Goal: Task Accomplishment & Management: Use online tool/utility

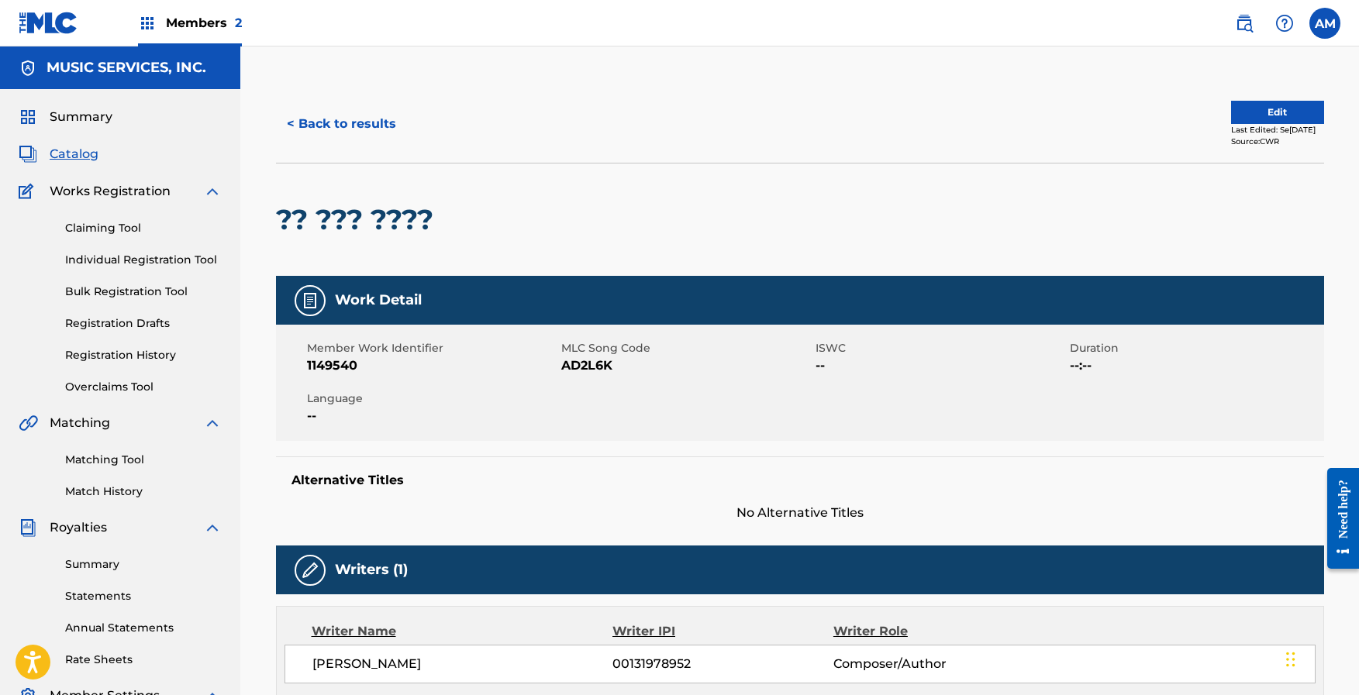
click at [103, 459] on link "Matching Tool" at bounding box center [143, 460] width 157 height 16
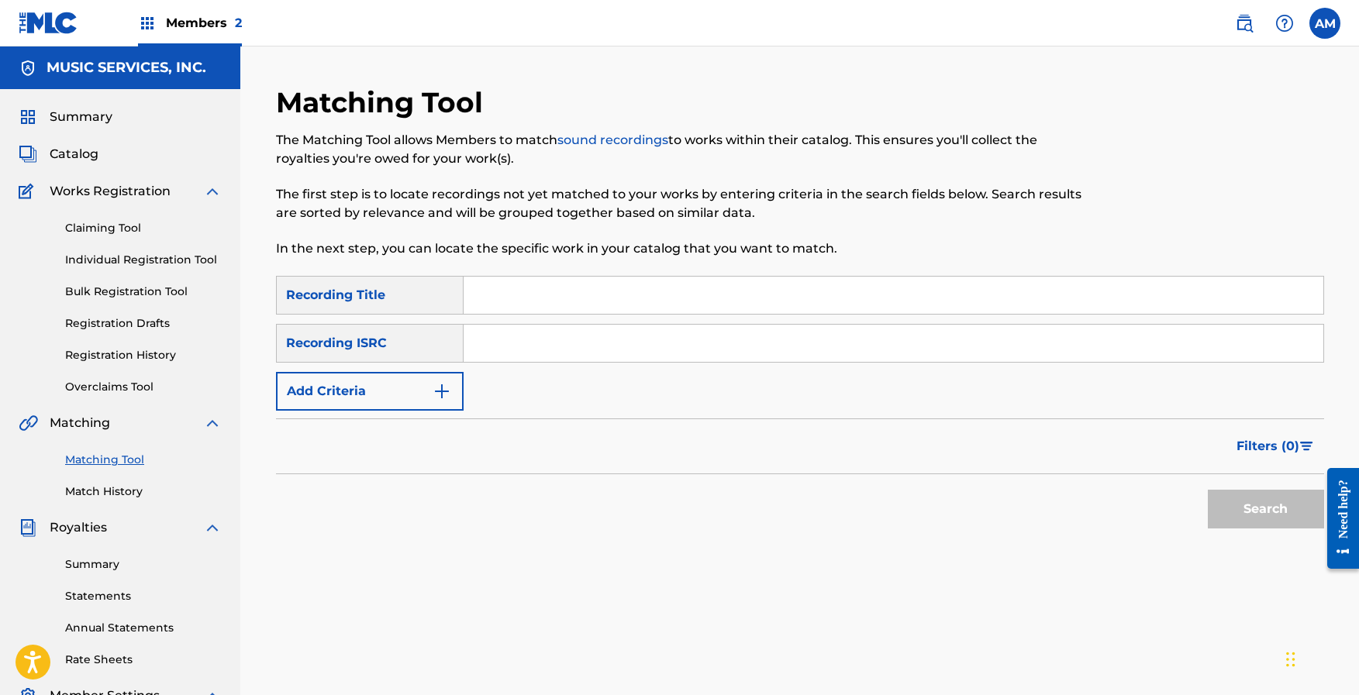
click at [491, 339] on input "Search Form" at bounding box center [894, 343] width 860 height 37
paste input "QMQ3X1501008"
type input "QMQ3X1501008"
click at [1229, 499] on button "Search" at bounding box center [1266, 509] width 116 height 39
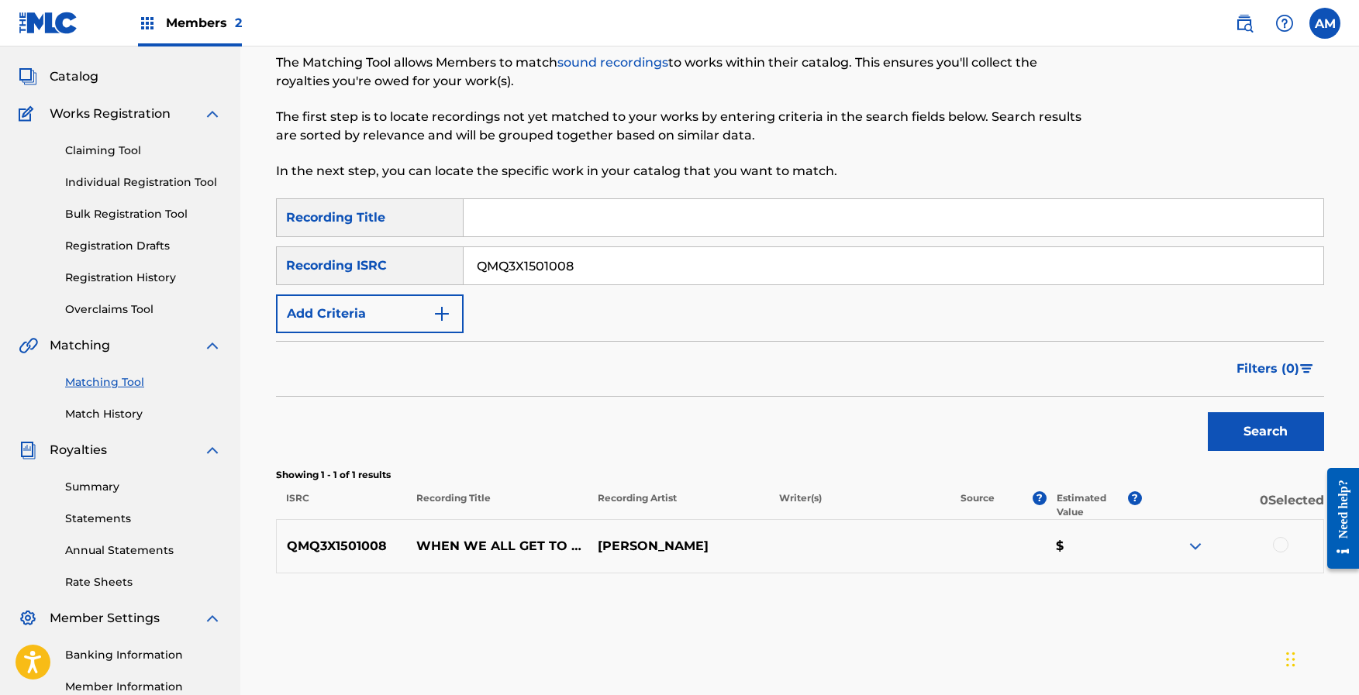
click at [1295, 550] on div at bounding box center [1232, 546] width 181 height 19
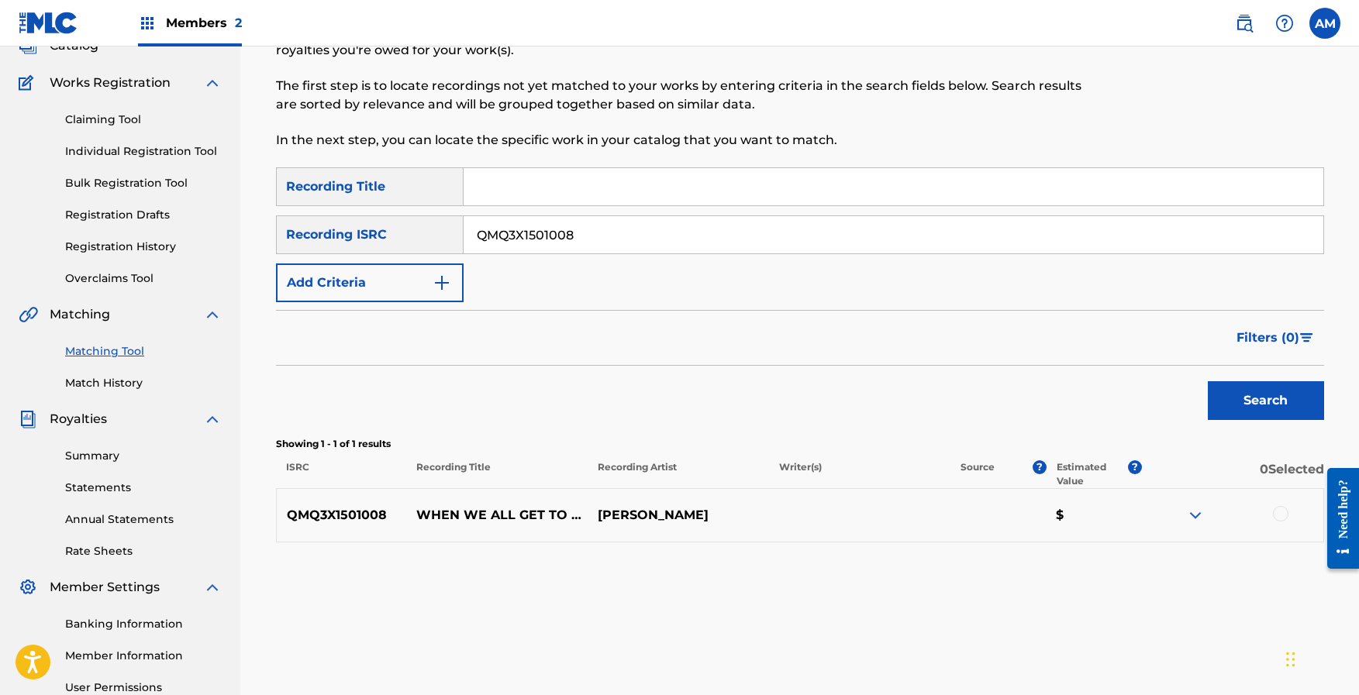
click at [1295, 512] on div at bounding box center [1232, 515] width 181 height 19
click at [1288, 520] on div at bounding box center [1232, 515] width 181 height 19
click at [1310, 516] on div at bounding box center [1232, 515] width 181 height 19
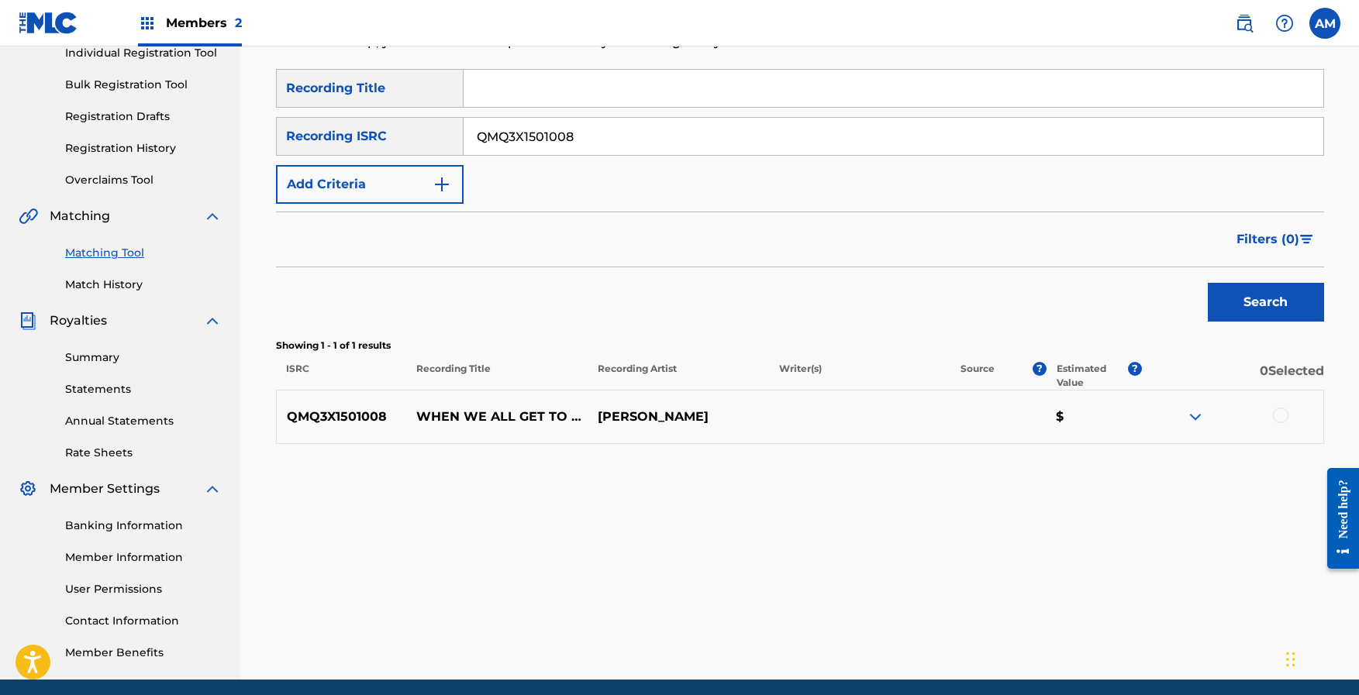
scroll to position [266, 0]
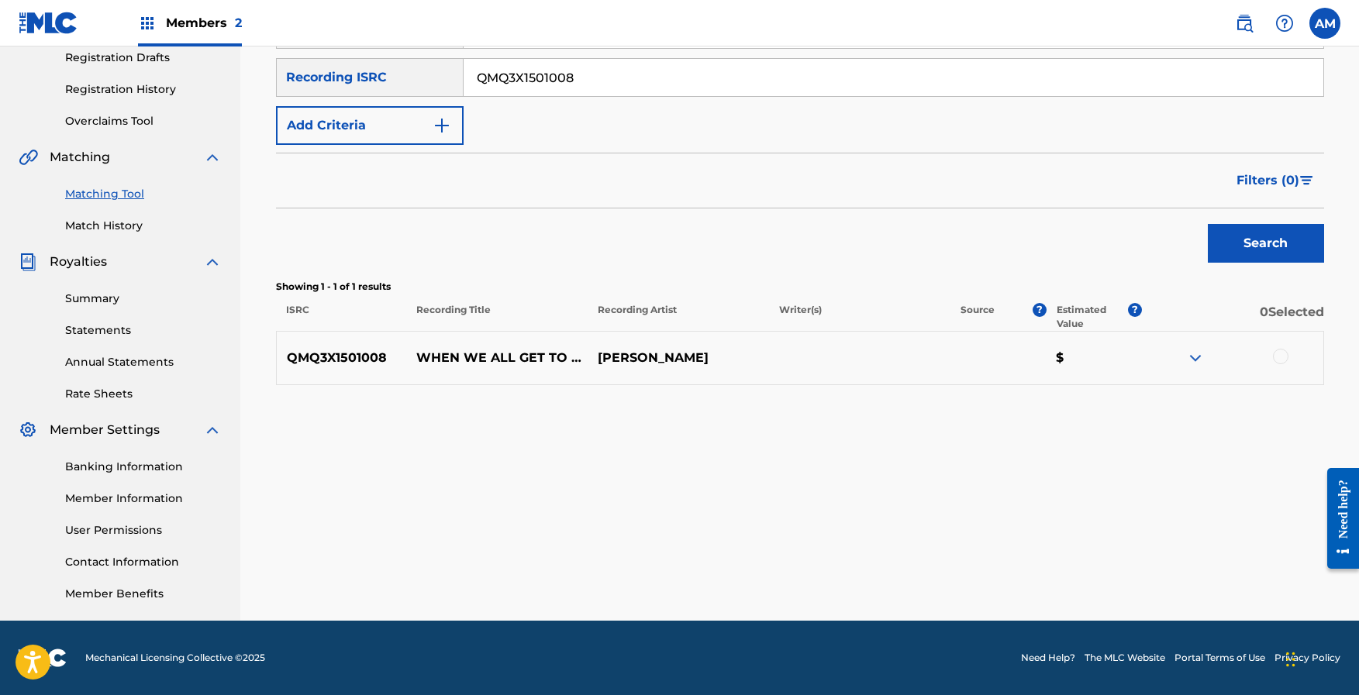
click at [1292, 353] on div at bounding box center [1232, 358] width 181 height 19
click at [1278, 356] on div at bounding box center [1281, 357] width 16 height 16
click at [1127, 560] on button "Match 1 Group" at bounding box center [1089, 569] width 171 height 39
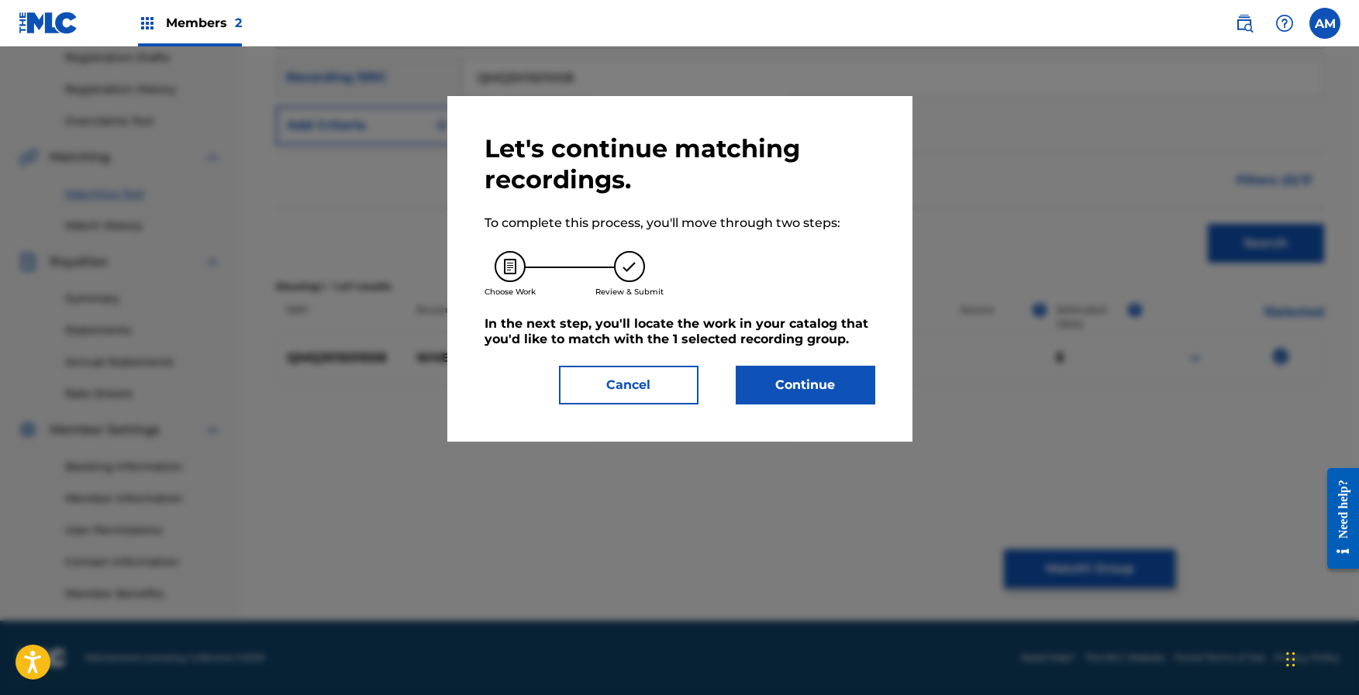
click at [795, 389] on button "Continue" at bounding box center [806, 385] width 140 height 39
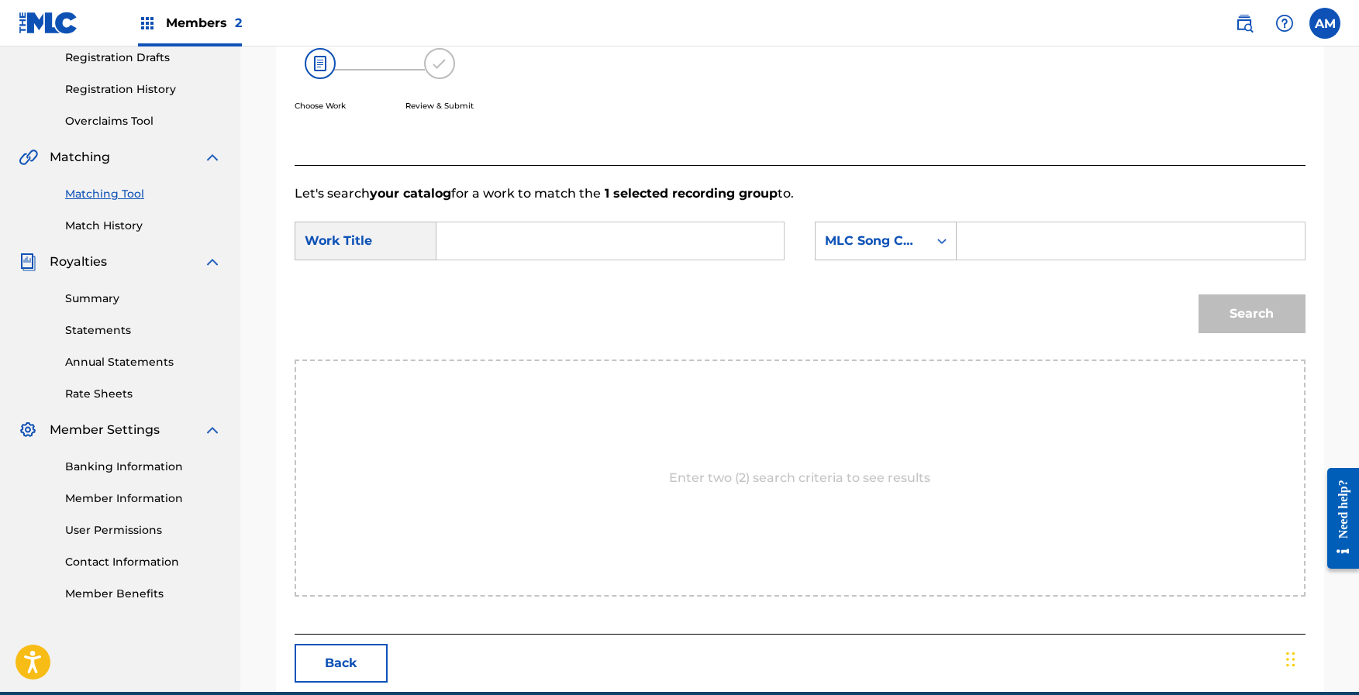
click at [546, 243] on input "Search Form" at bounding box center [610, 240] width 321 height 37
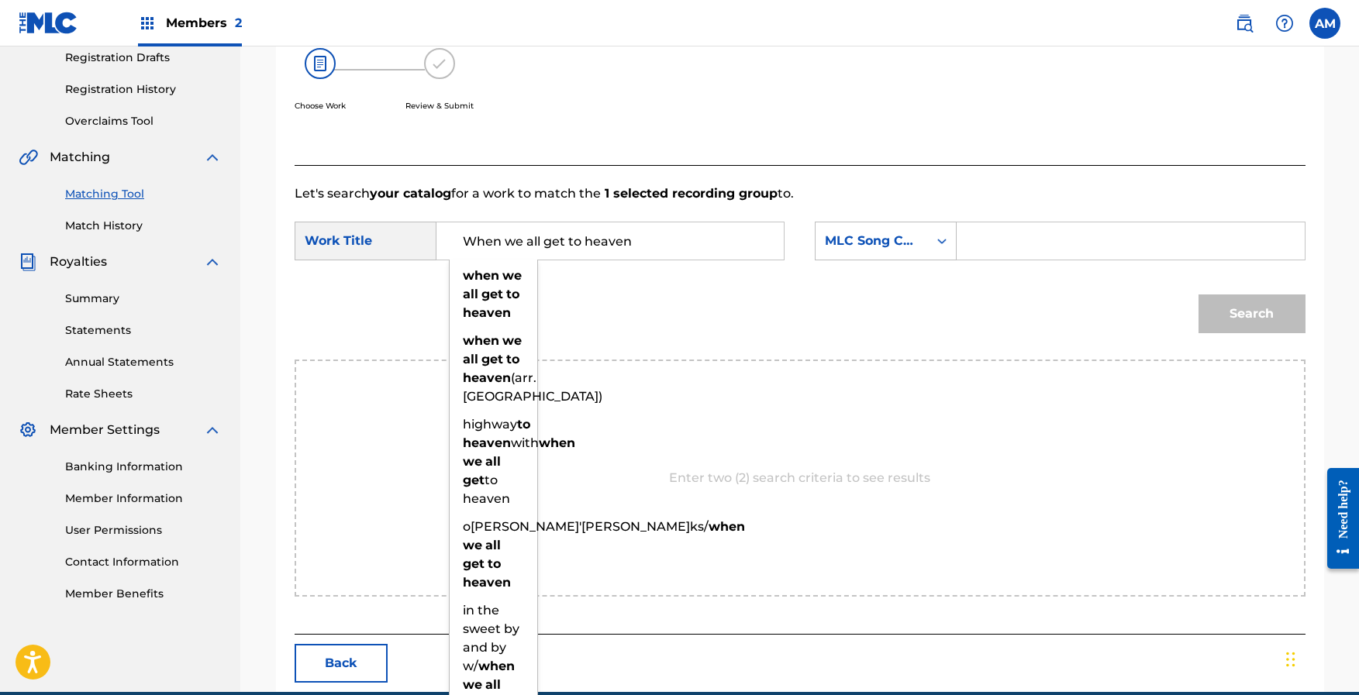
type input "When we all get to heaven"
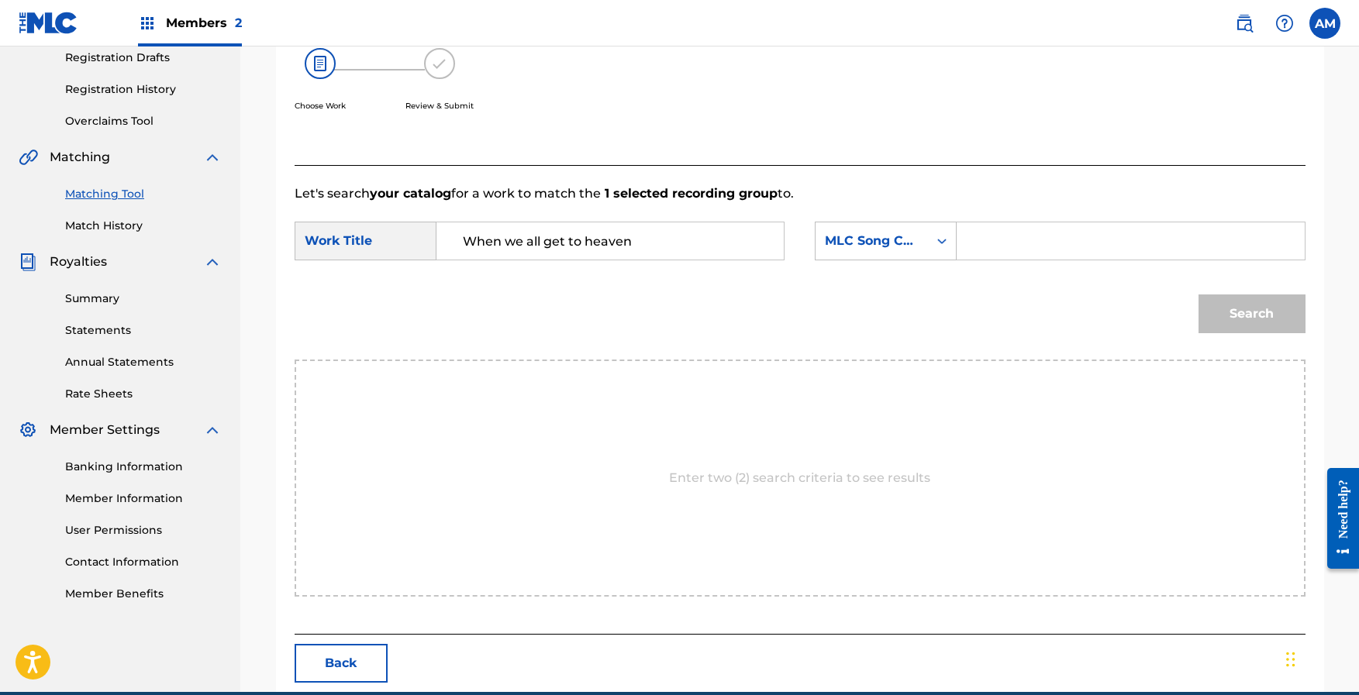
click at [1096, 240] on input "Search Form" at bounding box center [1130, 240] width 321 height 37
paste input "WV7WZJ"
type input "WV7WZJ"
click at [1264, 318] on button "Search" at bounding box center [1252, 314] width 107 height 39
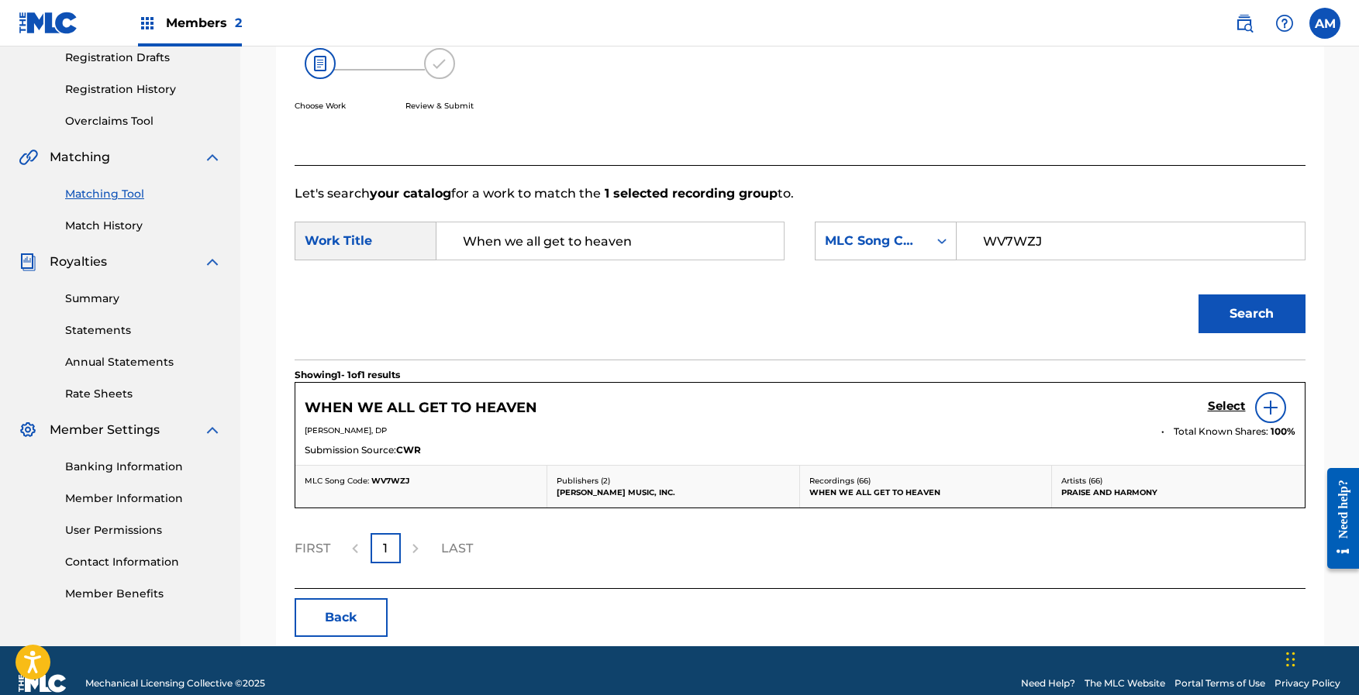
click at [1229, 408] on h5 "Select" at bounding box center [1227, 406] width 38 height 15
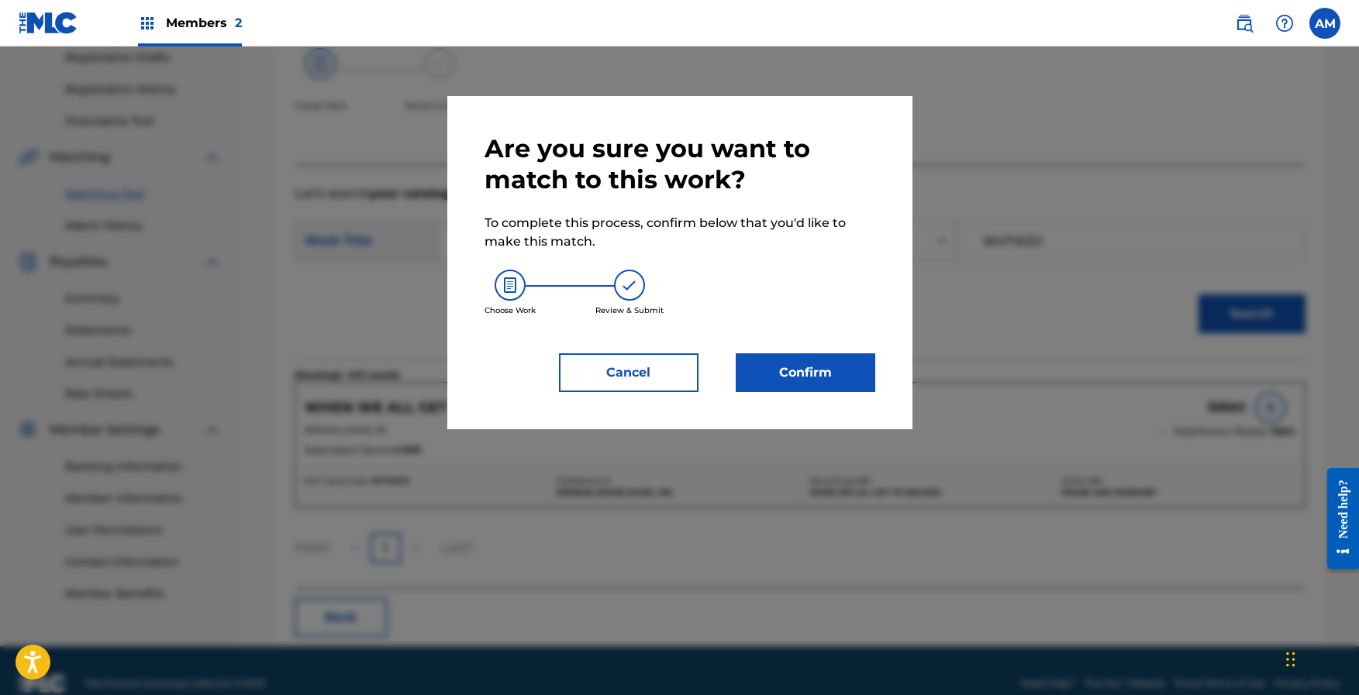
click at [802, 368] on button "Confirm" at bounding box center [806, 373] width 140 height 39
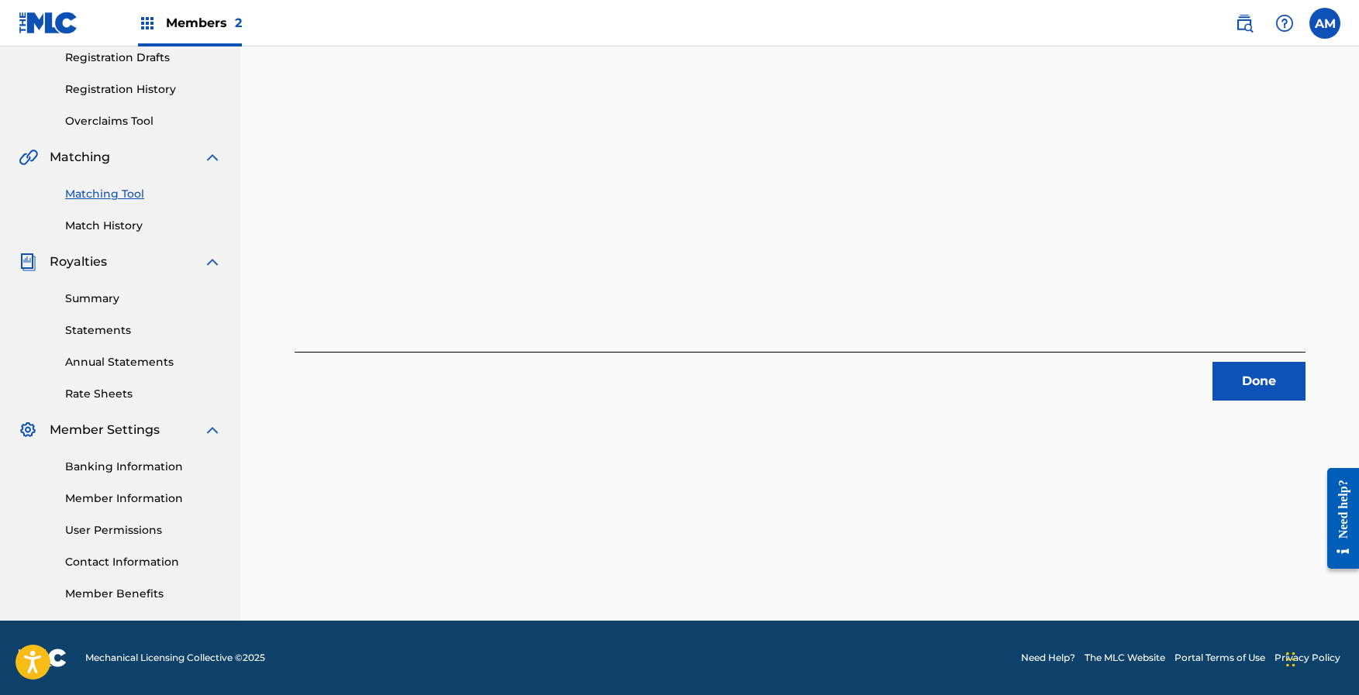
click at [1236, 383] on button "Done" at bounding box center [1258, 381] width 93 height 39
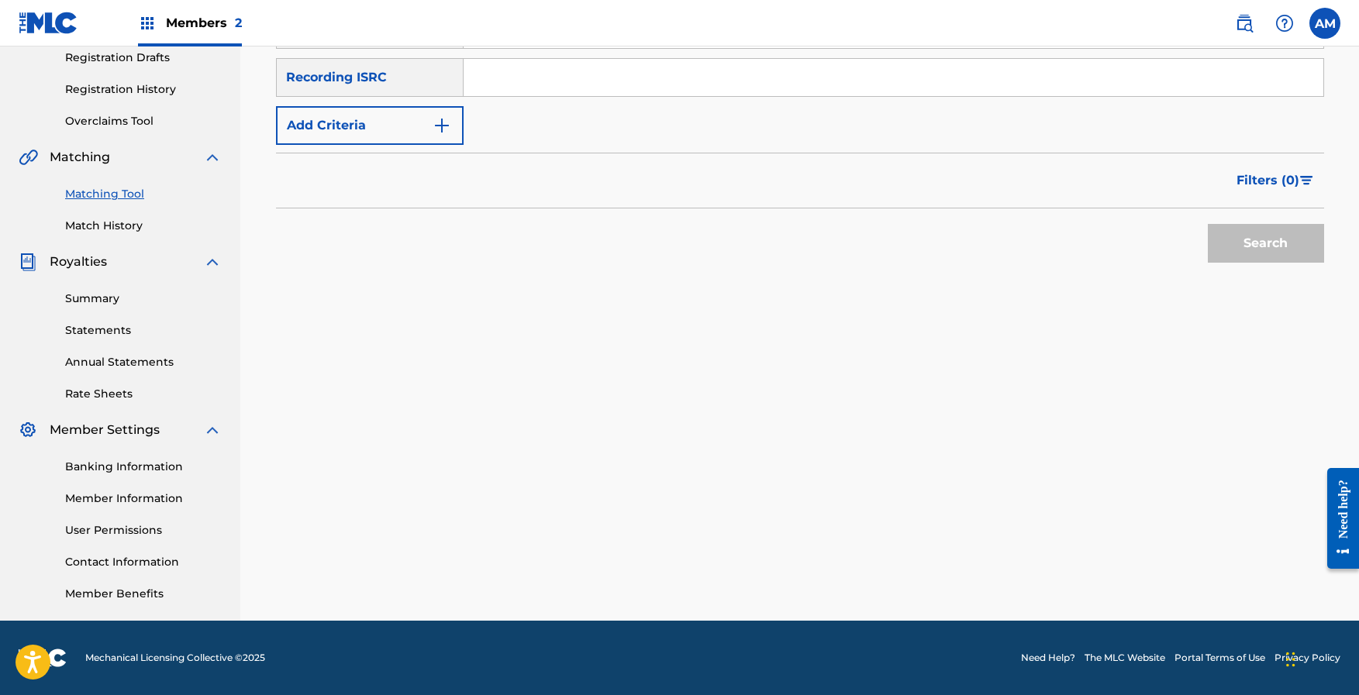
click at [514, 70] on input "Search Form" at bounding box center [894, 77] width 860 height 37
paste input "QMQ3X1500997"
click at [1281, 246] on button "Search" at bounding box center [1266, 243] width 116 height 39
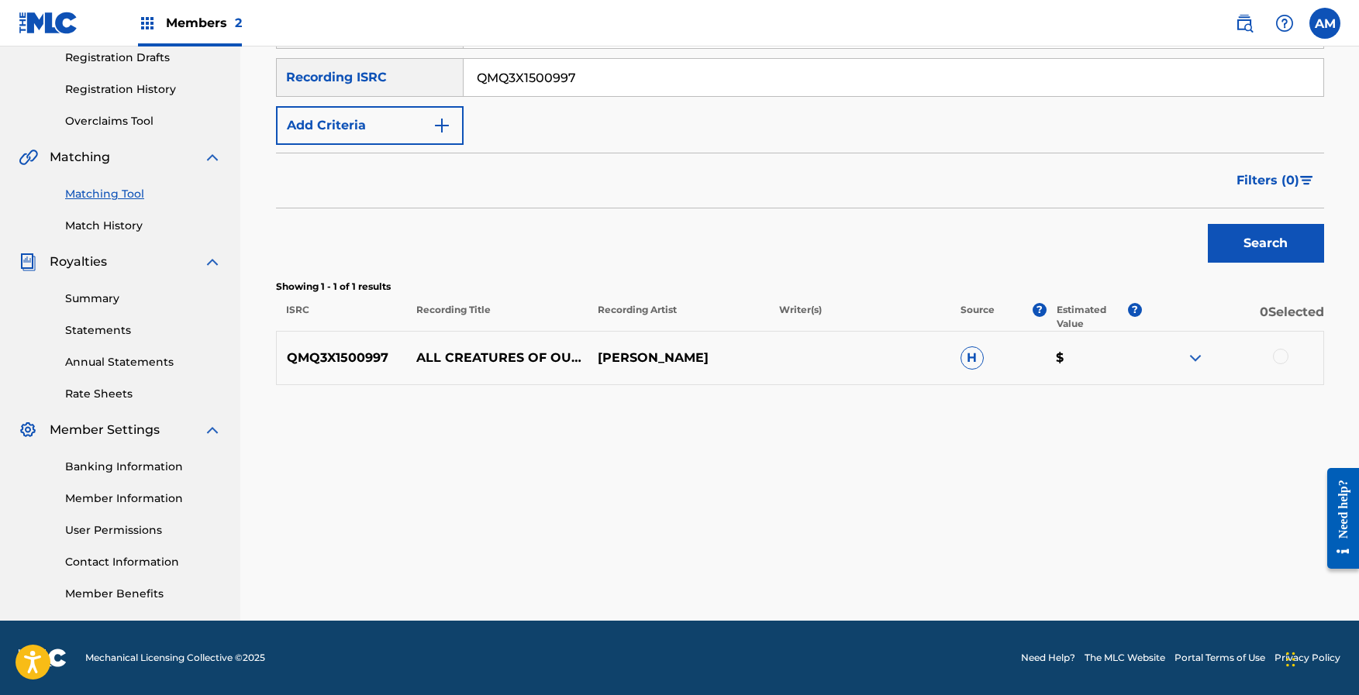
drag, startPoint x: 647, startPoint y: 88, endPoint x: 312, endPoint y: 42, distance: 337.3
click at [312, 42] on div "Members 2 AM A[PERSON_NAME] [EMAIL_ADDRESS][DOMAIN_NAME] Notification Preferenc…" at bounding box center [679, 214] width 1359 height 961
paste input "9"
click at [1257, 237] on button "Search" at bounding box center [1266, 243] width 116 height 39
drag, startPoint x: 595, startPoint y: 71, endPoint x: -435, endPoint y: 29, distance: 1030.4
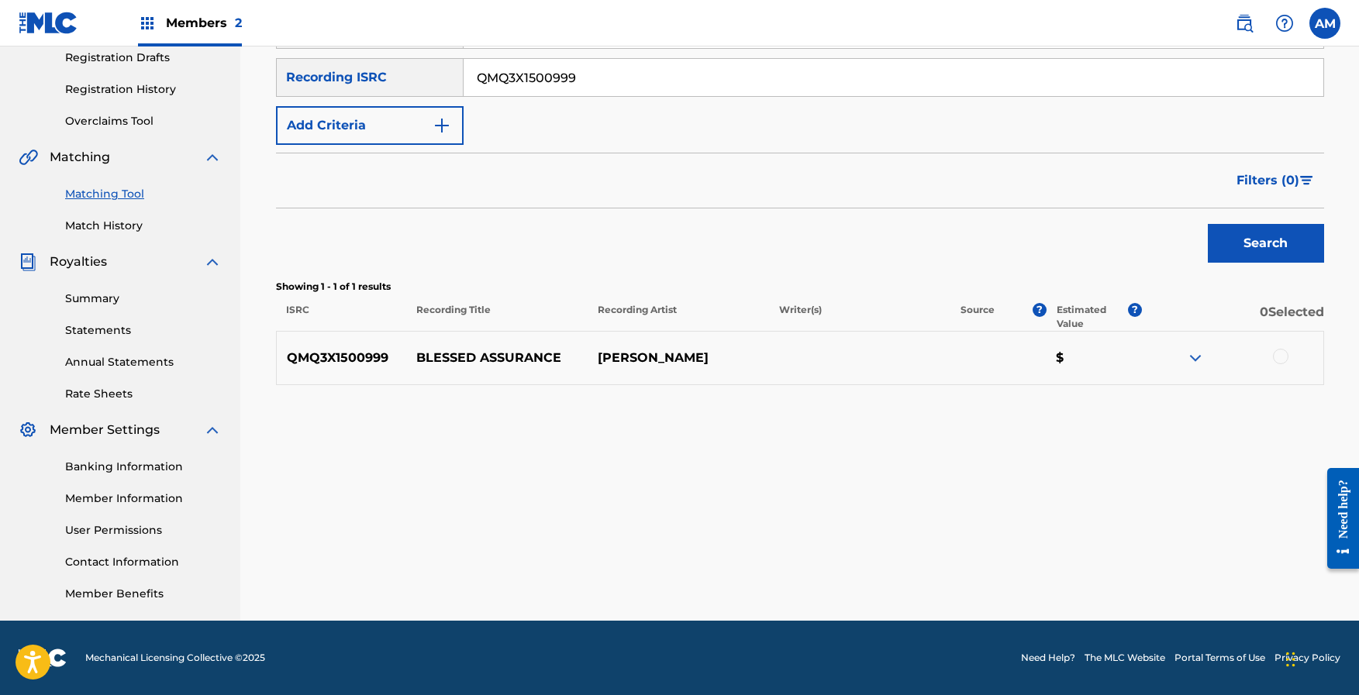
click at [0, 29] on html "Accessibility Screen-Reader Guide, Feedback, and Issue Reporting | New window M…" at bounding box center [679, 81] width 1359 height 695
paste input "8"
type input "QMQ3X1500998"
click at [1276, 240] on button "Search" at bounding box center [1266, 243] width 116 height 39
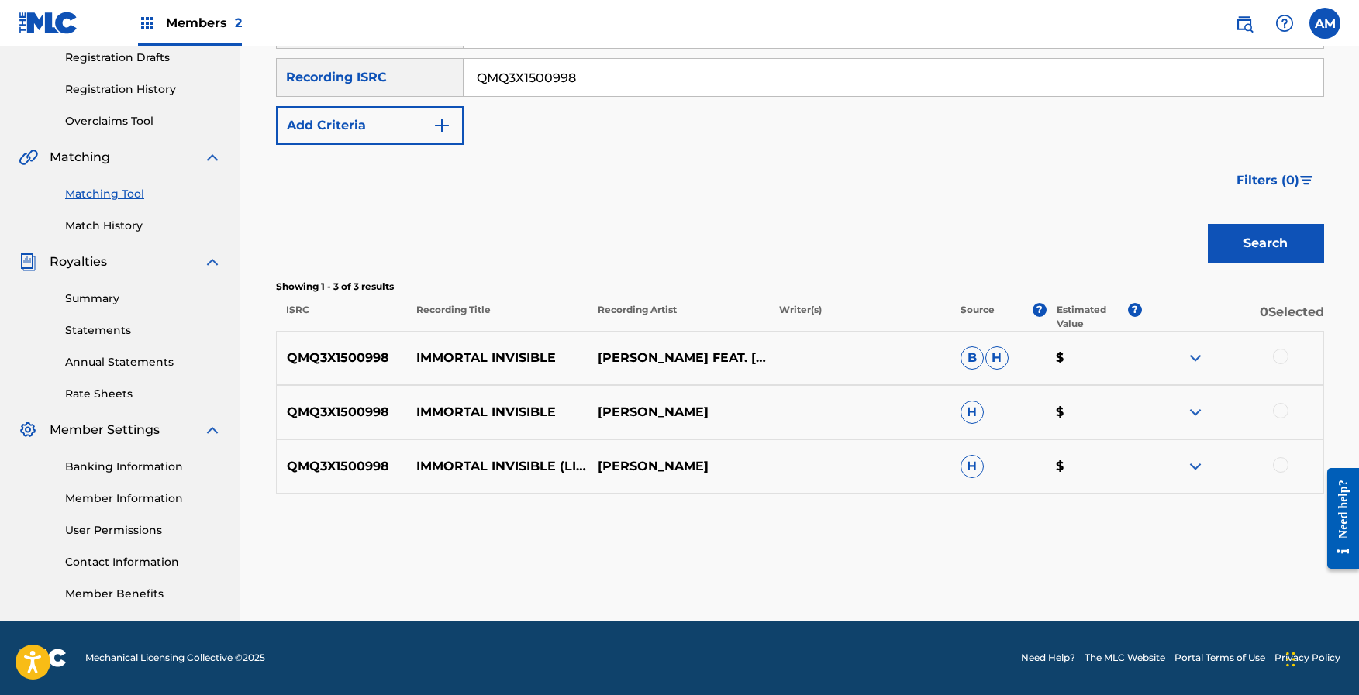
click at [1281, 360] on div at bounding box center [1281, 357] width 16 height 16
click at [1282, 411] on div at bounding box center [1281, 411] width 16 height 16
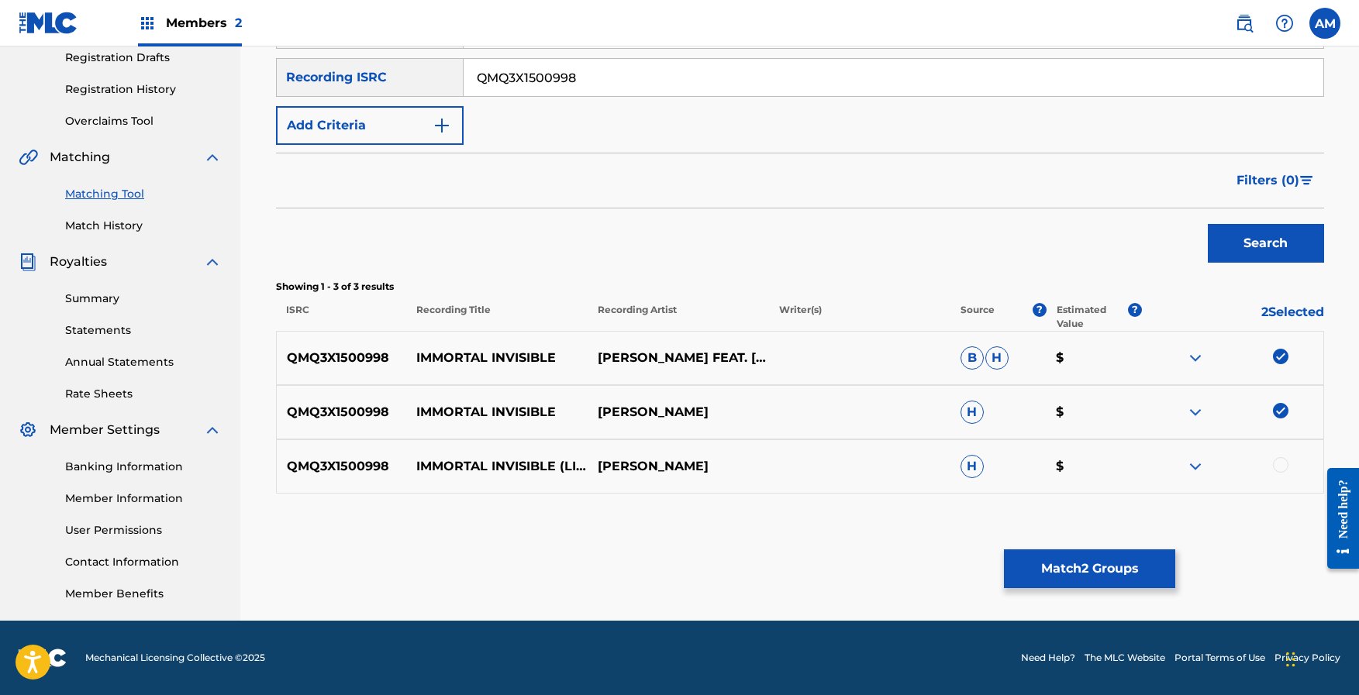
click at [1278, 461] on div at bounding box center [1281, 465] width 16 height 16
click at [1119, 571] on button "Match 3 Groups" at bounding box center [1089, 569] width 171 height 39
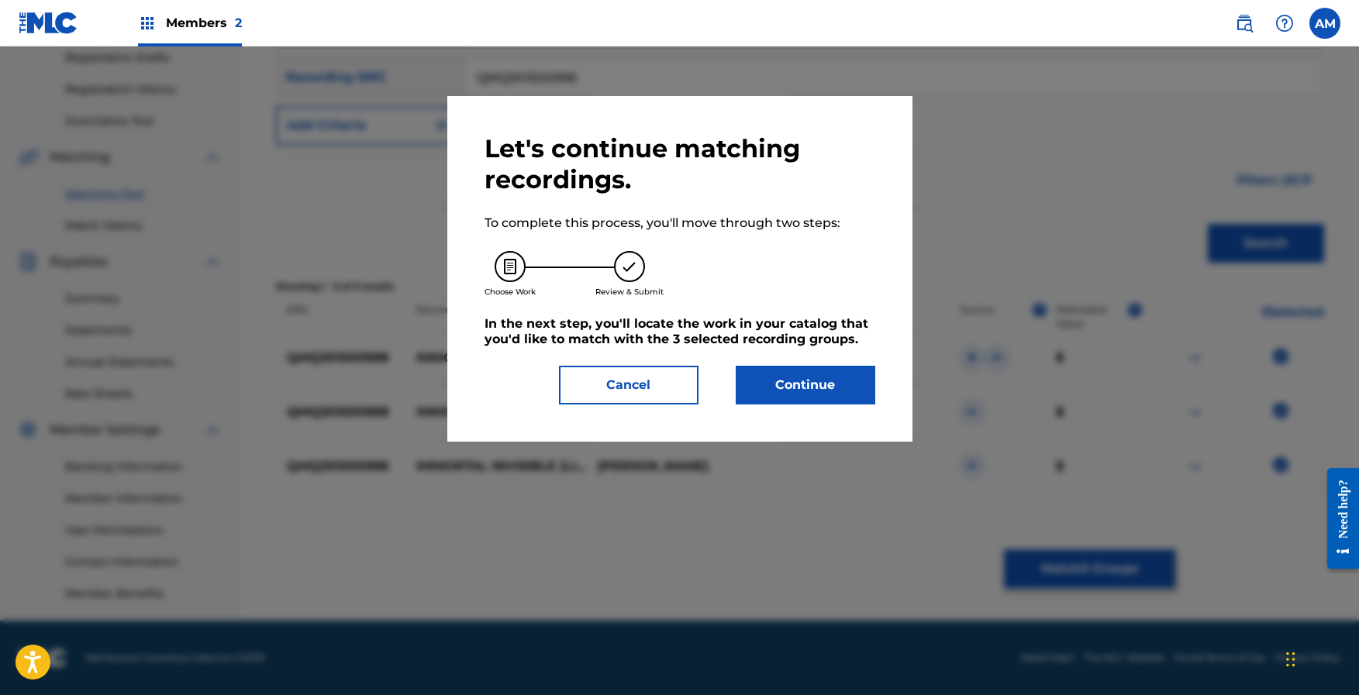
click at [855, 396] on button "Continue" at bounding box center [806, 385] width 140 height 39
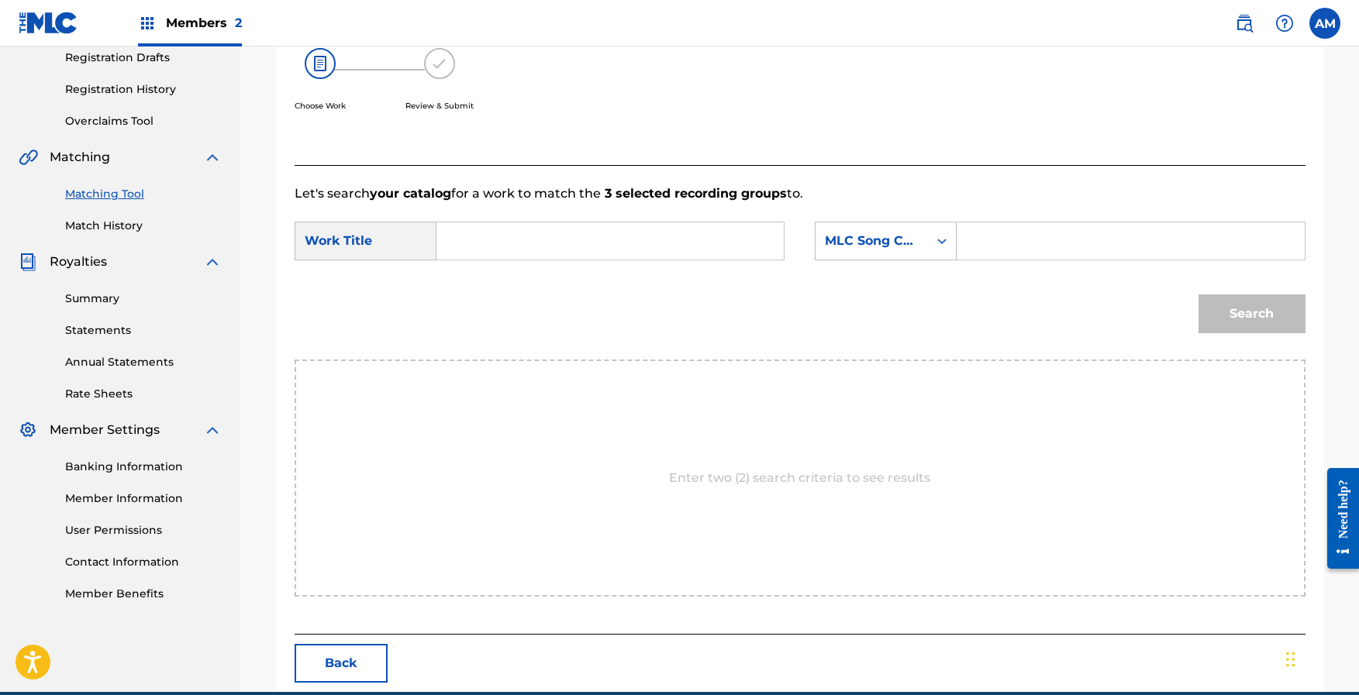
click at [551, 243] on input "Search Form" at bounding box center [610, 240] width 321 height 37
type input "Immnortal"
click at [1012, 245] on input "Search Form" at bounding box center [1130, 240] width 321 height 37
paste input "IV7ZRV"
type input "IV7ZRV"
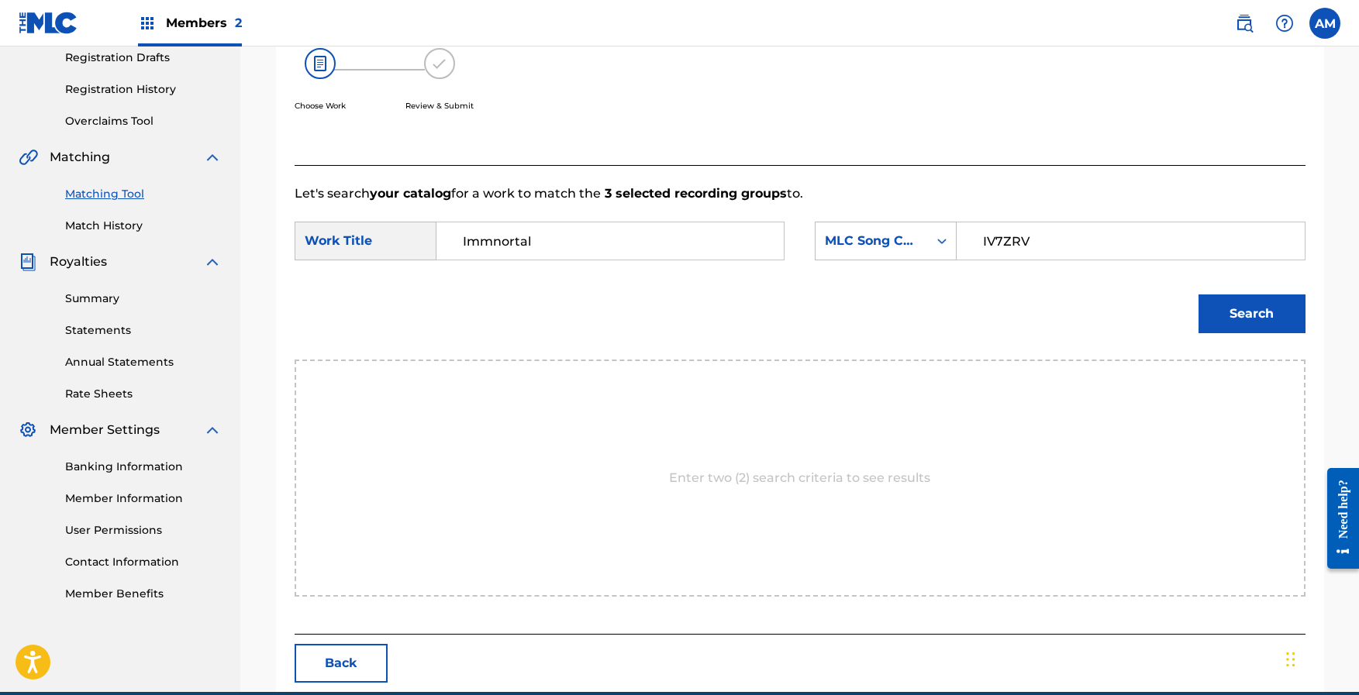
click at [1240, 316] on button "Search" at bounding box center [1252, 314] width 107 height 39
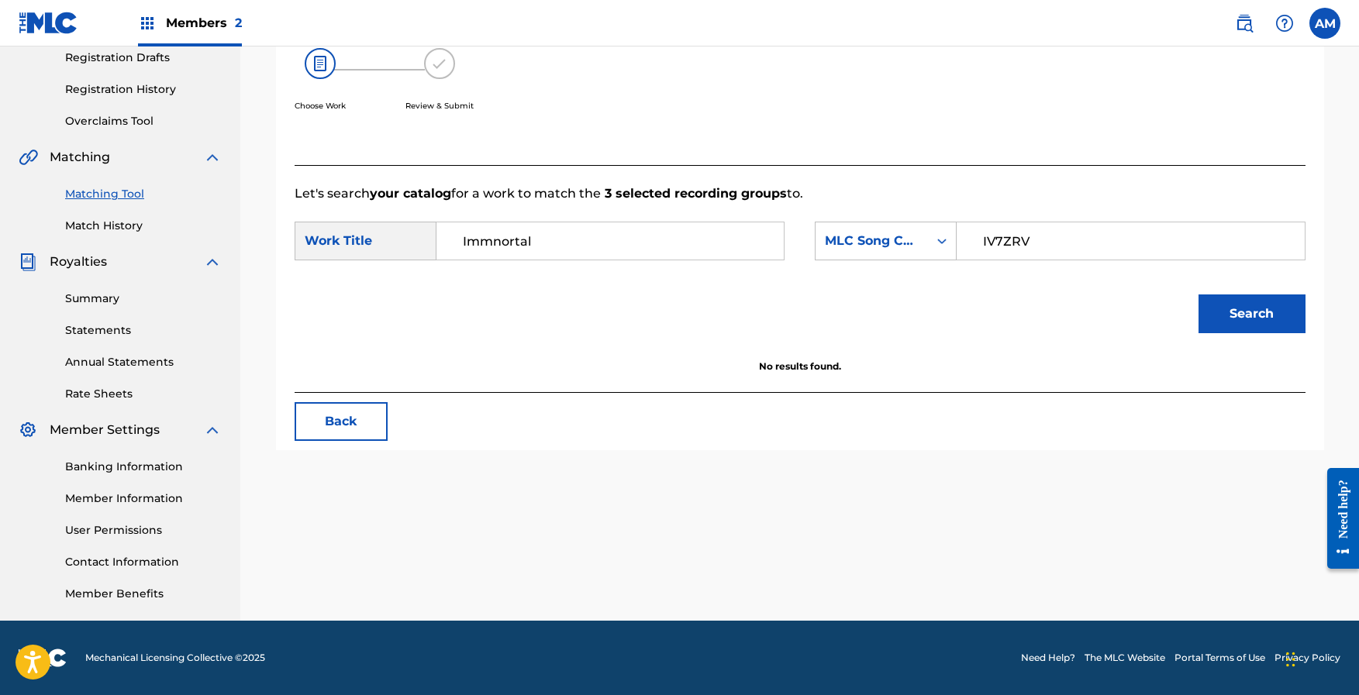
click at [1164, 243] on input "IV7ZRV" at bounding box center [1130, 240] width 321 height 37
click at [502, 243] on input "Immnortal" at bounding box center [610, 240] width 321 height 37
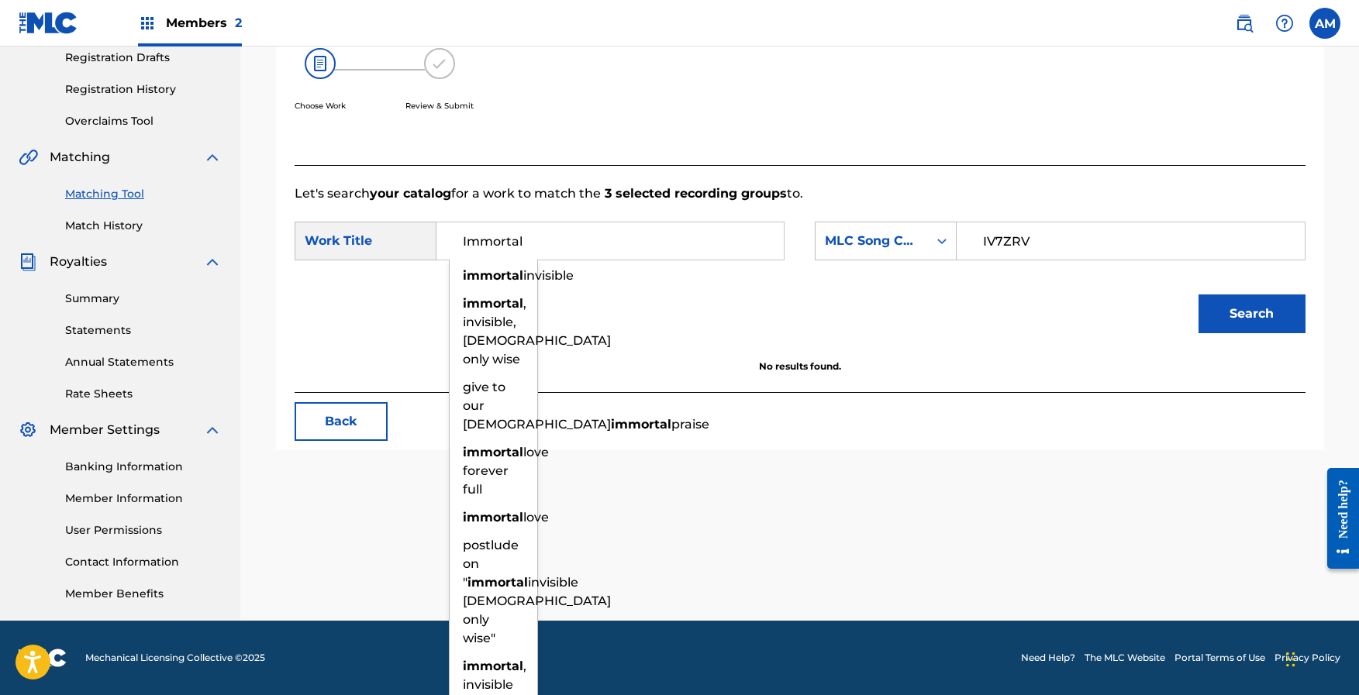
type input "Immortal"
click at [1225, 309] on button "Search" at bounding box center [1252, 314] width 107 height 39
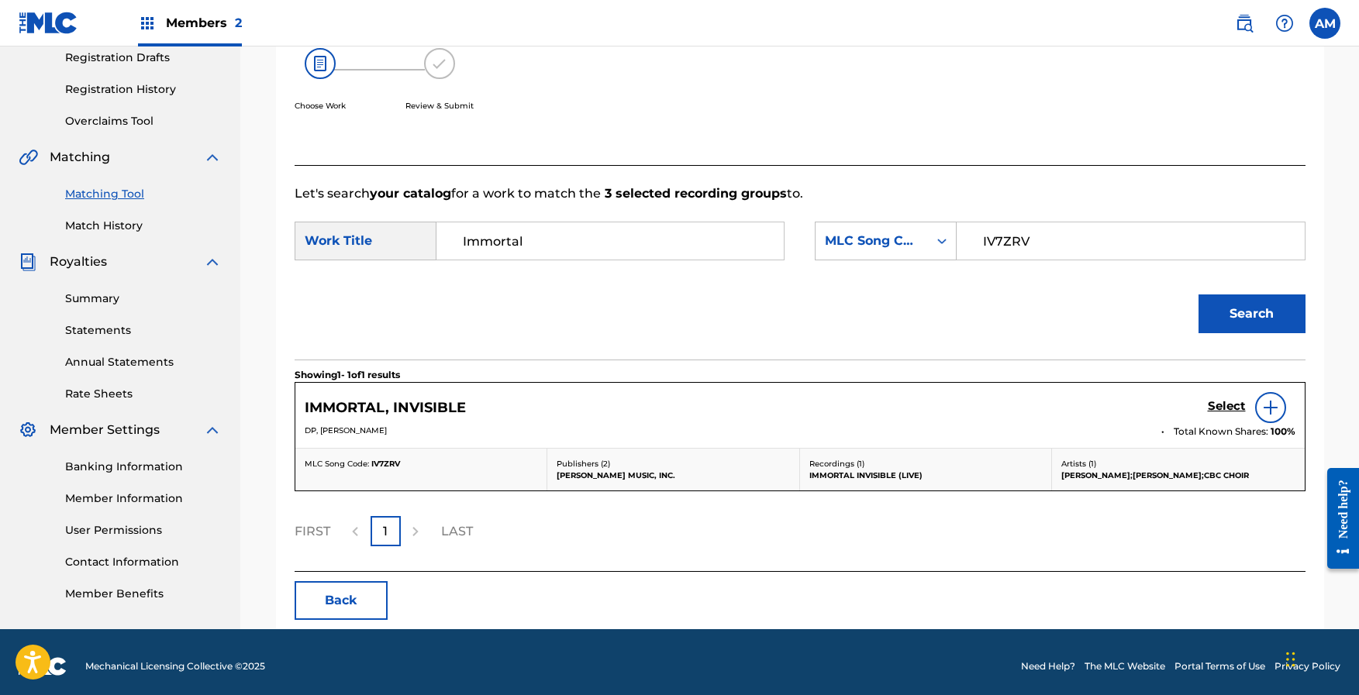
click at [1226, 405] on h5 "Select" at bounding box center [1227, 406] width 38 height 15
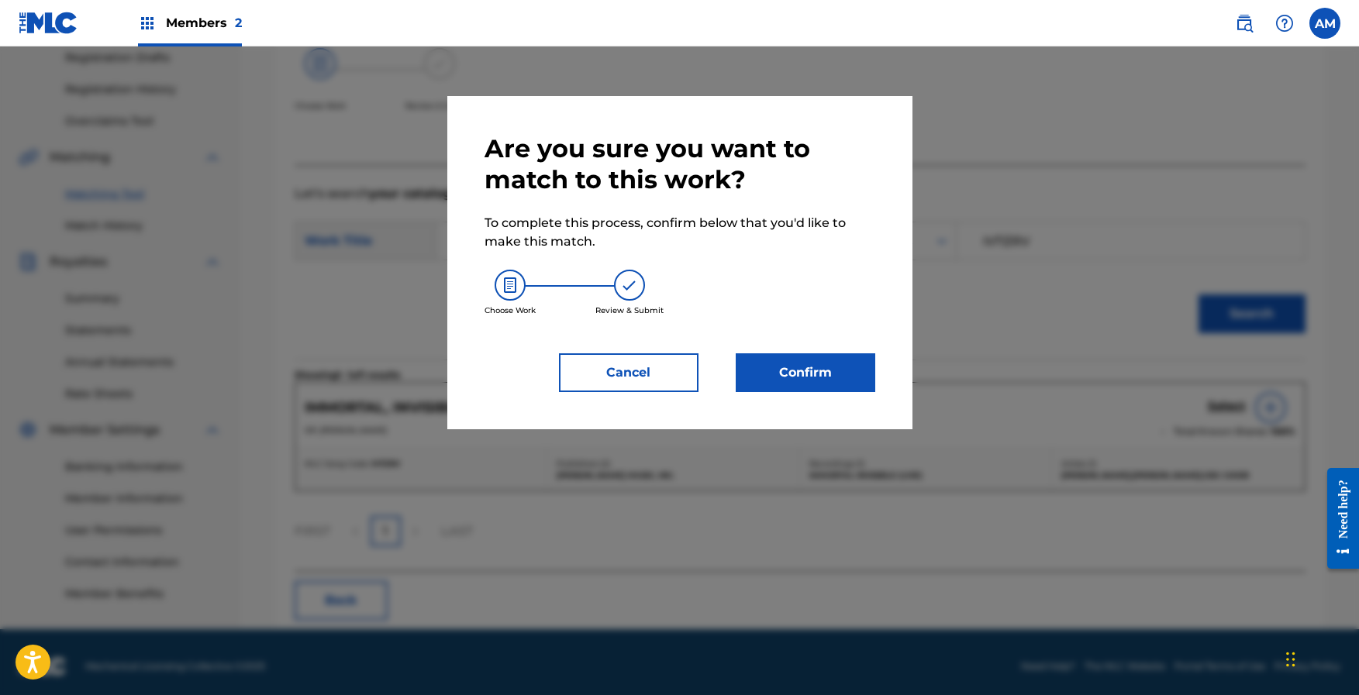
click at [850, 379] on button "Confirm" at bounding box center [806, 373] width 140 height 39
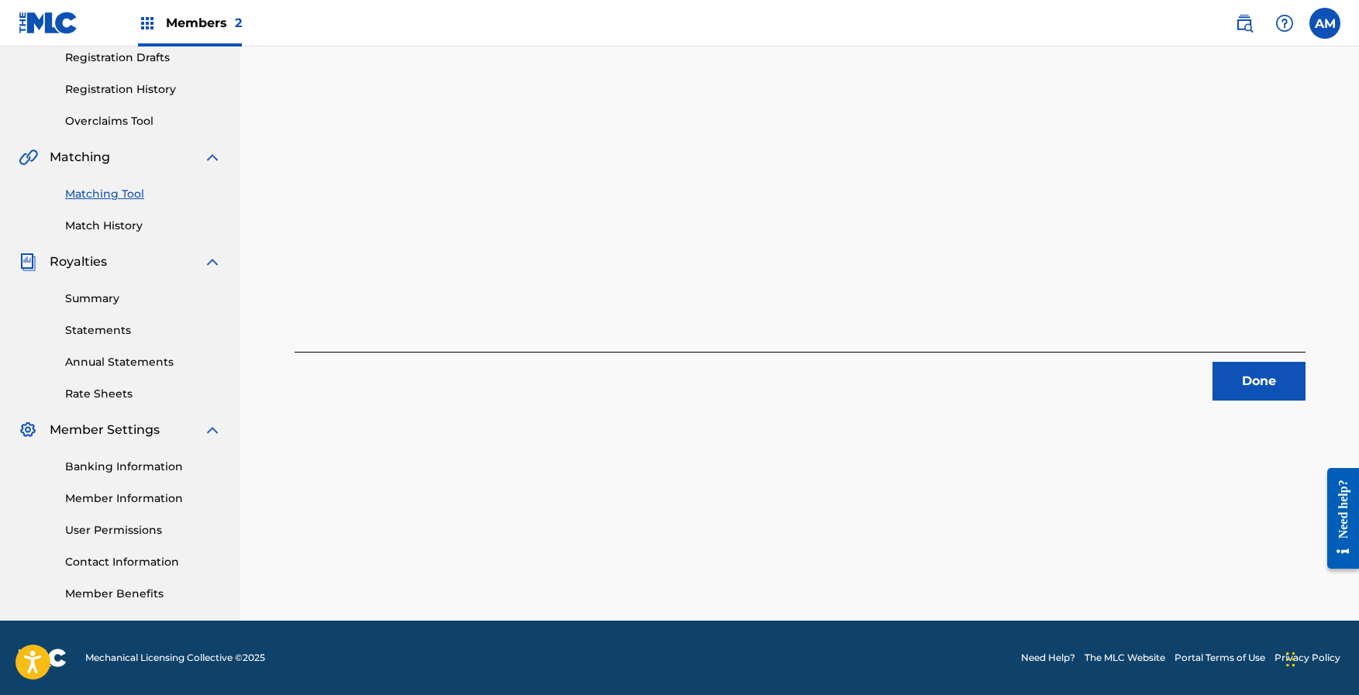
click at [113, 192] on link "Matching Tool" at bounding box center [143, 194] width 157 height 16
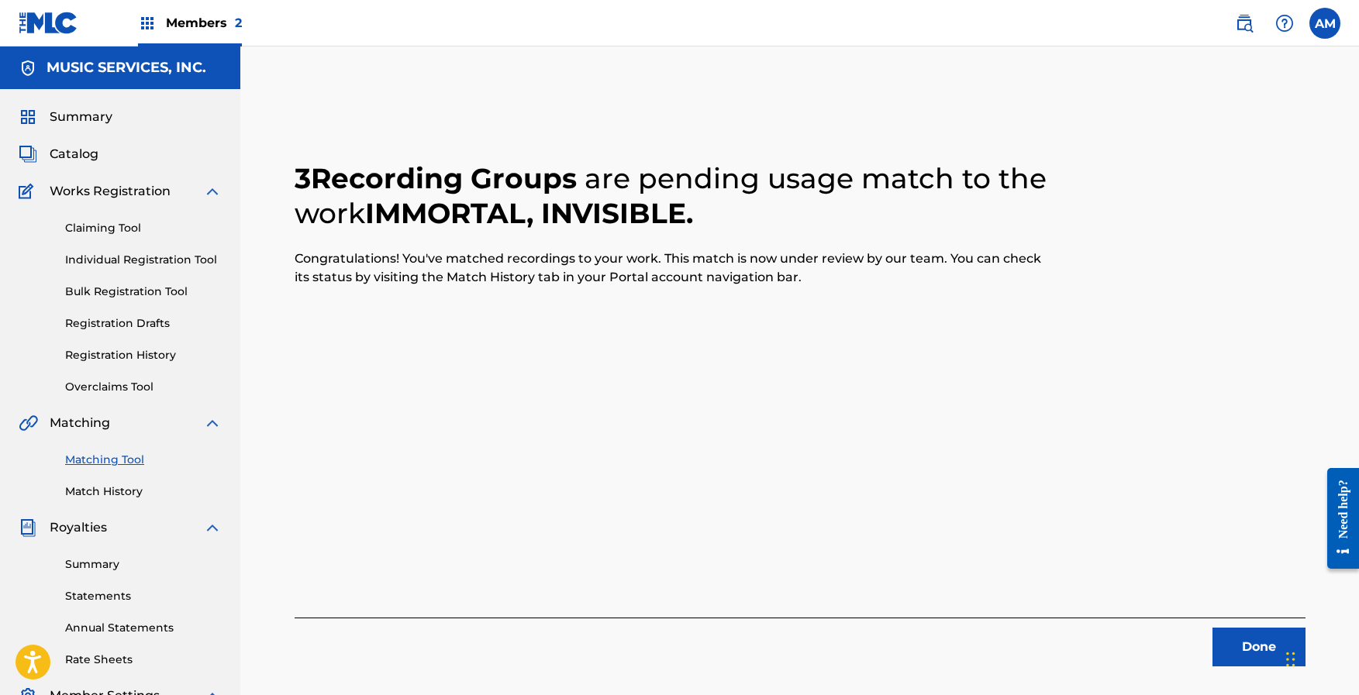
click at [1249, 643] on button "Done" at bounding box center [1258, 647] width 93 height 39
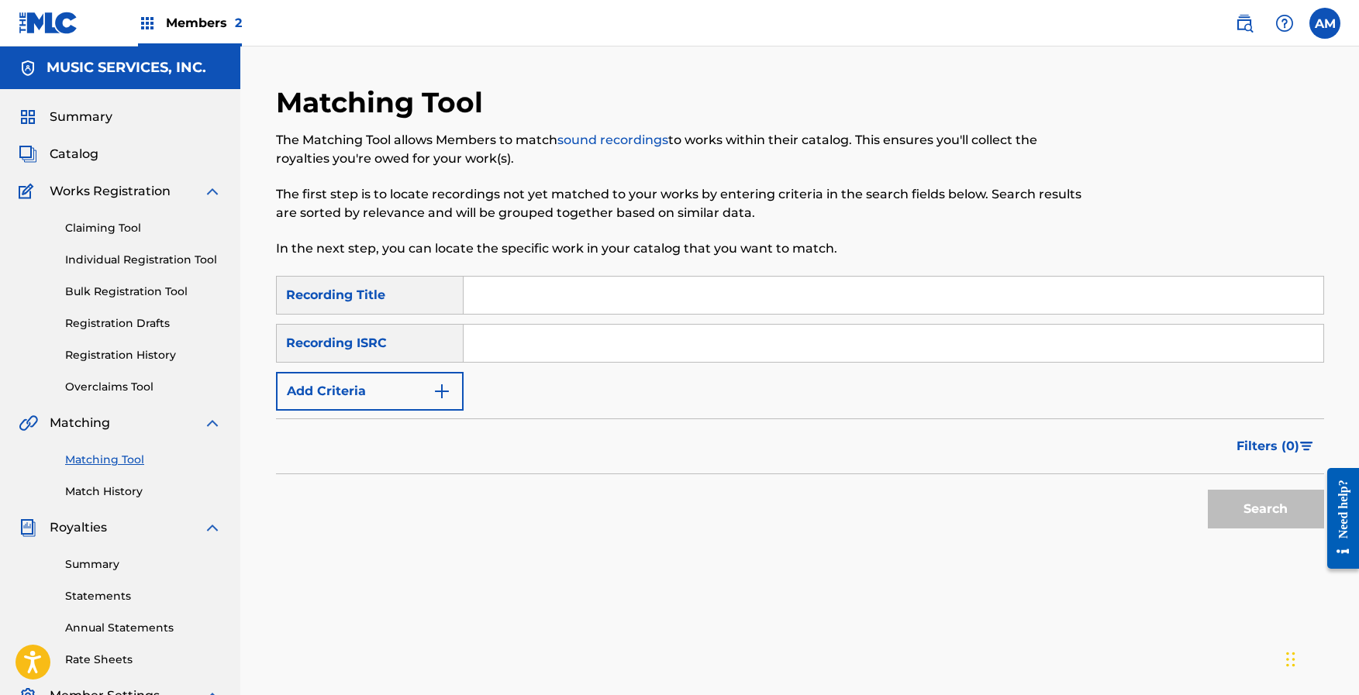
click at [644, 350] on input "Search Form" at bounding box center [894, 343] width 860 height 37
paste input "QMQ3X1501004"
click at [1254, 504] on button "Search" at bounding box center [1266, 509] width 116 height 39
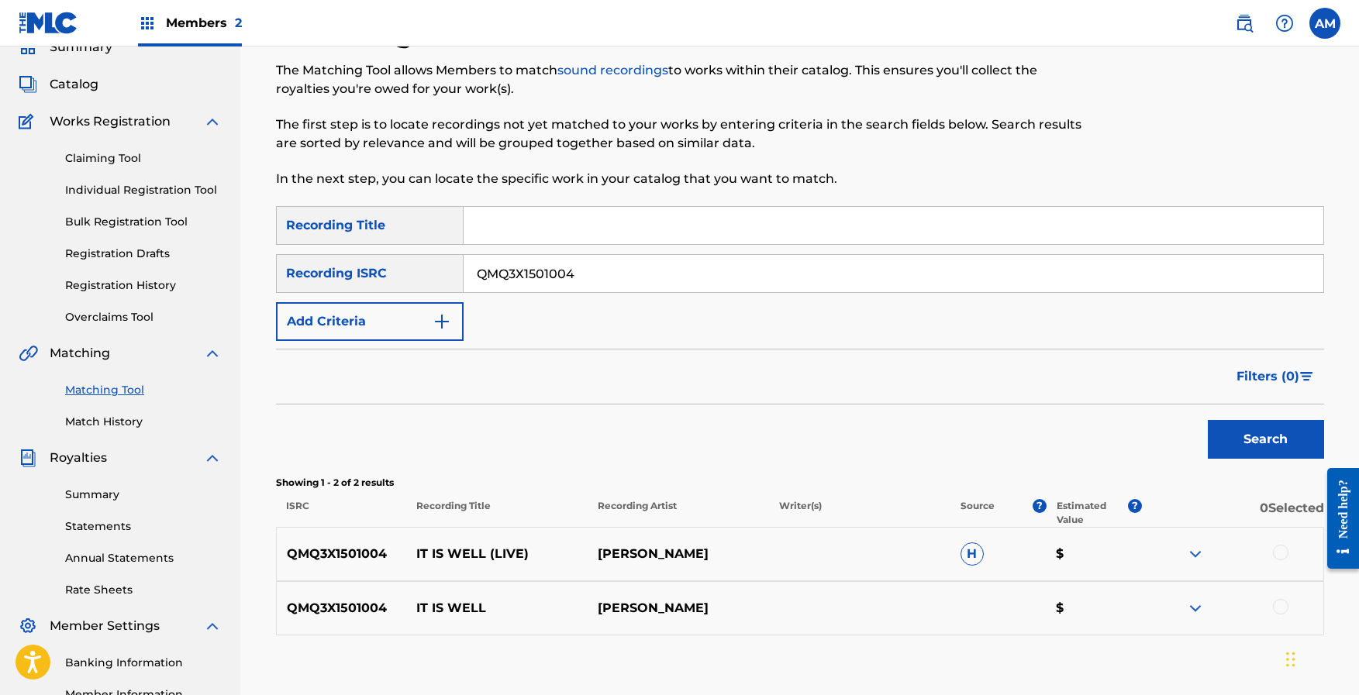
scroll to position [71, 0]
click at [605, 274] on input "QMQ3X1501004" at bounding box center [894, 272] width 860 height 37
paste input "0995"
type input "QMQ3X1500995"
click at [1253, 432] on button "Search" at bounding box center [1266, 438] width 116 height 39
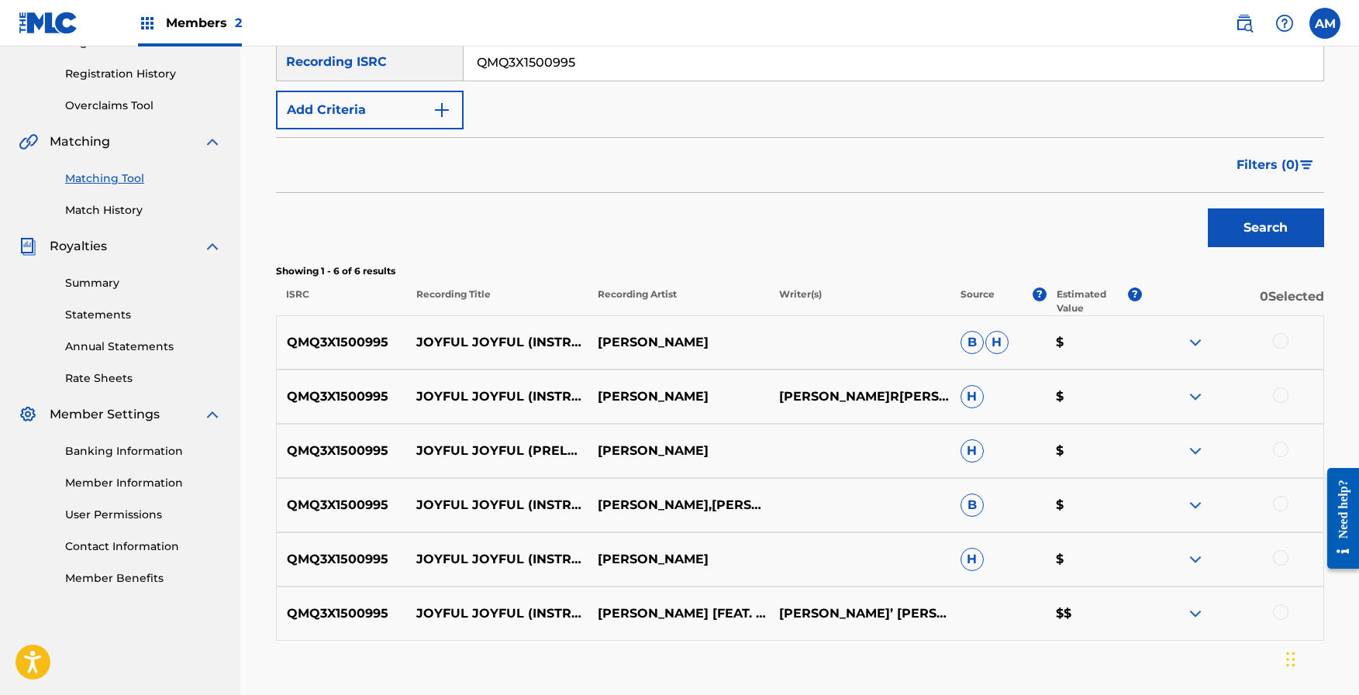
scroll to position [282, 0]
click at [1286, 343] on div at bounding box center [1281, 341] width 16 height 16
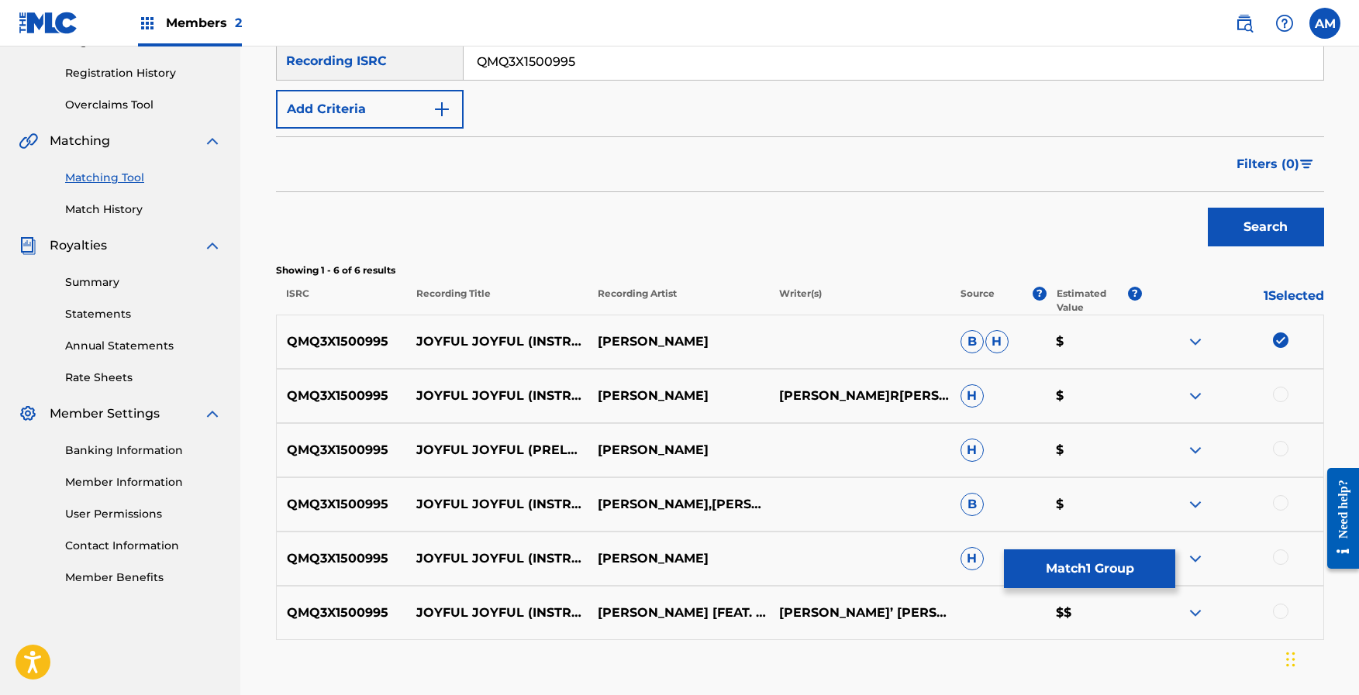
click at [1280, 395] on div at bounding box center [1281, 395] width 16 height 16
click at [1286, 448] on div at bounding box center [1281, 449] width 16 height 16
click at [1281, 506] on div at bounding box center [1281, 503] width 16 height 16
click at [1280, 555] on div at bounding box center [1281, 558] width 16 height 16
click at [1281, 616] on div at bounding box center [1281, 612] width 16 height 16
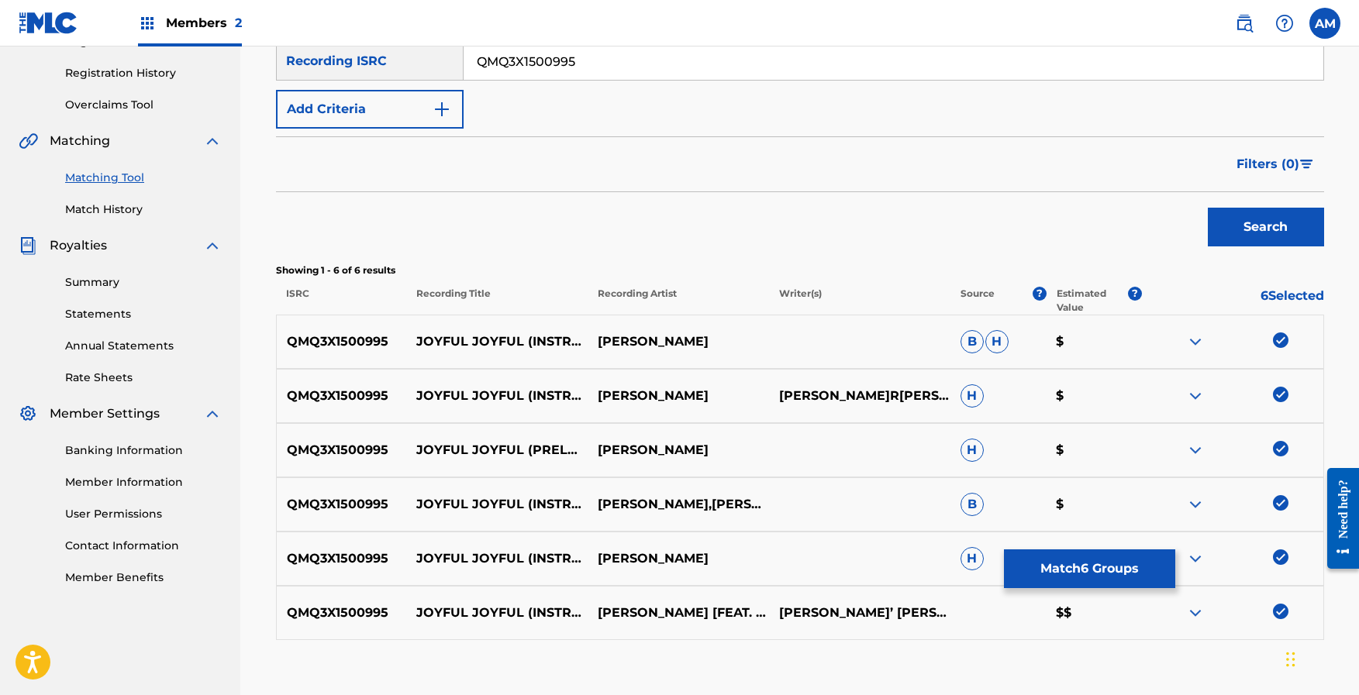
click at [1075, 569] on button "Match 6 Groups" at bounding box center [1089, 569] width 171 height 39
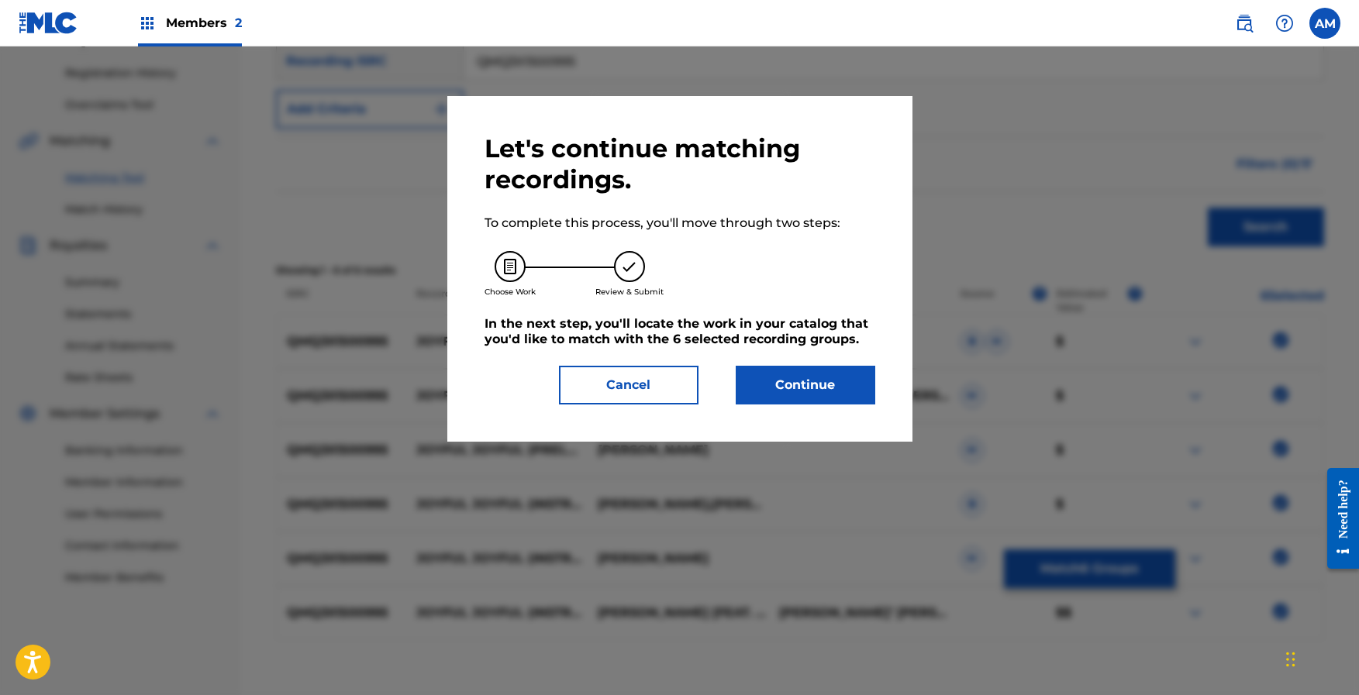
click at [780, 385] on button "Continue" at bounding box center [806, 385] width 140 height 39
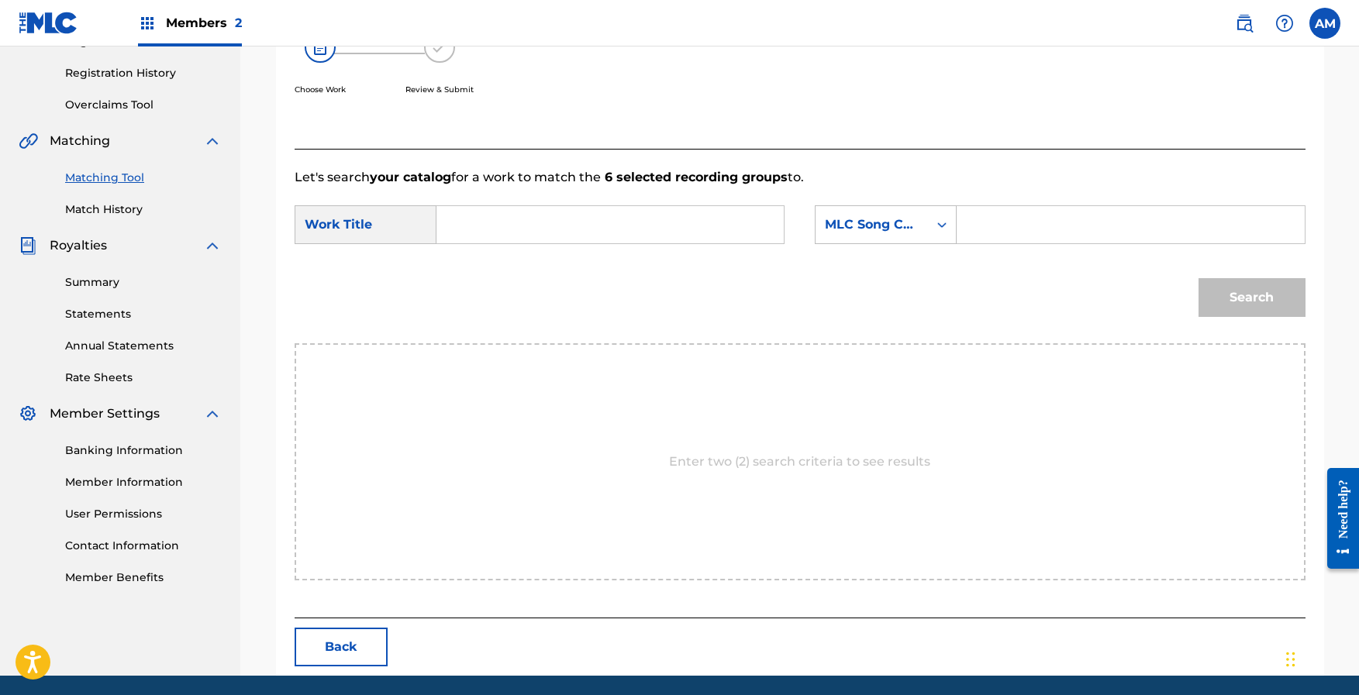
drag, startPoint x: 536, startPoint y: 226, endPoint x: 545, endPoint y: 218, distance: 11.5
click at [537, 226] on input "Search Form" at bounding box center [610, 224] width 321 height 37
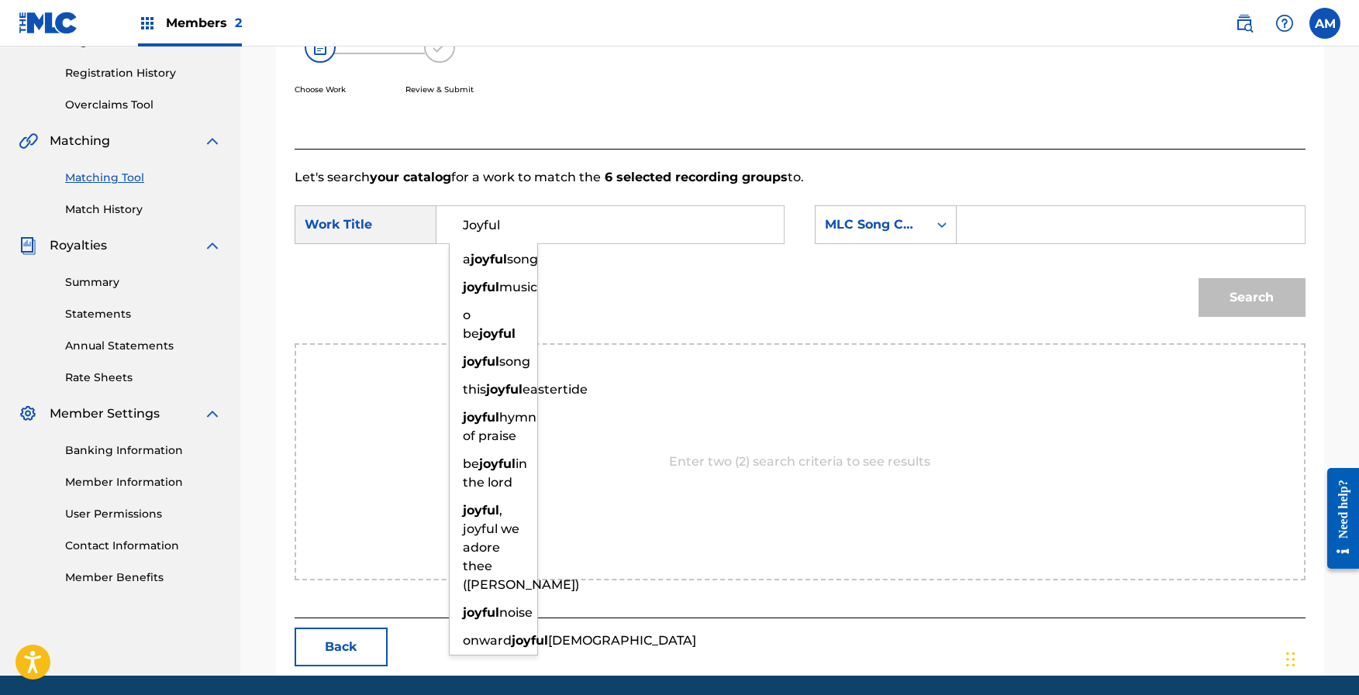
type input "Joyful"
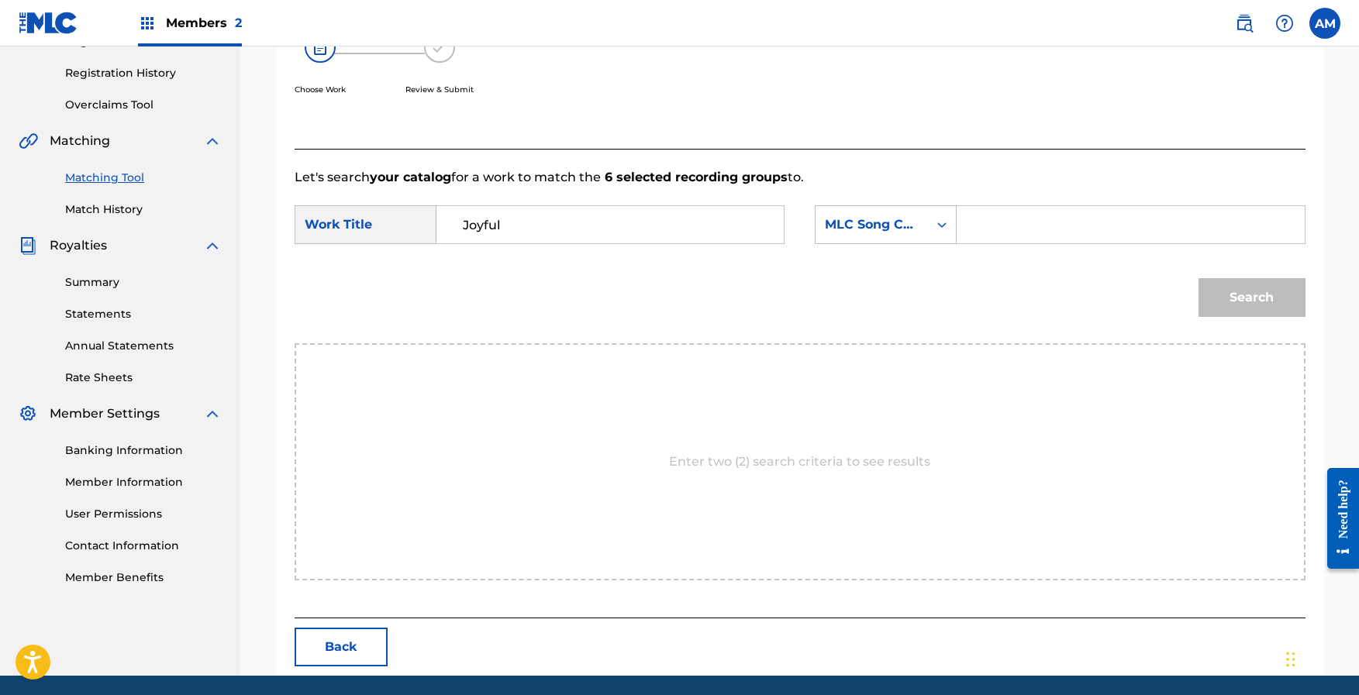
paste input "JV7JHJ"
type input "JV7JHJ"
click at [1240, 302] on button "Search" at bounding box center [1252, 297] width 107 height 39
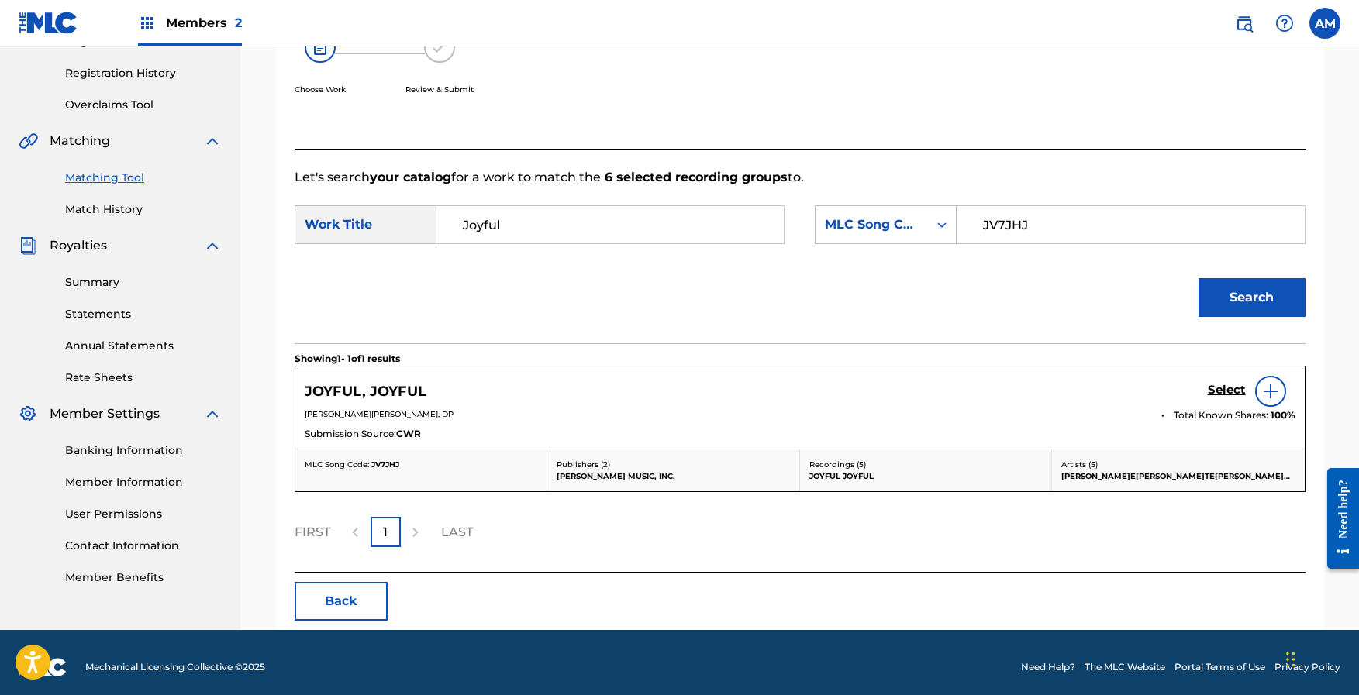
click at [1227, 387] on h5 "Select" at bounding box center [1227, 390] width 38 height 15
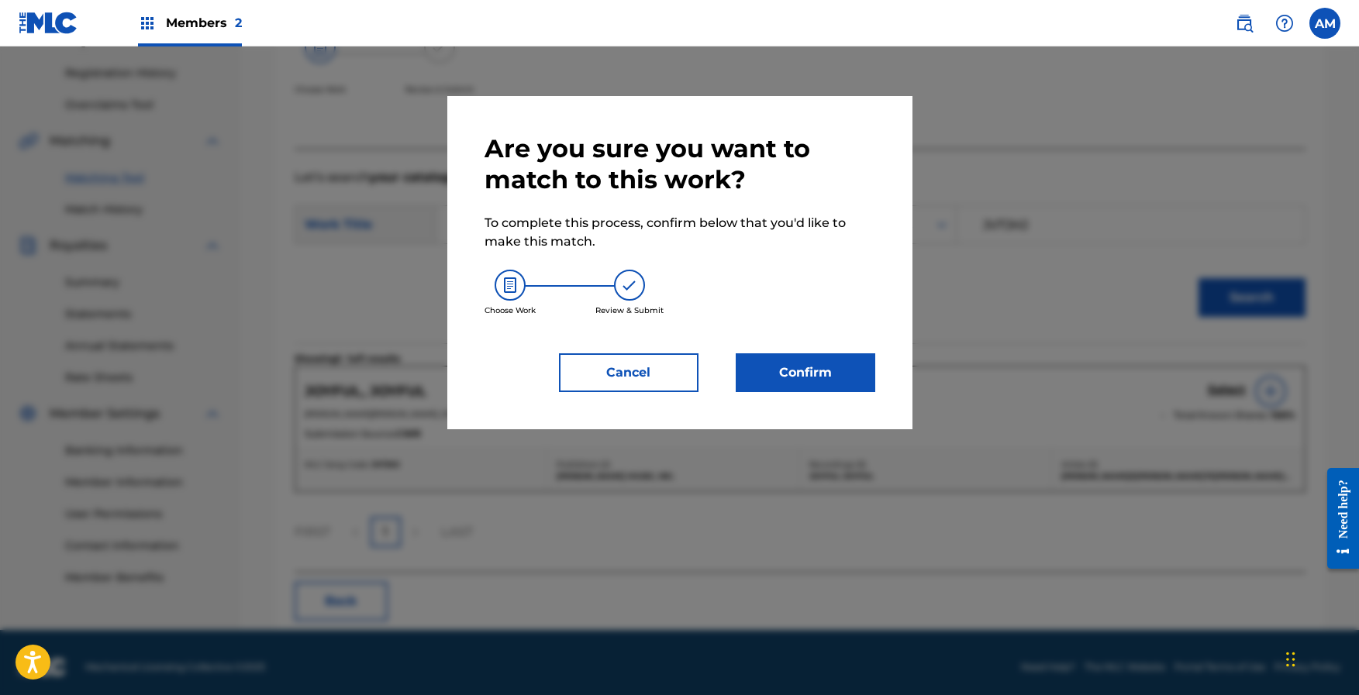
click at [842, 376] on button "Confirm" at bounding box center [806, 373] width 140 height 39
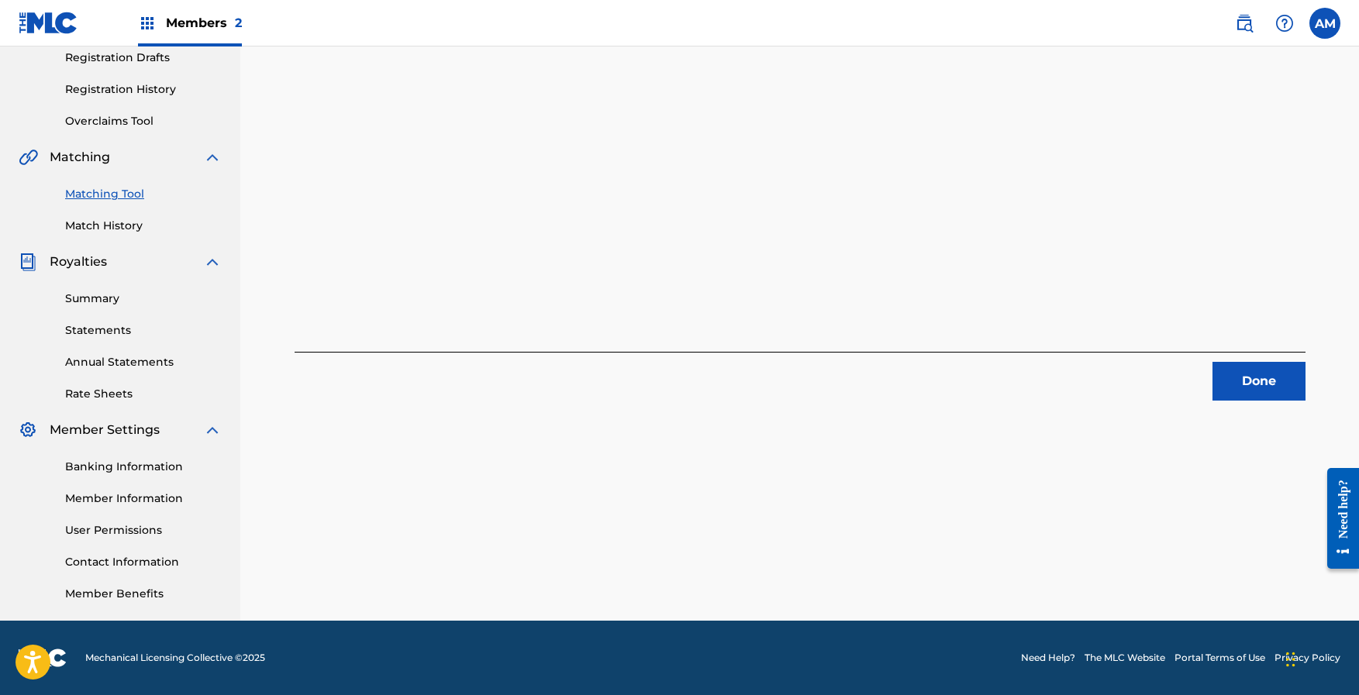
click at [1272, 383] on button "Done" at bounding box center [1258, 381] width 93 height 39
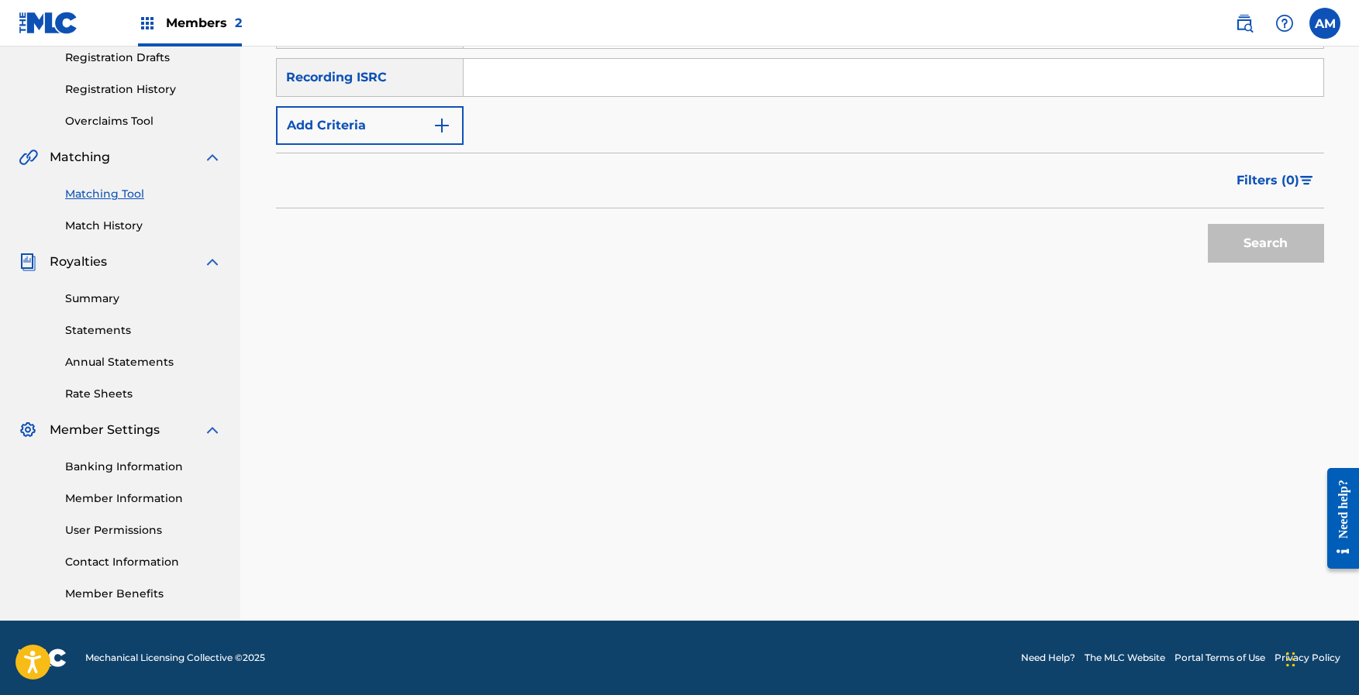
click at [647, 76] on input "Search Form" at bounding box center [894, 77] width 860 height 37
paste input "QMQ3X1501005"
click at [1272, 250] on button "Search" at bounding box center [1266, 243] width 116 height 39
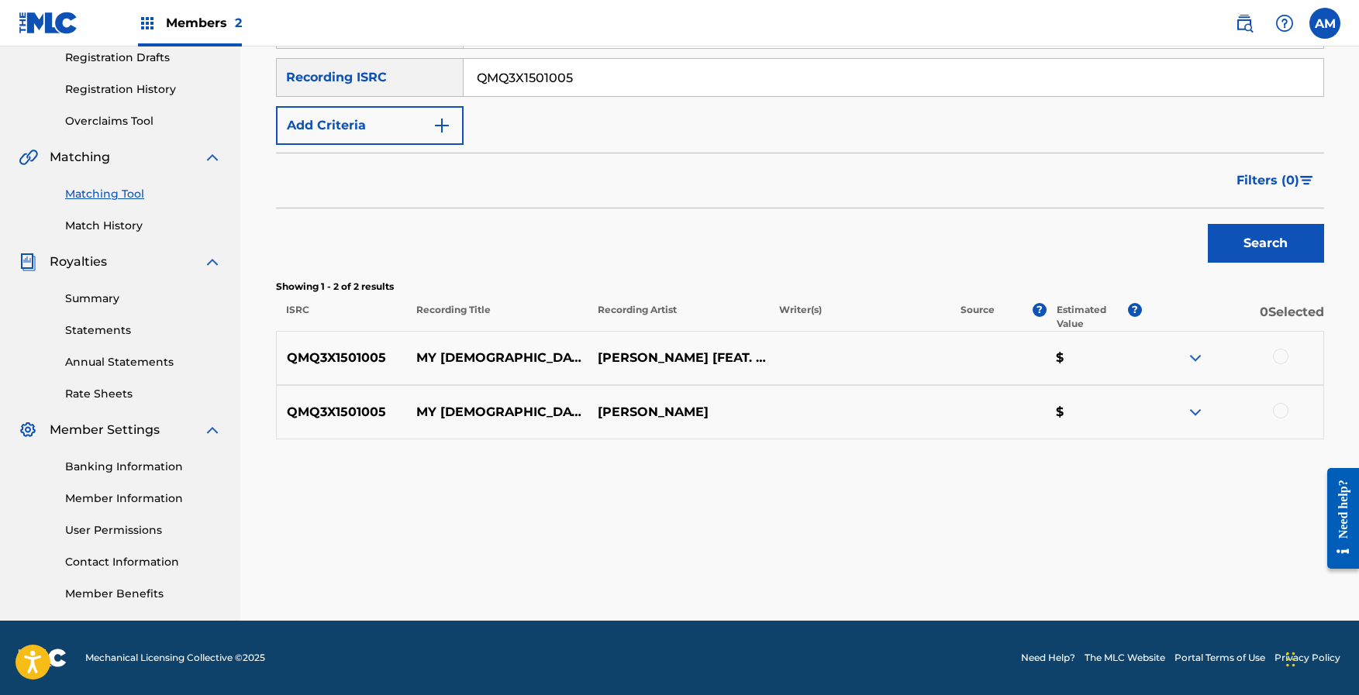
drag, startPoint x: 640, startPoint y: 75, endPoint x: 266, endPoint y: 42, distance: 375.9
click at [266, 42] on div "Members 2 AM A[PERSON_NAME] [EMAIL_ADDRESS][DOMAIN_NAME] Notification Preferenc…" at bounding box center [679, 214] width 1359 height 961
paste input "6"
type input "QMQ3X1501006"
click at [1304, 248] on button "Search" at bounding box center [1266, 243] width 116 height 39
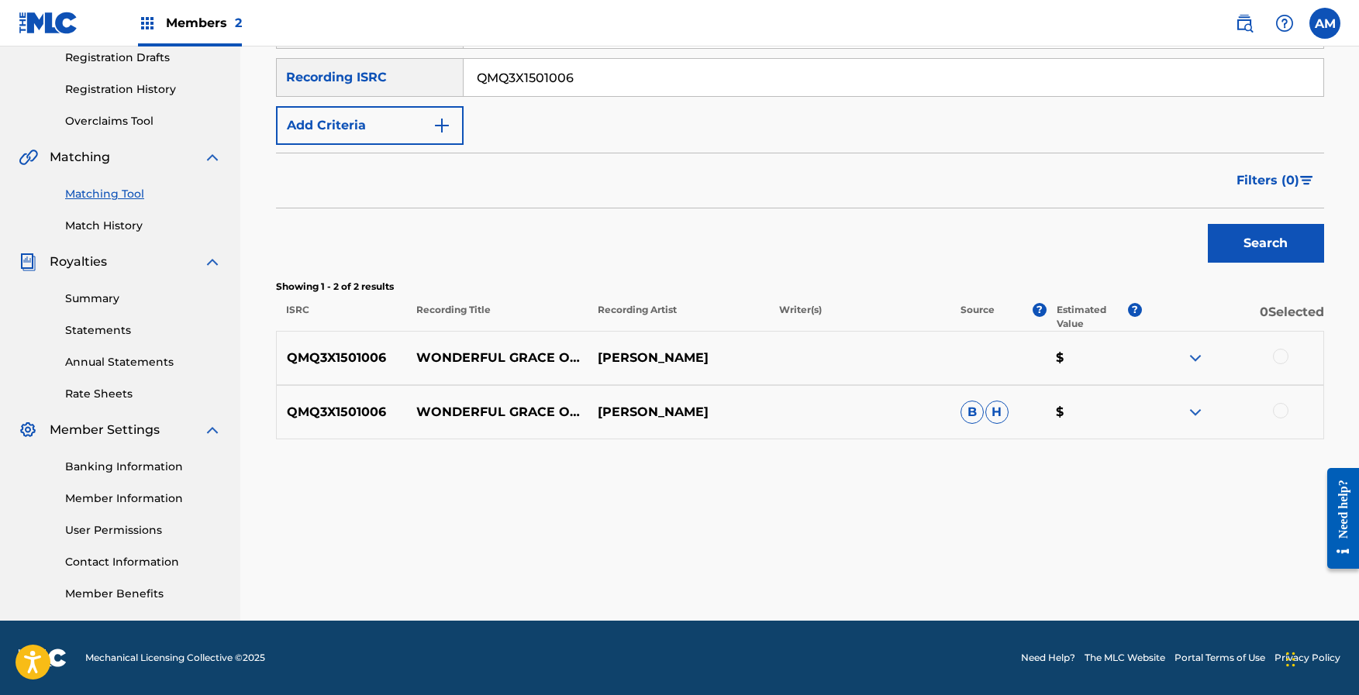
click at [103, 226] on link "Match History" at bounding box center [143, 226] width 157 height 16
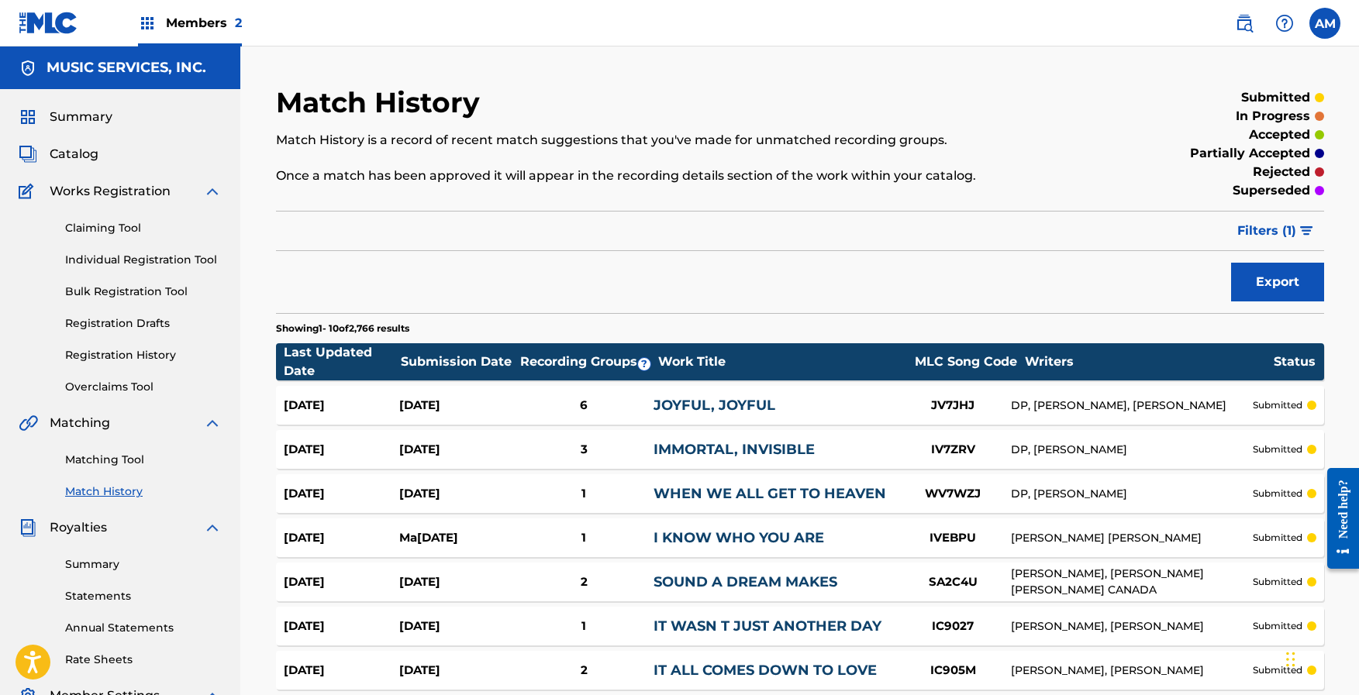
click at [1281, 234] on span "Filters ( 1 )" at bounding box center [1266, 231] width 59 height 19
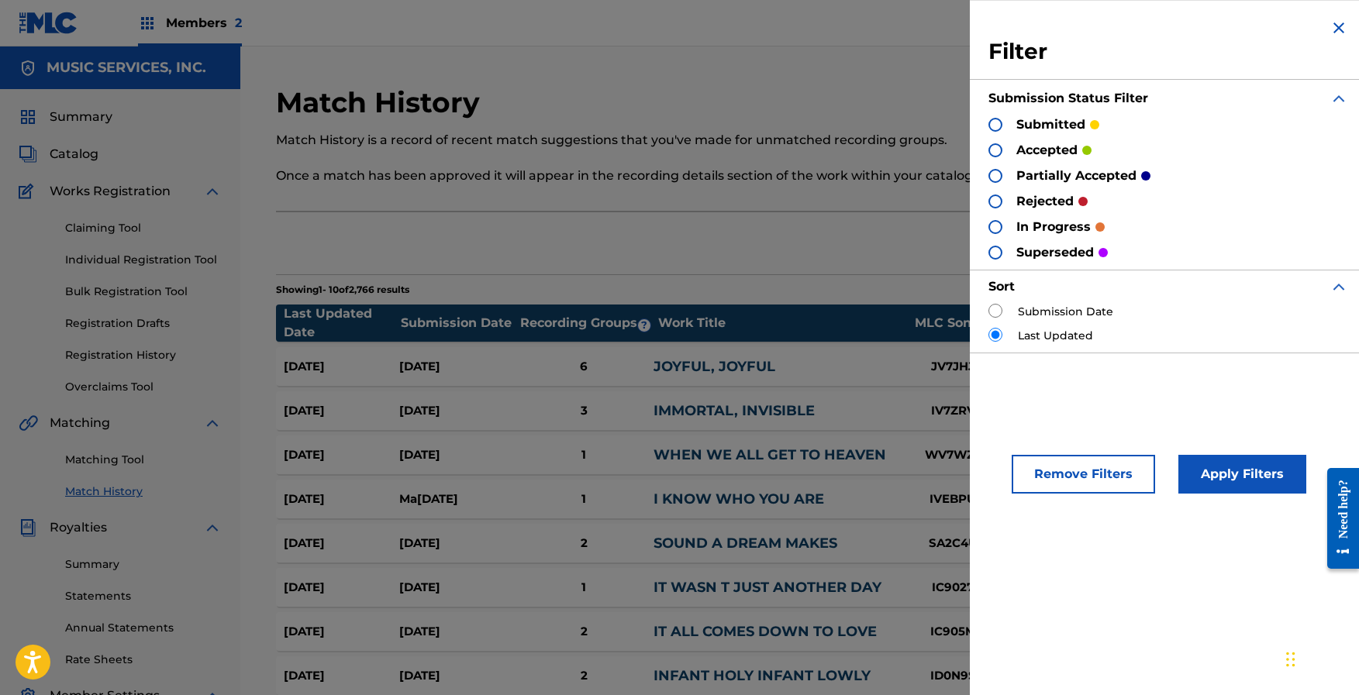
click at [995, 309] on input "radio" at bounding box center [995, 311] width 14 height 14
radio input "true"
click at [999, 125] on div at bounding box center [995, 125] width 14 height 14
click at [1229, 474] on button "Apply Filters" at bounding box center [1242, 474] width 128 height 39
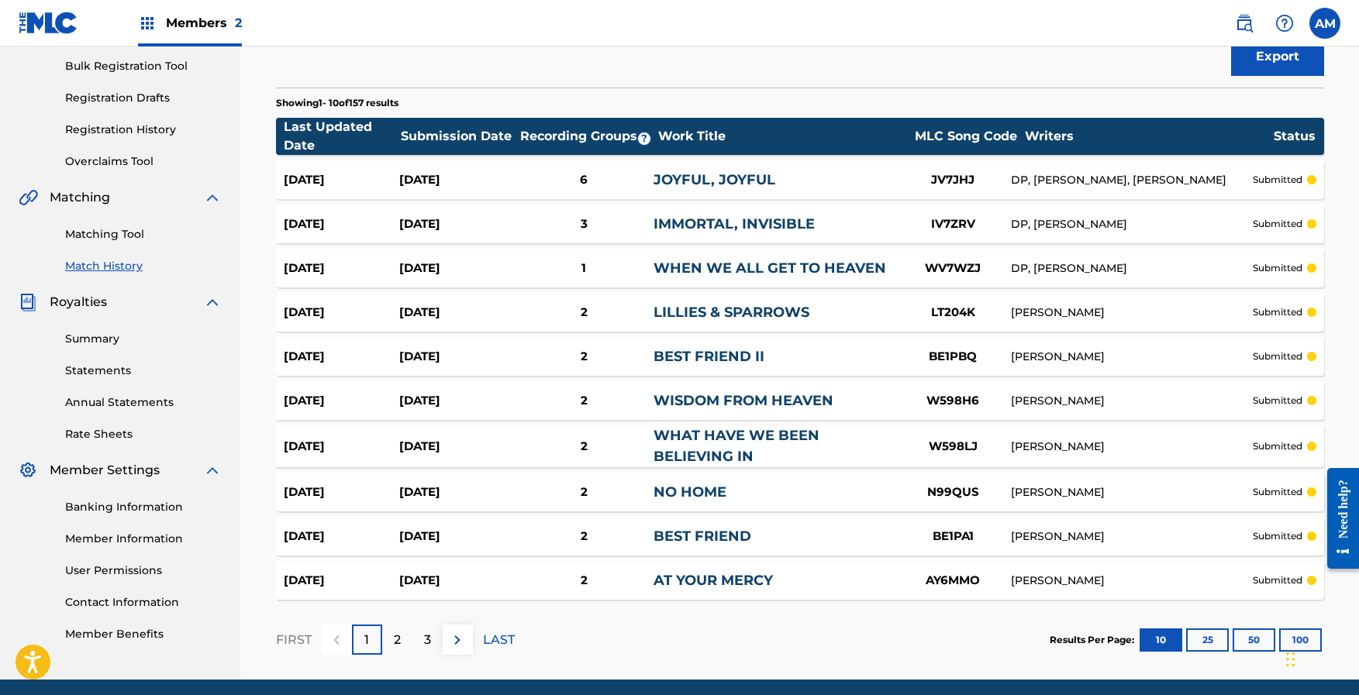
scroll to position [226, 0]
click at [1291, 639] on div "Chat Widget" at bounding box center [1320, 658] width 78 height 74
click at [495, 640] on p "LAST" at bounding box center [499, 639] width 32 height 19
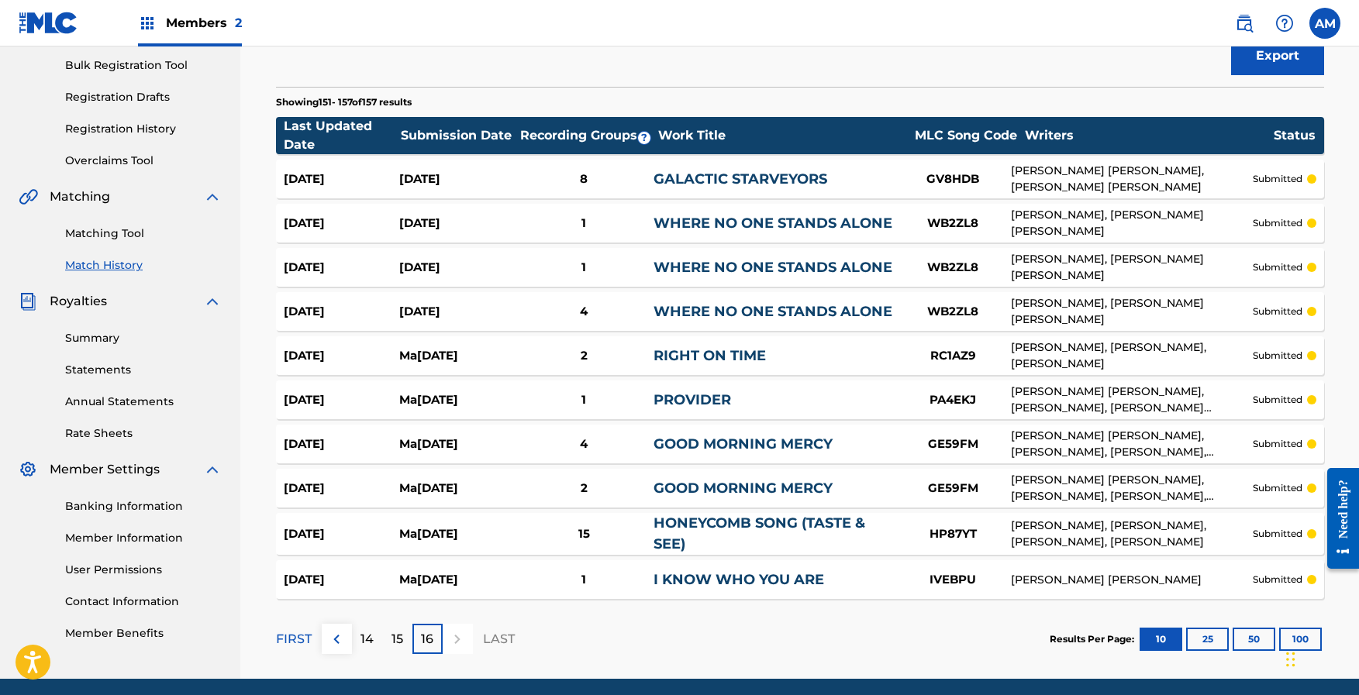
click at [673, 535] on div "HONEYCOMB SONG (TASTE & SEE)" at bounding box center [774, 534] width 241 height 42
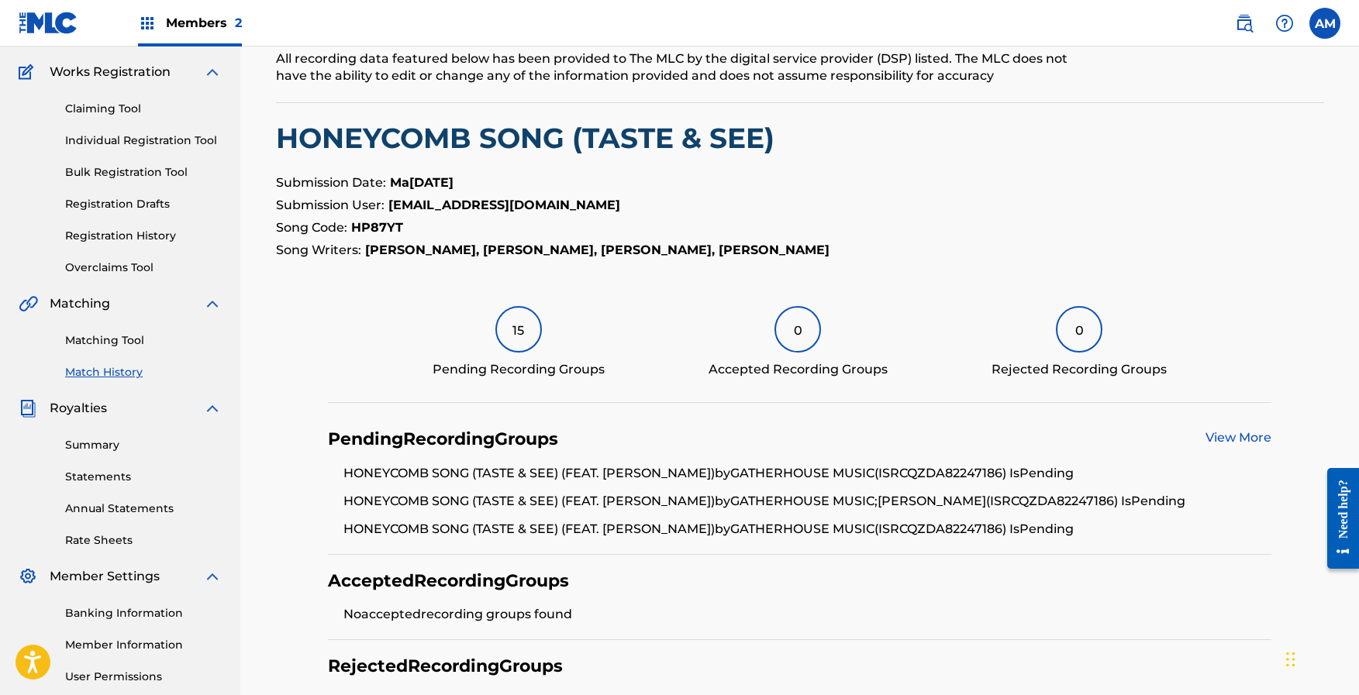
scroll to position [121, 0]
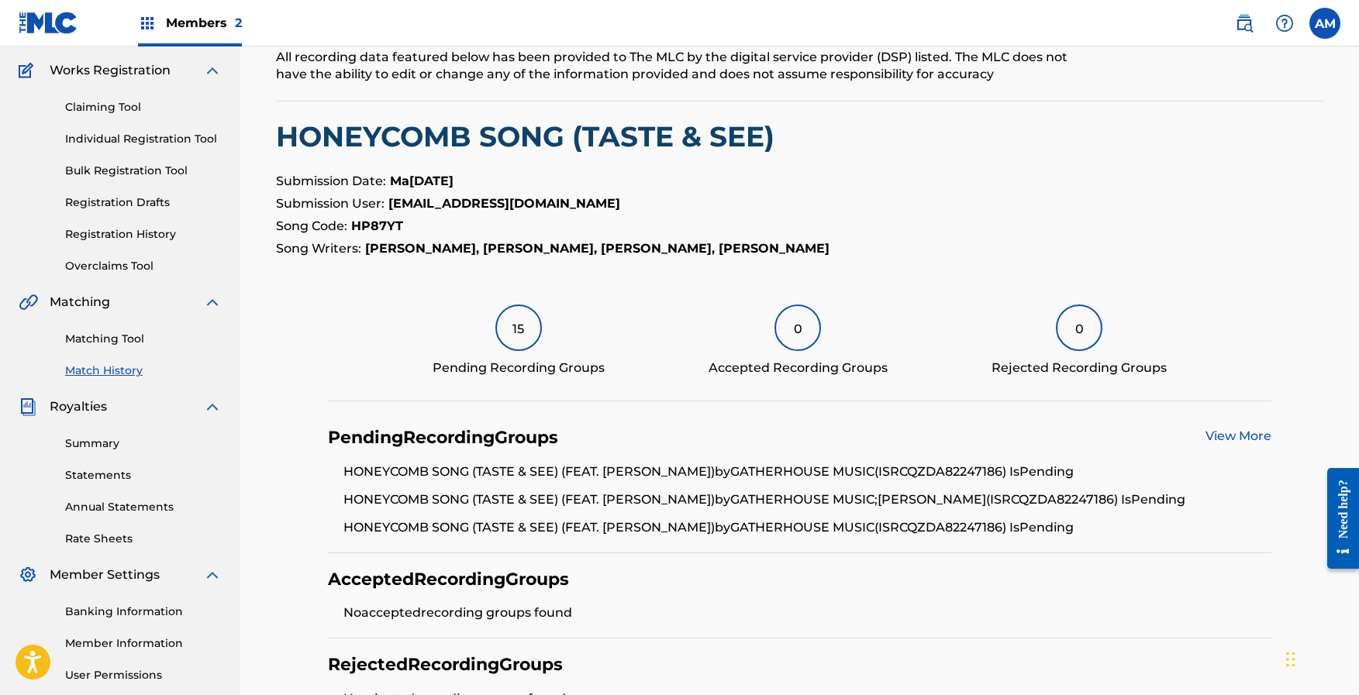
click at [1249, 436] on link "View More" at bounding box center [1238, 436] width 66 height 15
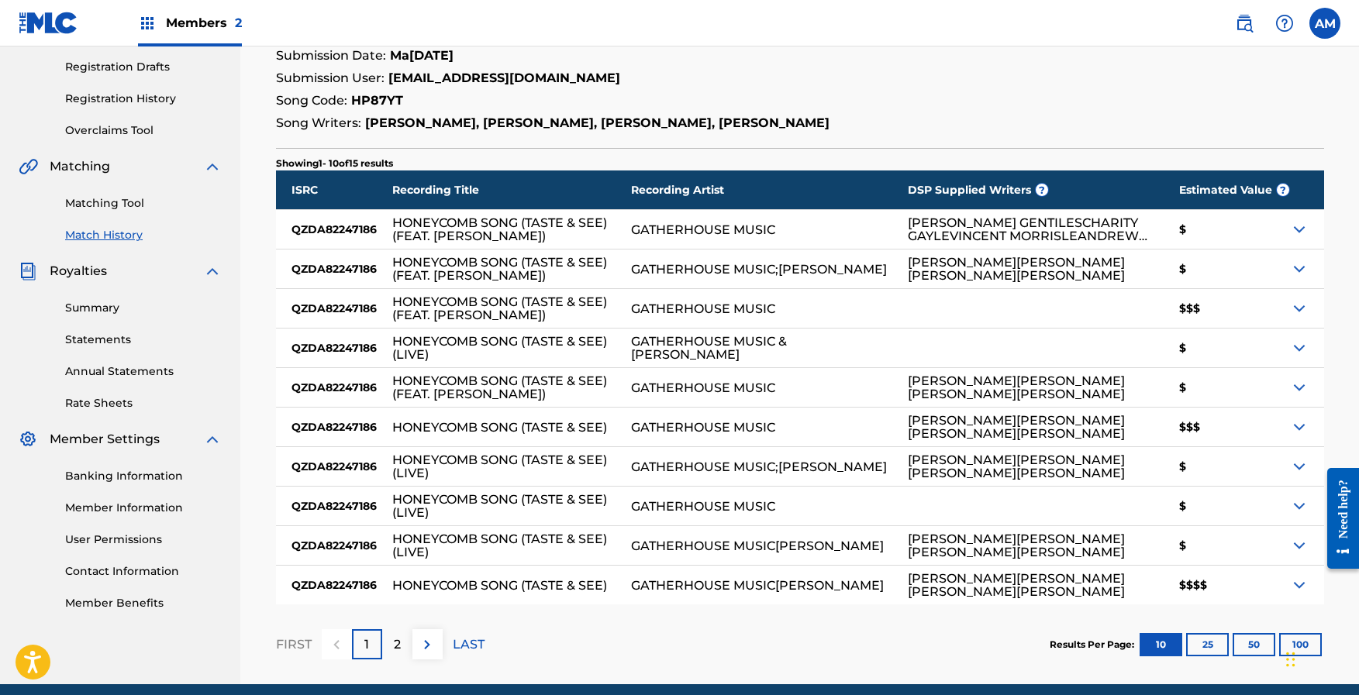
scroll to position [257, 0]
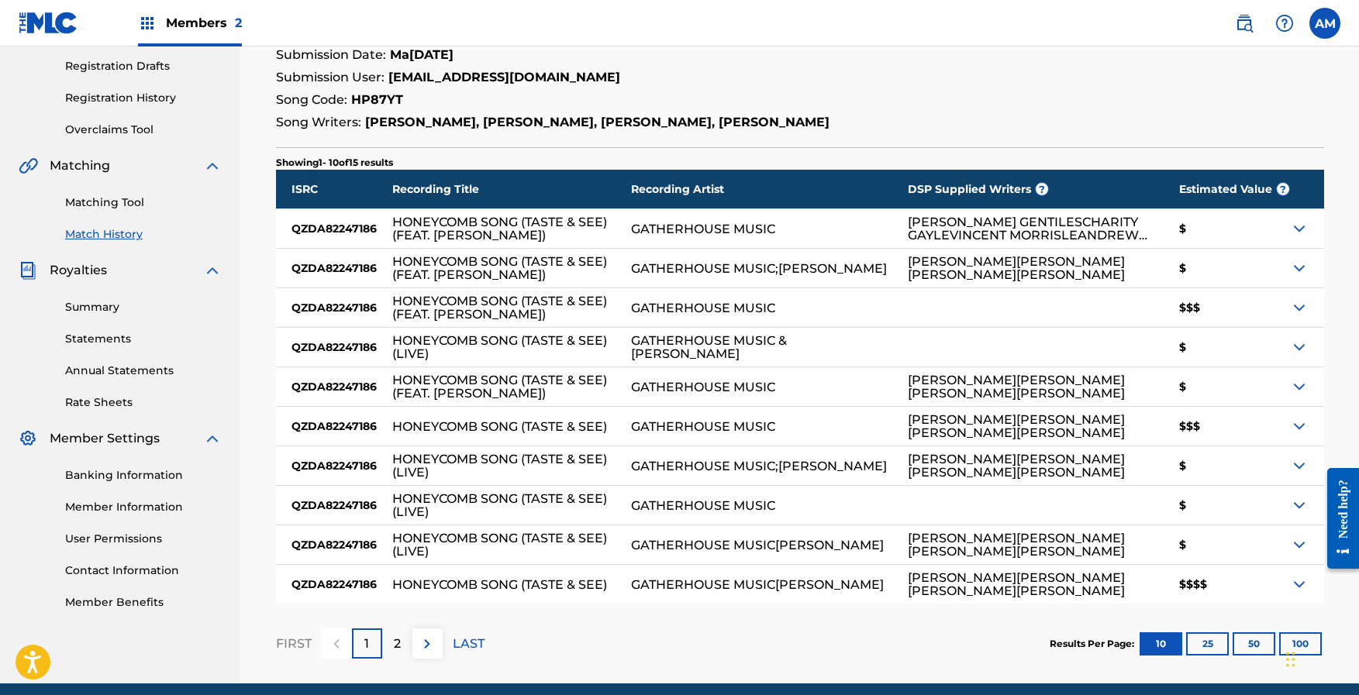
click at [427, 646] on img at bounding box center [427, 644] width 19 height 19
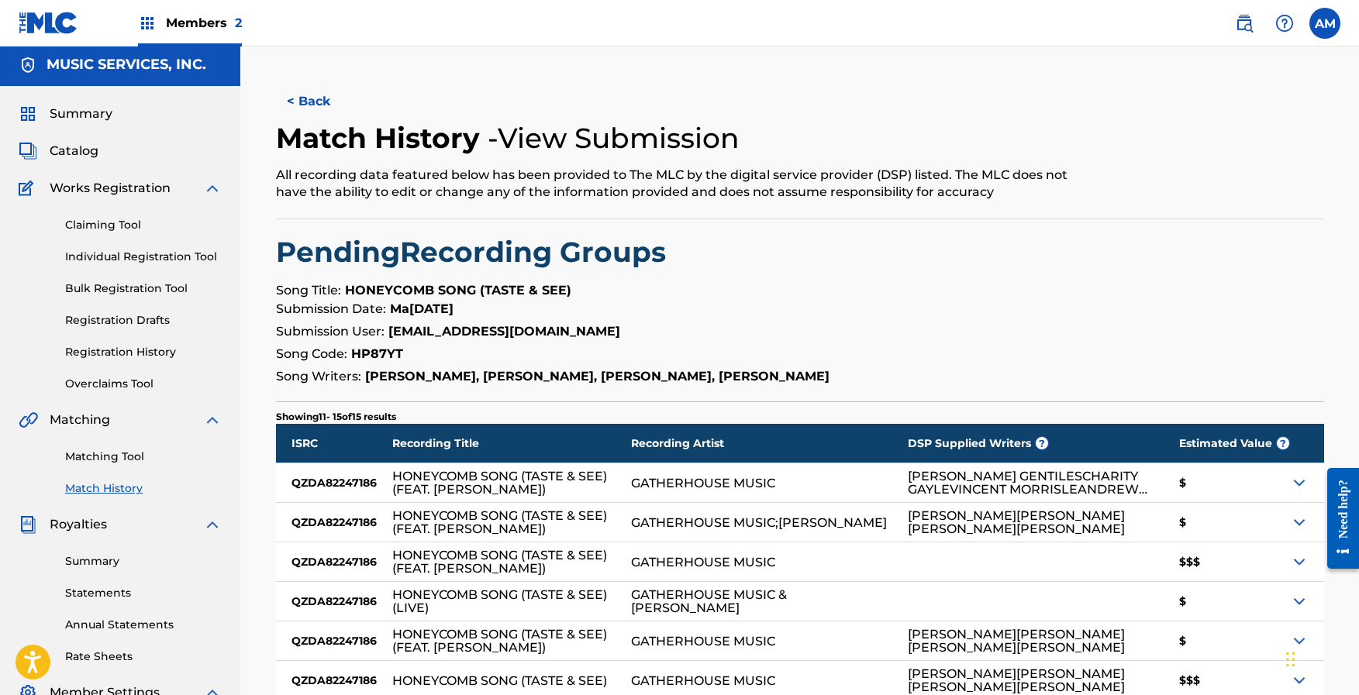
scroll to position [0, 0]
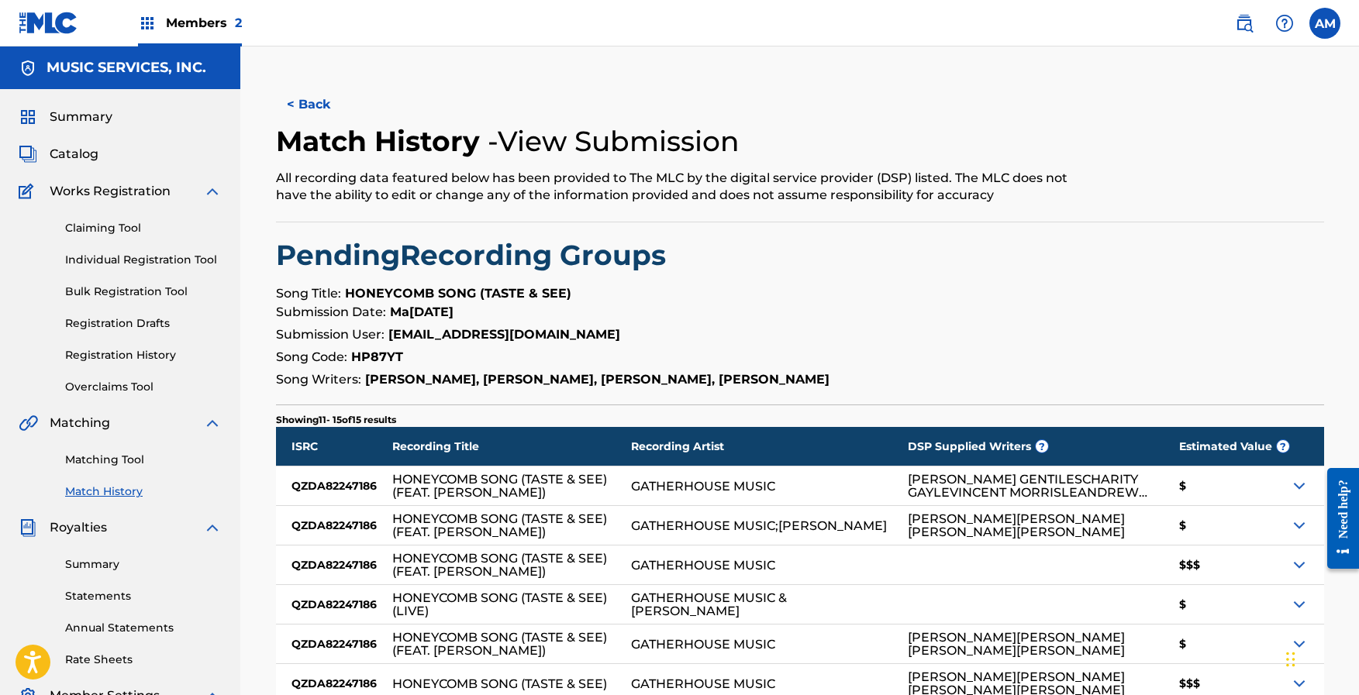
click at [314, 102] on button "< Back" at bounding box center [322, 104] width 93 height 39
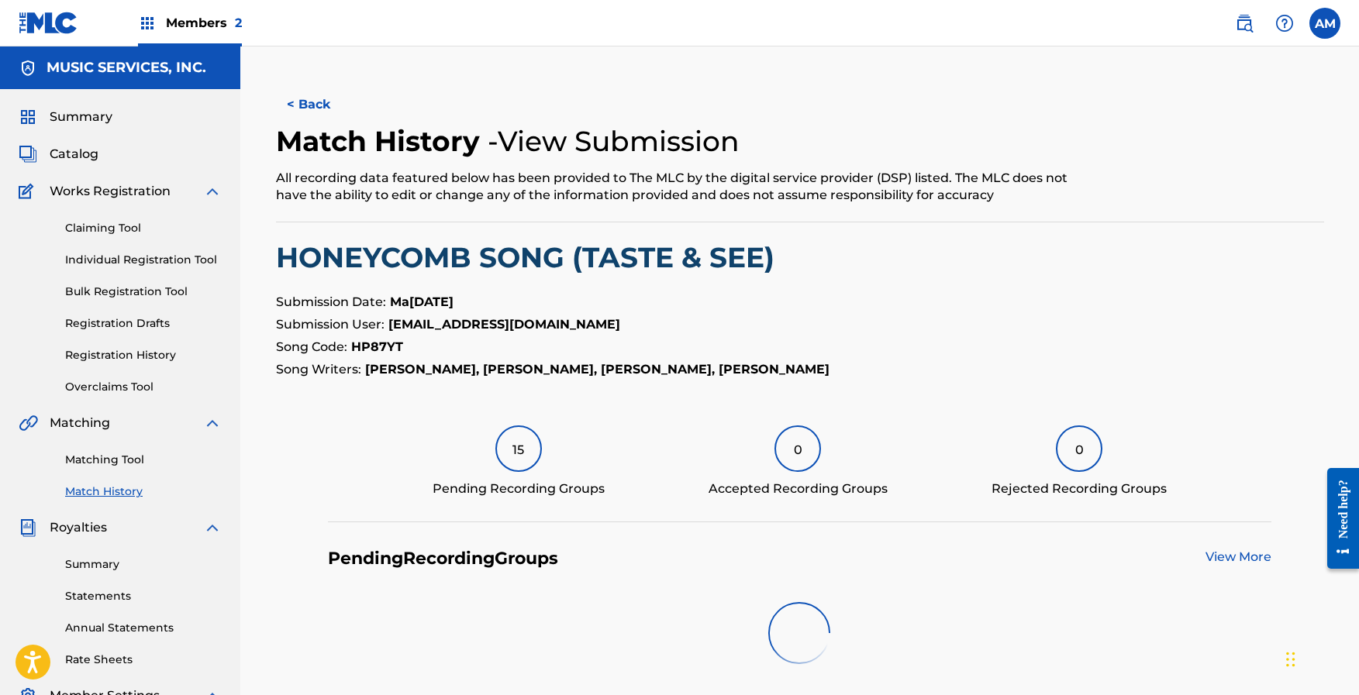
scroll to position [121, 0]
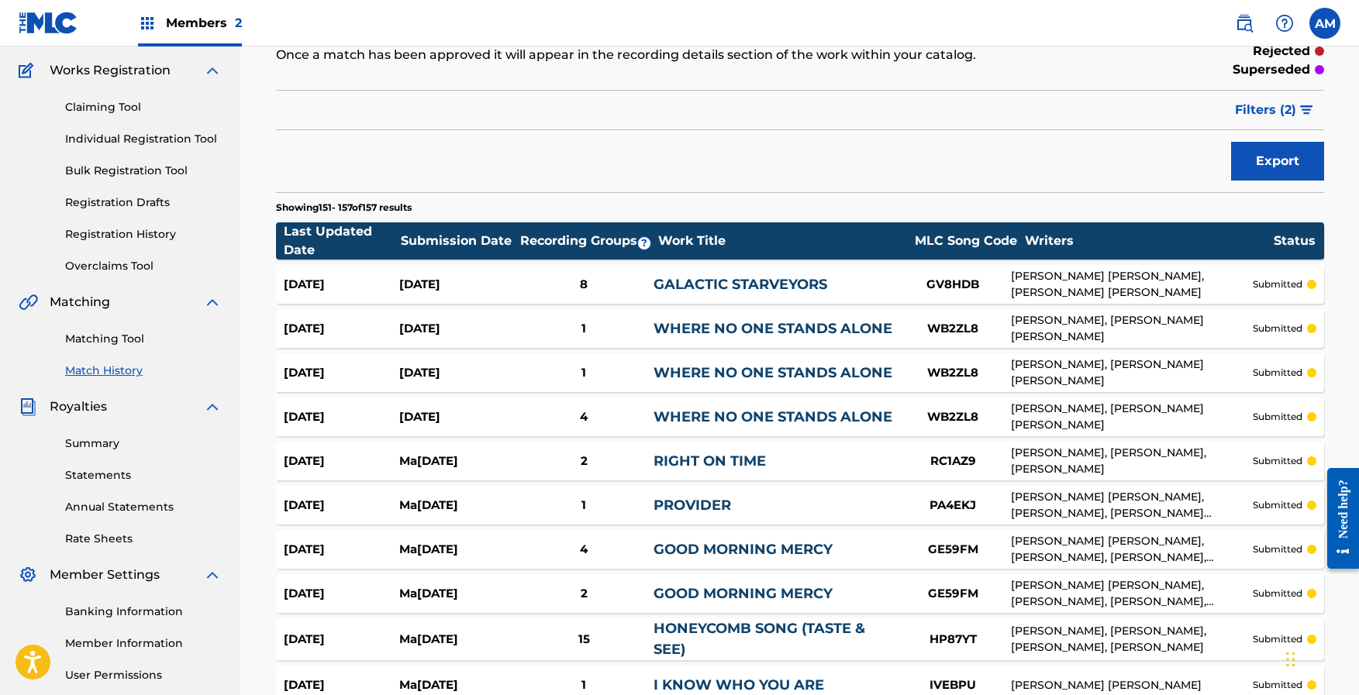
scroll to position [226, 0]
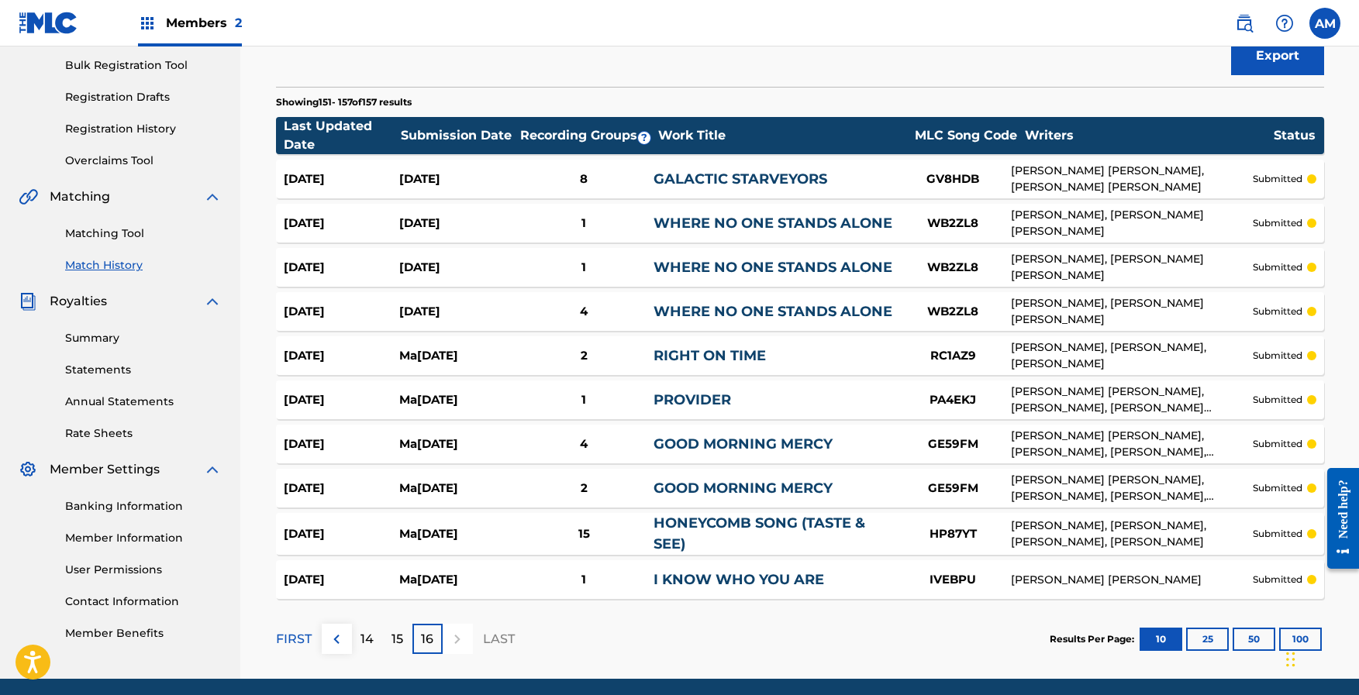
click at [397, 639] on p "15" at bounding box center [397, 639] width 12 height 19
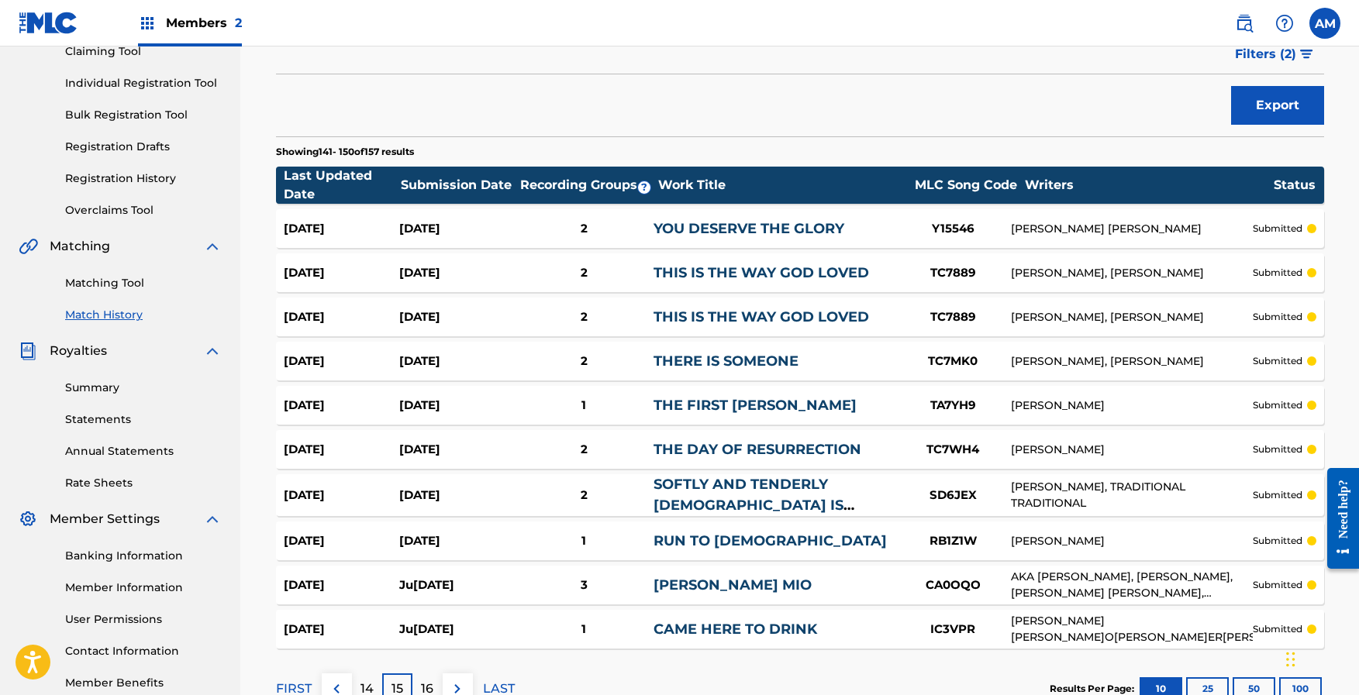
scroll to position [285, 0]
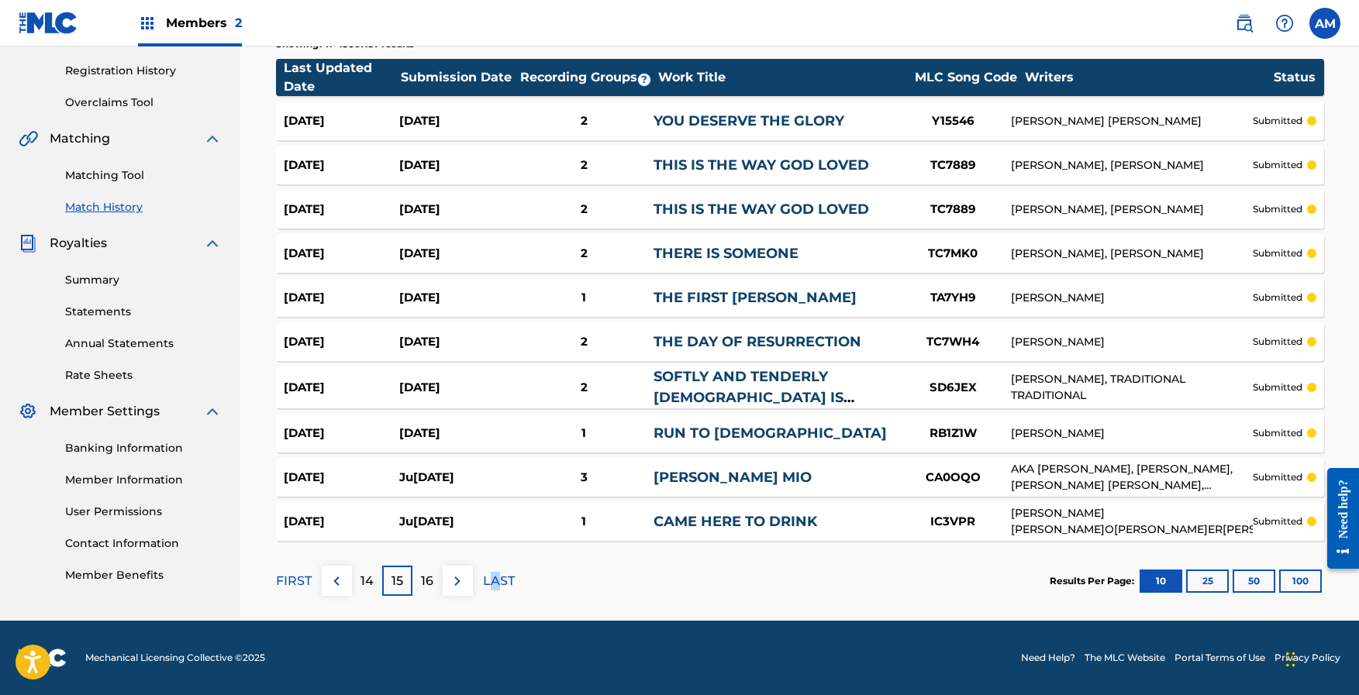
click at [495, 576] on p "LAST" at bounding box center [499, 581] width 32 height 19
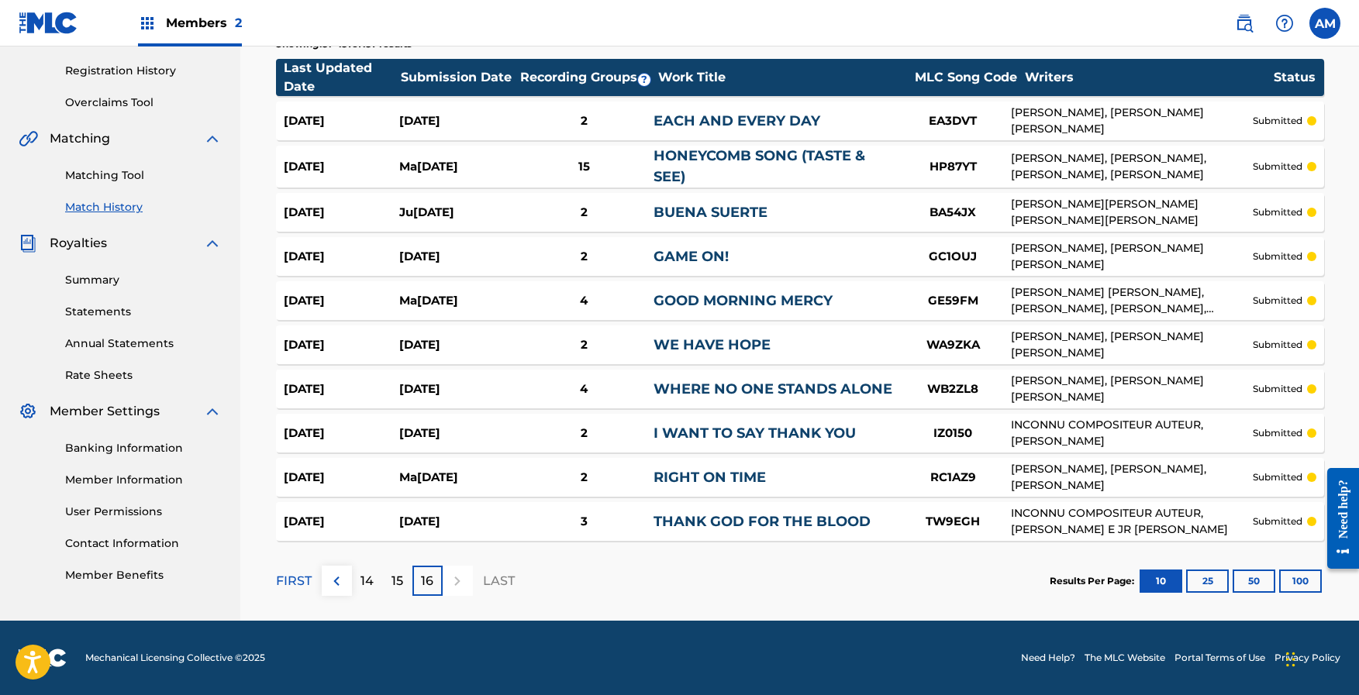
click at [401, 582] on p "15" at bounding box center [397, 581] width 12 height 19
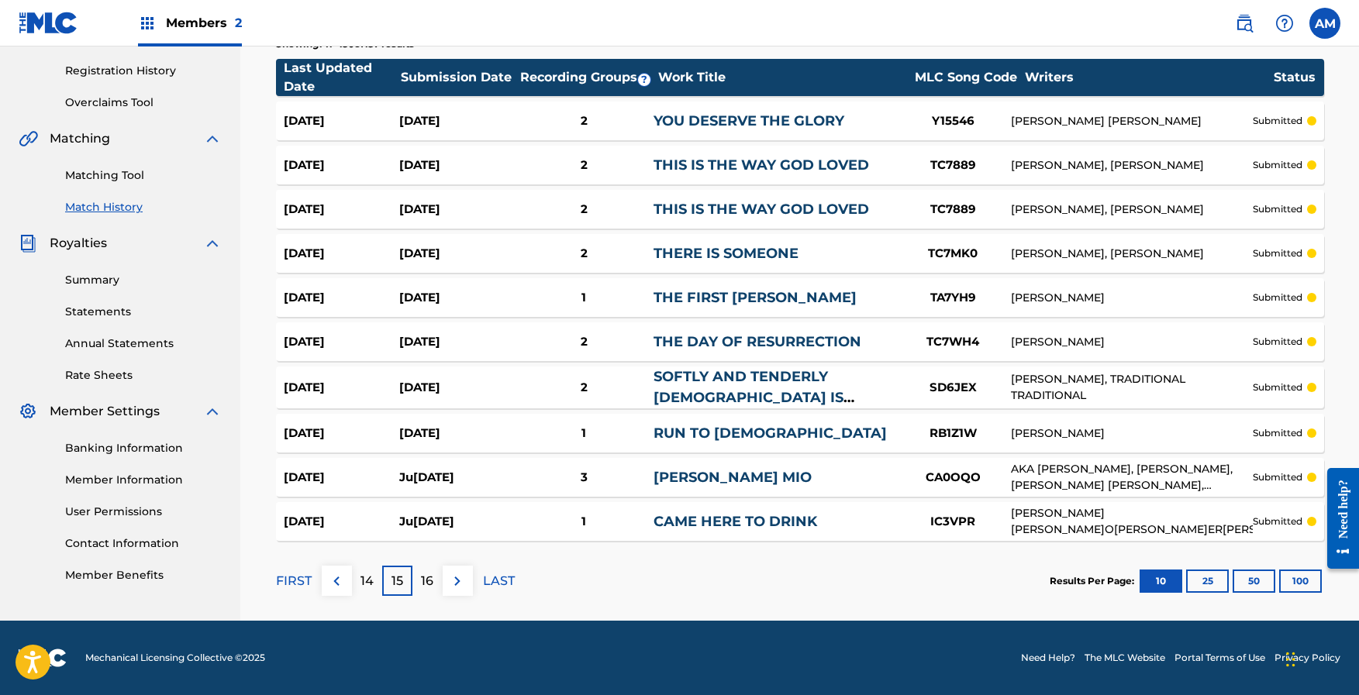
click at [331, 581] on img at bounding box center [336, 581] width 19 height 19
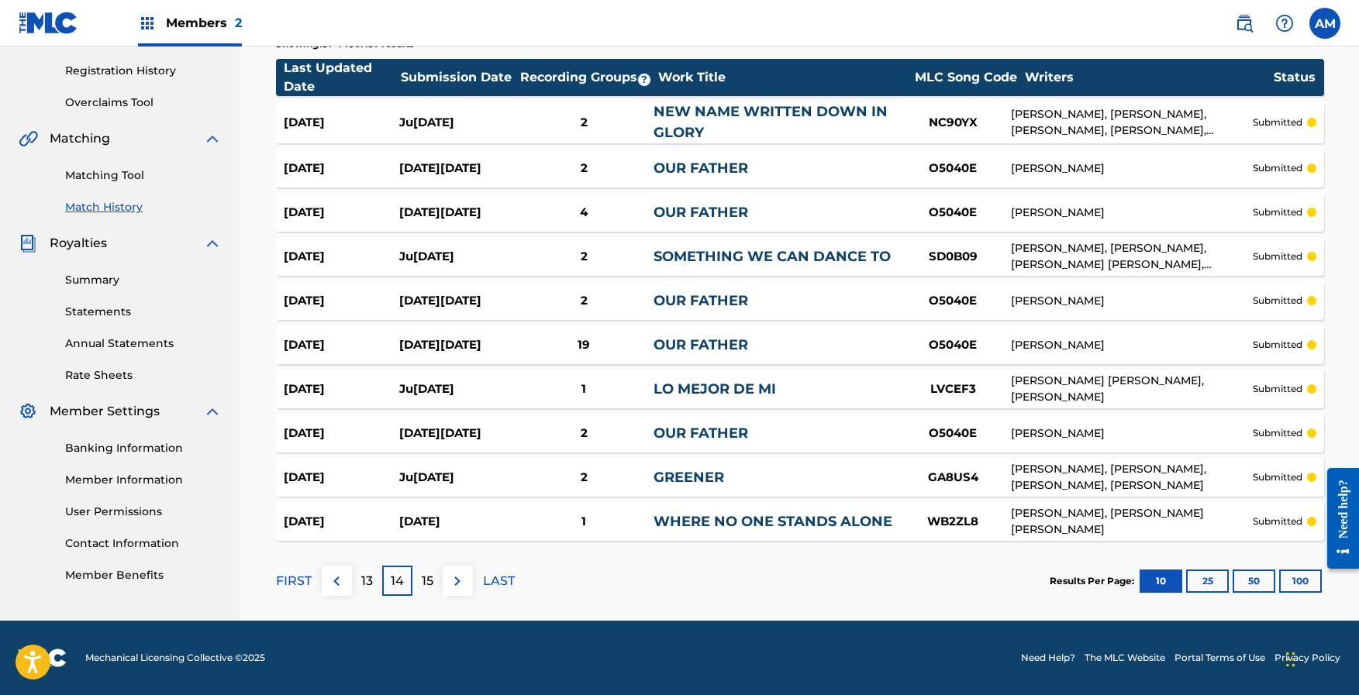
click at [1301, 580] on button "100" at bounding box center [1300, 581] width 43 height 23
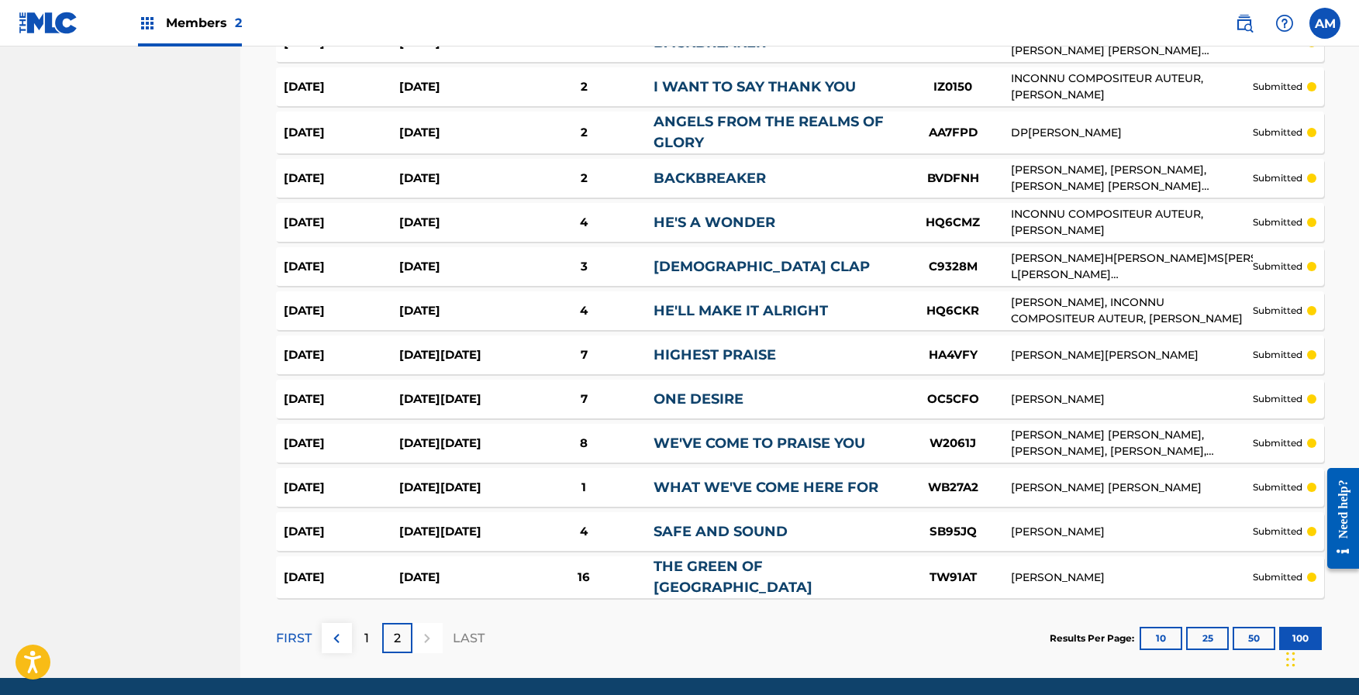
scroll to position [4317, 0]
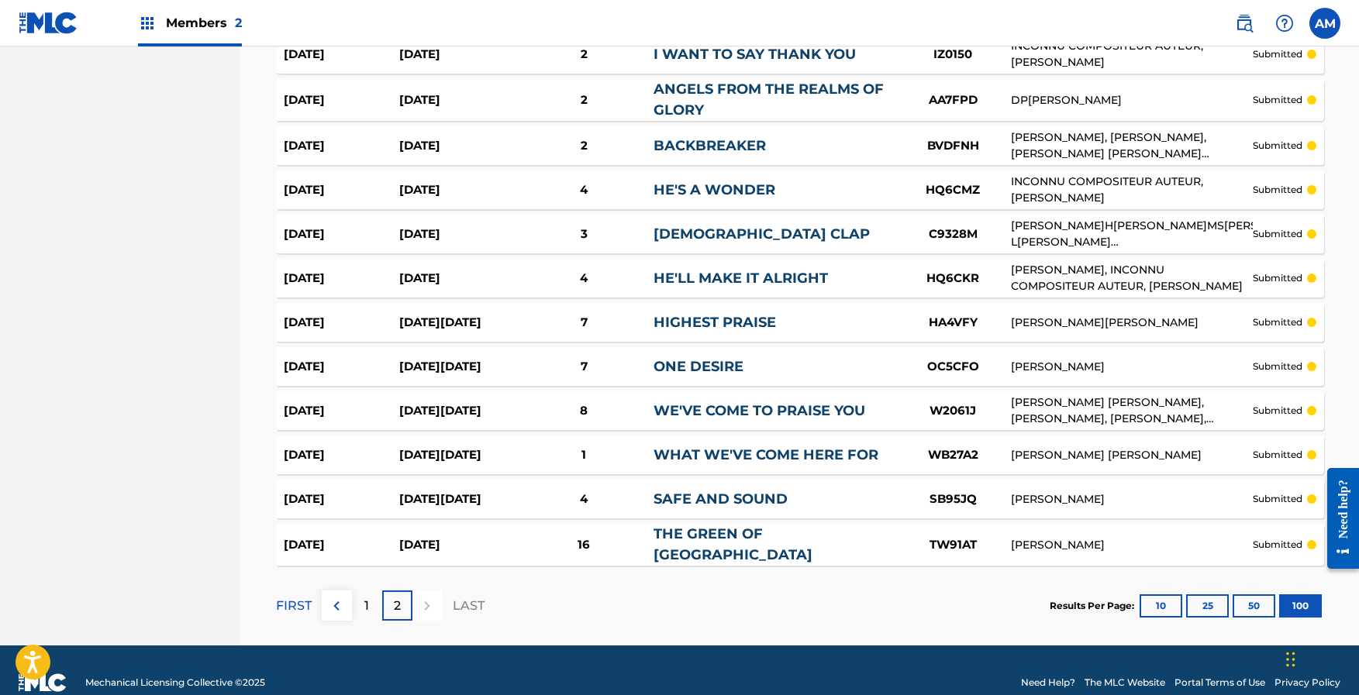
click at [365, 597] on p "1" at bounding box center [366, 606] width 5 height 19
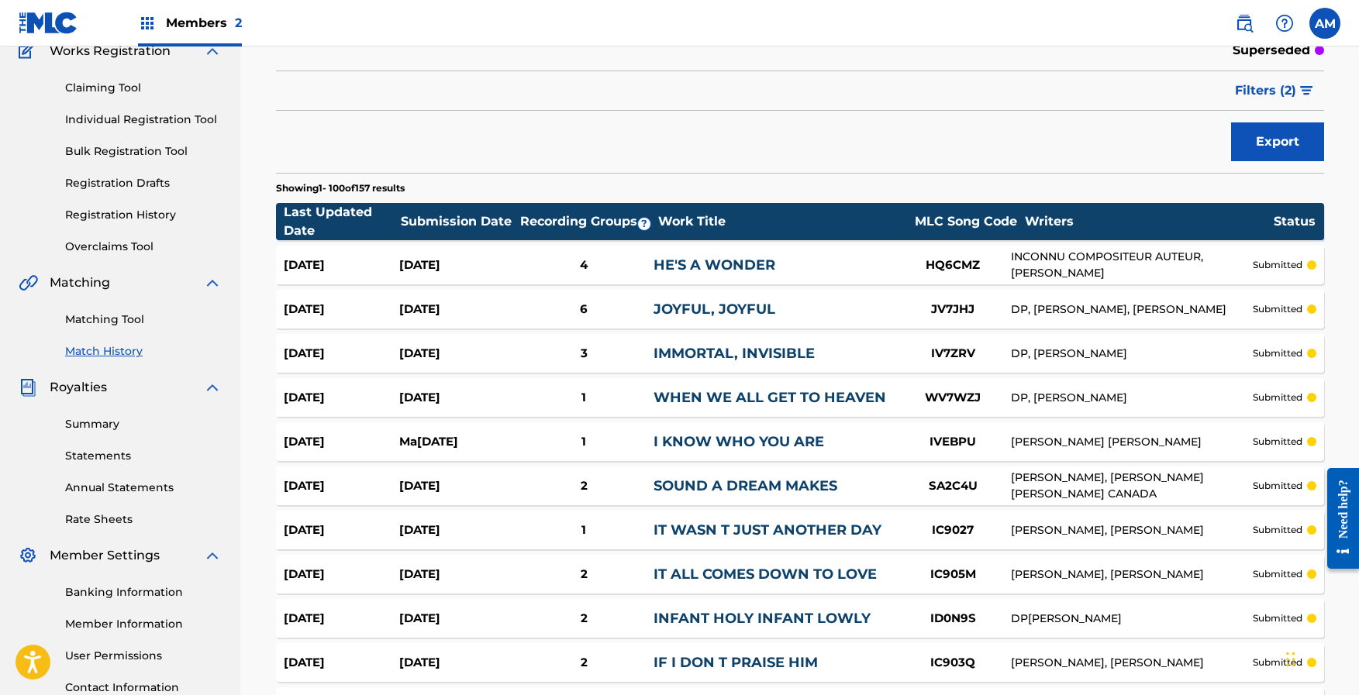
scroll to position [0, 0]
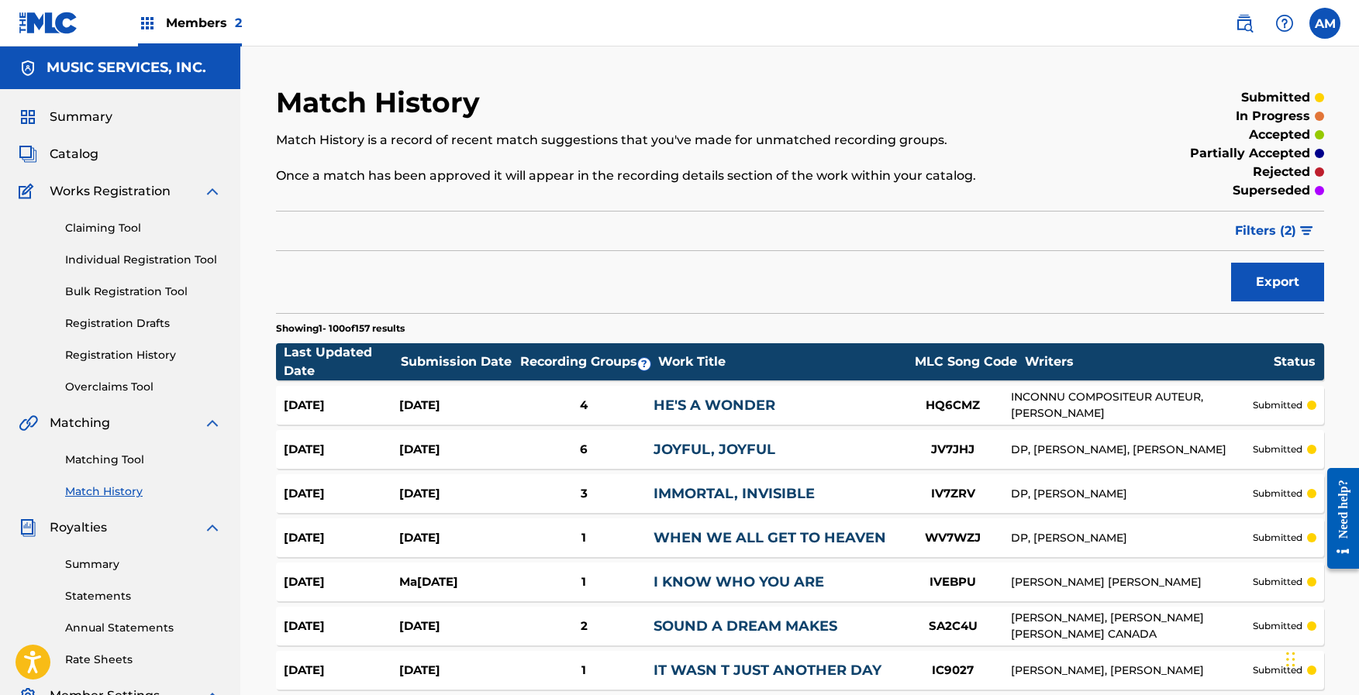
click at [117, 459] on link "Matching Tool" at bounding box center [143, 460] width 157 height 16
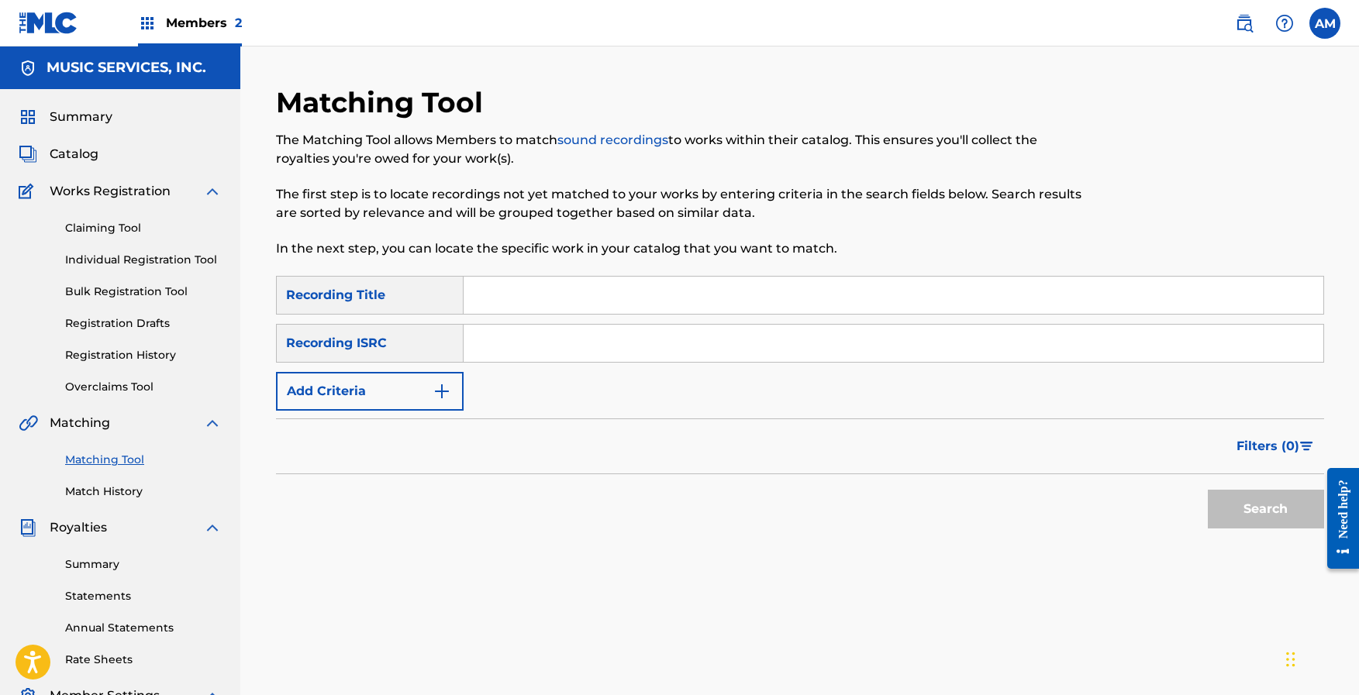
click at [429, 394] on button "Add Criteria" at bounding box center [370, 391] width 188 height 39
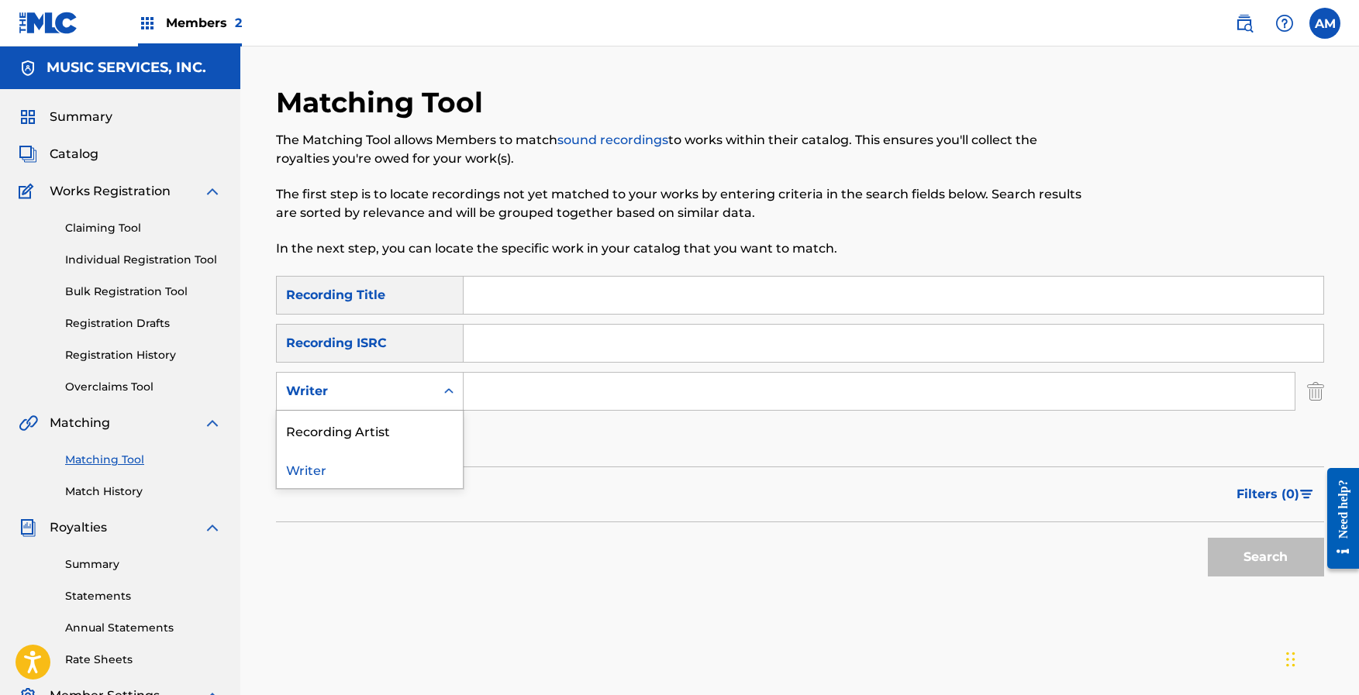
click at [440, 385] on div "Search Form" at bounding box center [449, 392] width 28 height 28
click at [355, 434] on div "Recording Artist" at bounding box center [370, 430] width 186 height 39
click at [569, 383] on input "Search Form" at bounding box center [879, 391] width 831 height 37
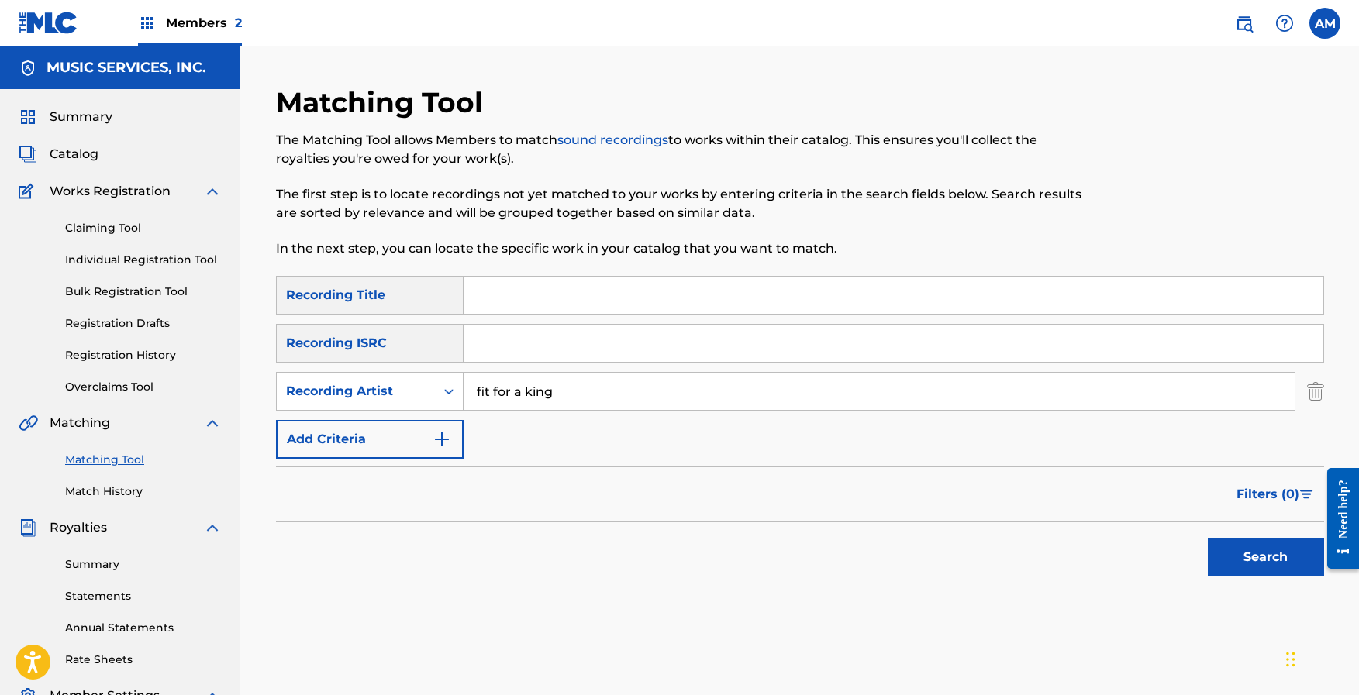
type input "fit for a king"
click at [1208, 538] on button "Search" at bounding box center [1266, 557] width 116 height 39
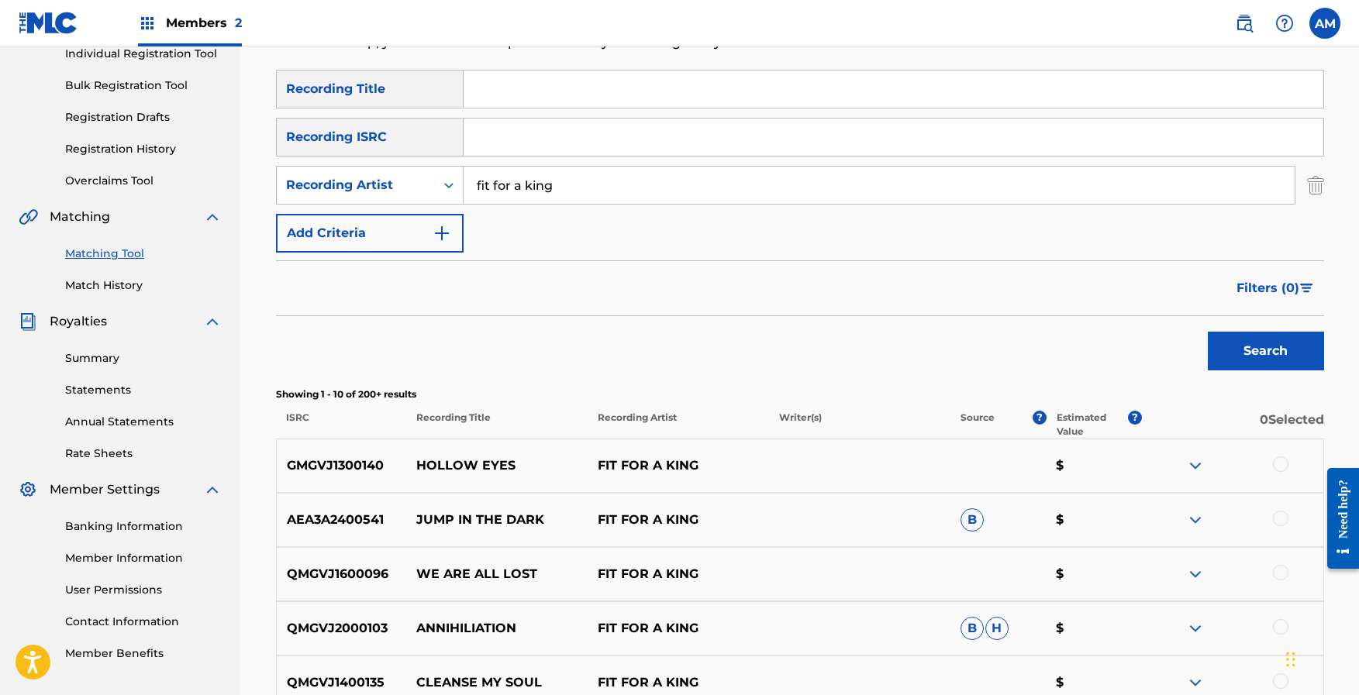
scroll to position [208, 0]
click at [1265, 283] on span "Filters ( 0 )" at bounding box center [1267, 287] width 63 height 19
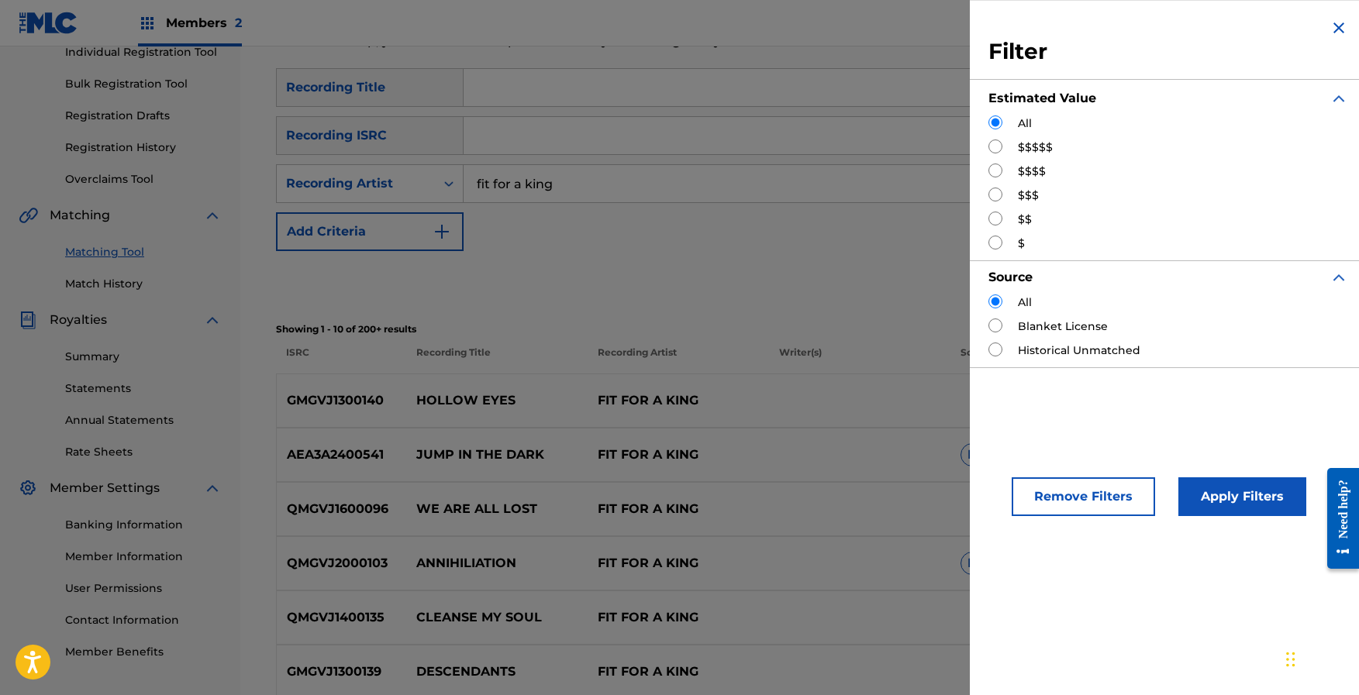
click at [995, 153] on input "Search Form" at bounding box center [995, 147] width 14 height 14
radio input "true"
click at [1242, 500] on button "Apply Filters" at bounding box center [1242, 497] width 128 height 39
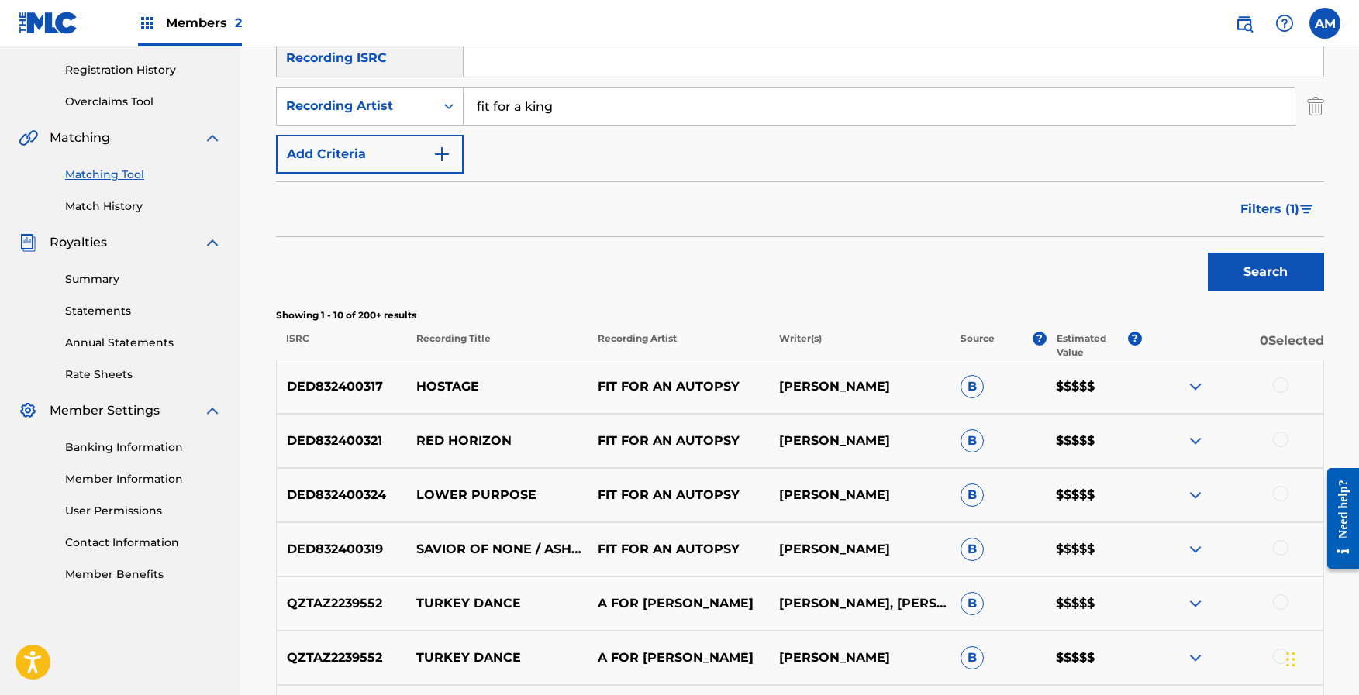
scroll to position [288, 0]
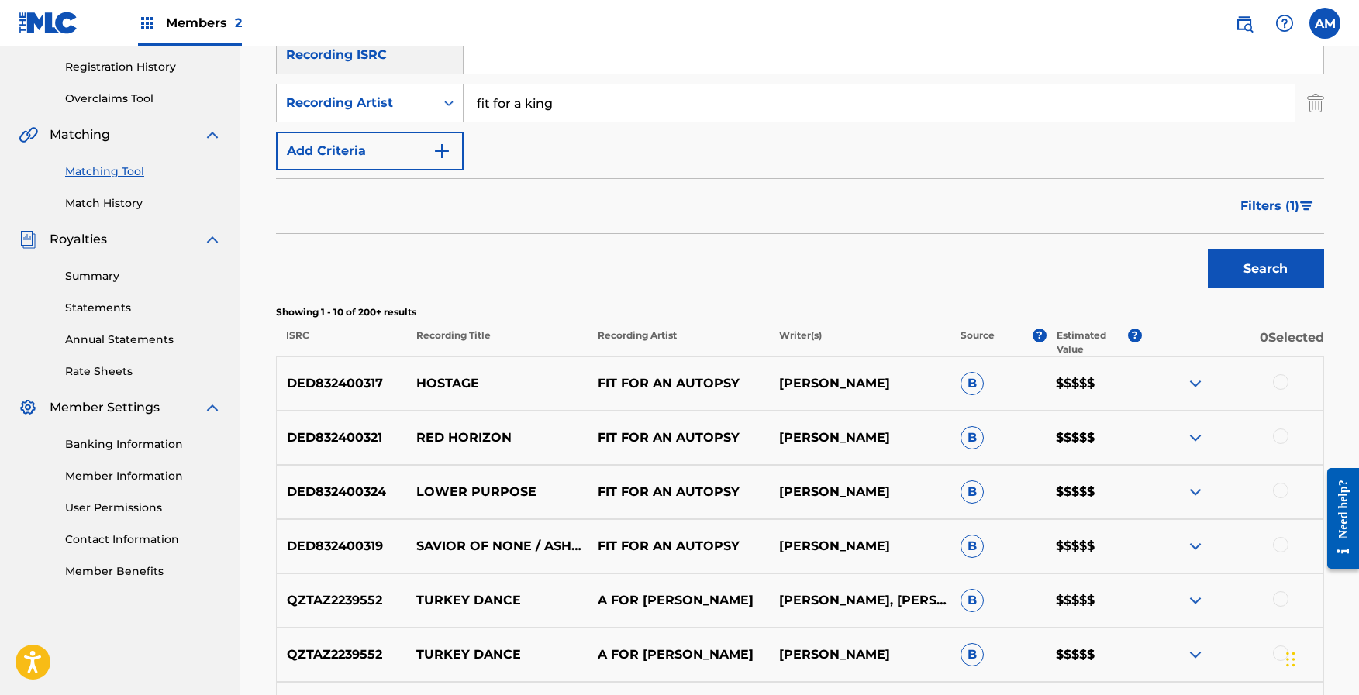
click at [1250, 203] on span "Filters ( 1 )" at bounding box center [1269, 206] width 59 height 19
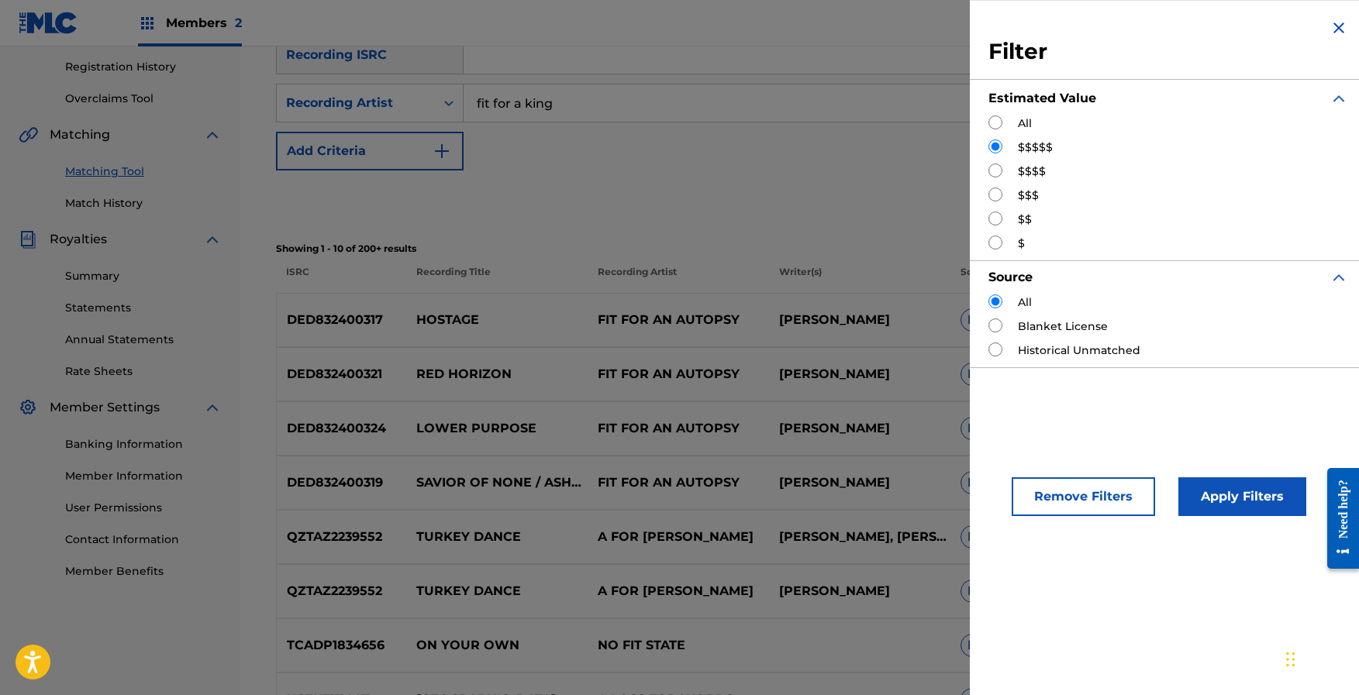
click at [997, 171] on input "Search Form" at bounding box center [995, 171] width 14 height 14
radio input "true"
click at [1234, 491] on button "Apply Filters" at bounding box center [1242, 497] width 128 height 39
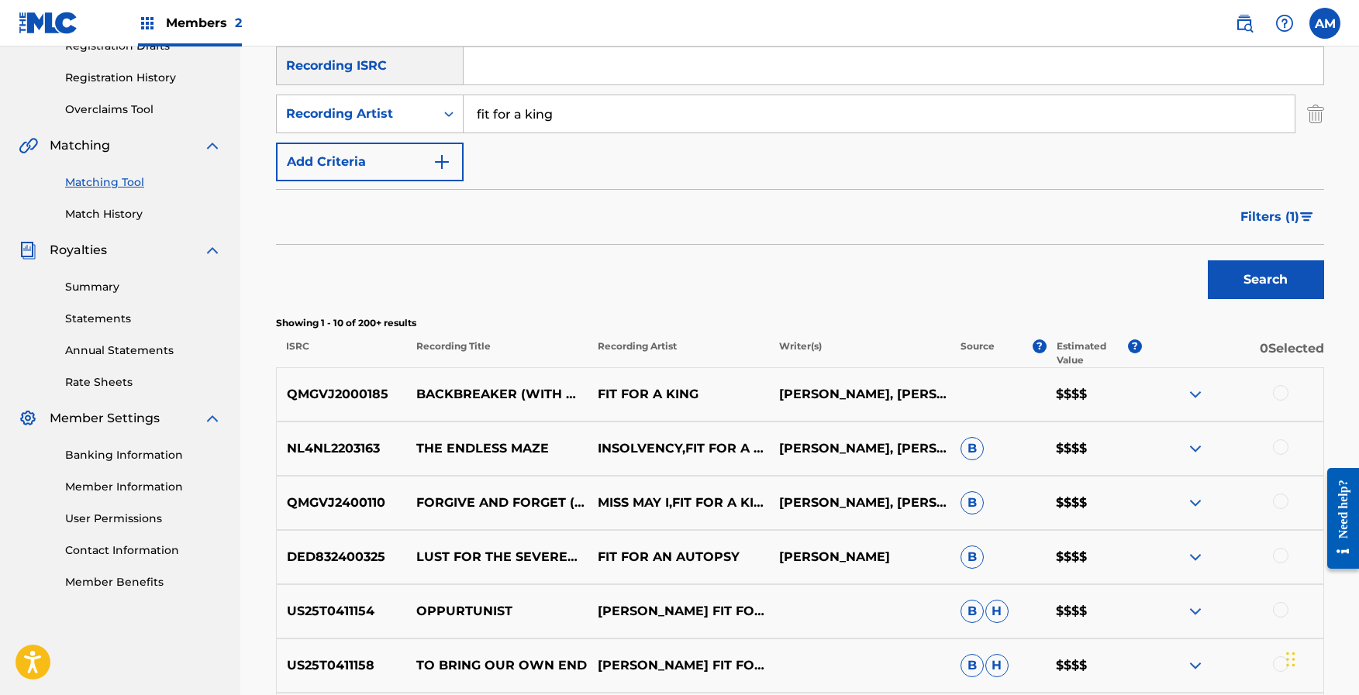
scroll to position [278, 0]
drag, startPoint x: 388, startPoint y: 391, endPoint x: 302, endPoint y: 381, distance: 87.5
click at [302, 381] on div "QMGVJ2000185 BACKBREAKER (WITH WE CAME AS ROMANS) [FEAT. WE CAME AS ROMANS] FIT…" at bounding box center [800, 394] width 1048 height 54
copy p "QMGVJ2000185"
click at [540, 67] on input "Search Form" at bounding box center [894, 65] width 860 height 37
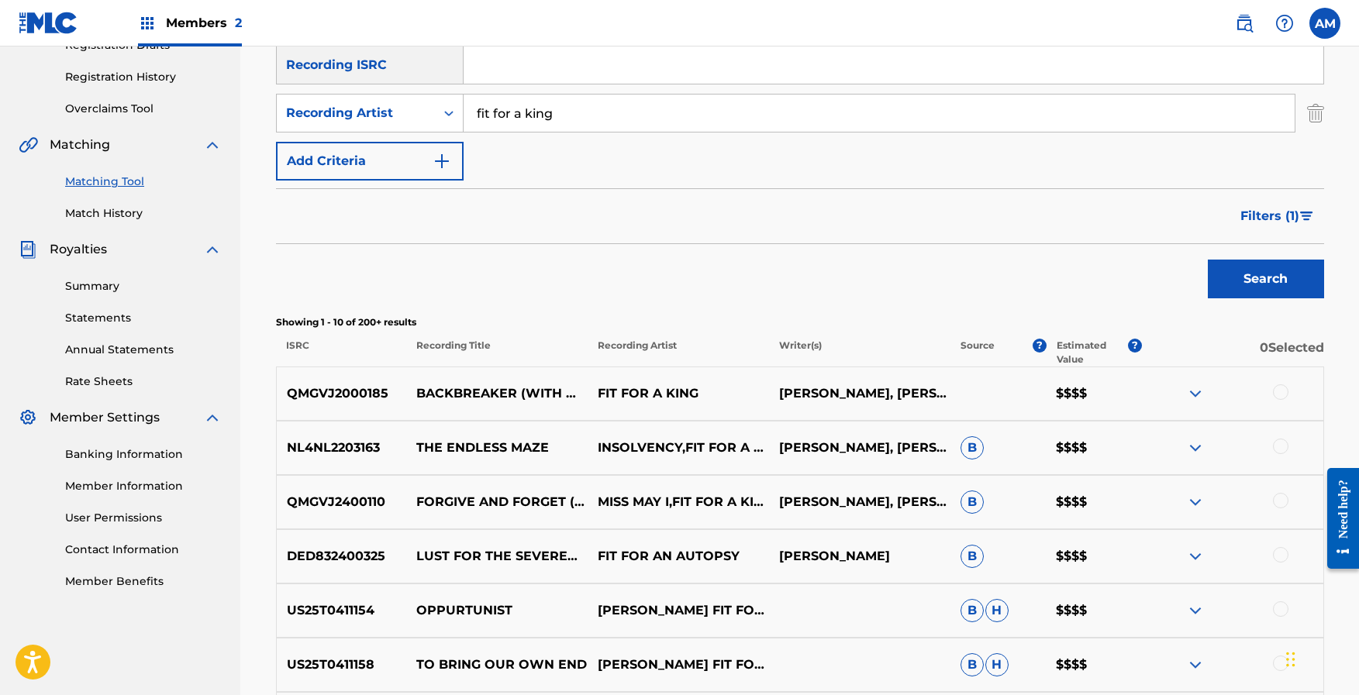
paste input "QMGVJ2000185"
type input "QMGVJ2000185"
drag, startPoint x: 613, startPoint y: 119, endPoint x: 464, endPoint y: 78, distance: 154.2
click at [464, 78] on div "SearchWithCriteria74b8a6f1-de44-4641-be20-4b5a6e4e3dd3 Recording Title SearchWi…" at bounding box center [800, 89] width 1048 height 183
click at [1314, 207] on button "Filters ( 1 )" at bounding box center [1277, 216] width 93 height 39
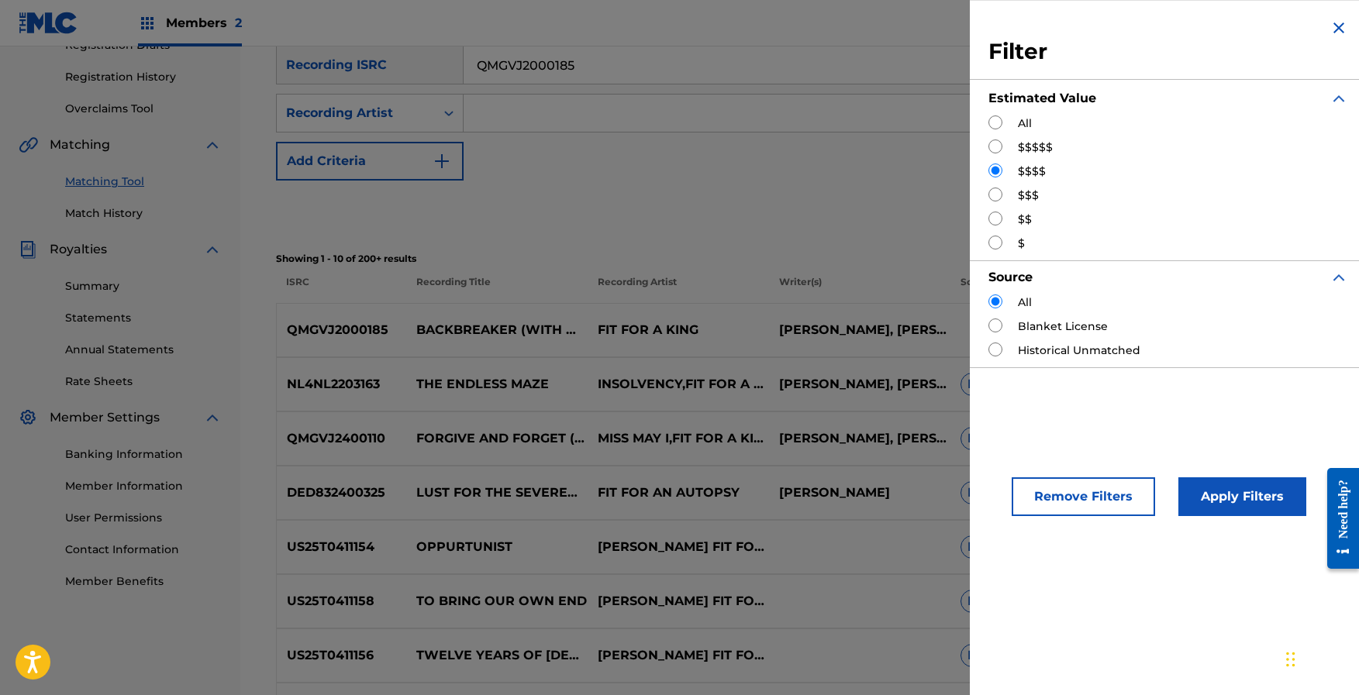
click at [1288, 219] on div "$$" at bounding box center [1168, 220] width 360 height 16
click at [1009, 120] on div "All" at bounding box center [1168, 124] width 360 height 16
click at [999, 124] on input "Search Form" at bounding box center [995, 123] width 14 height 14
radio input "true"
click at [1248, 493] on button "Apply Filters" at bounding box center [1242, 497] width 128 height 39
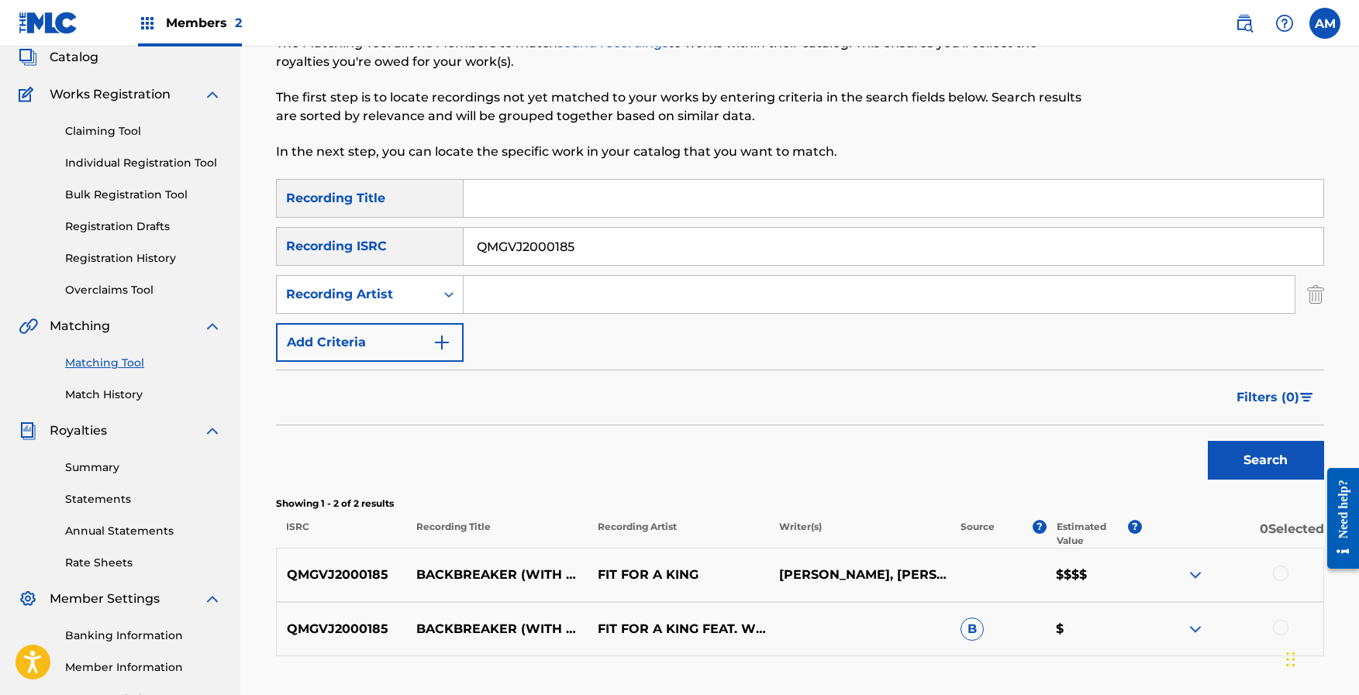
scroll to position [55, 0]
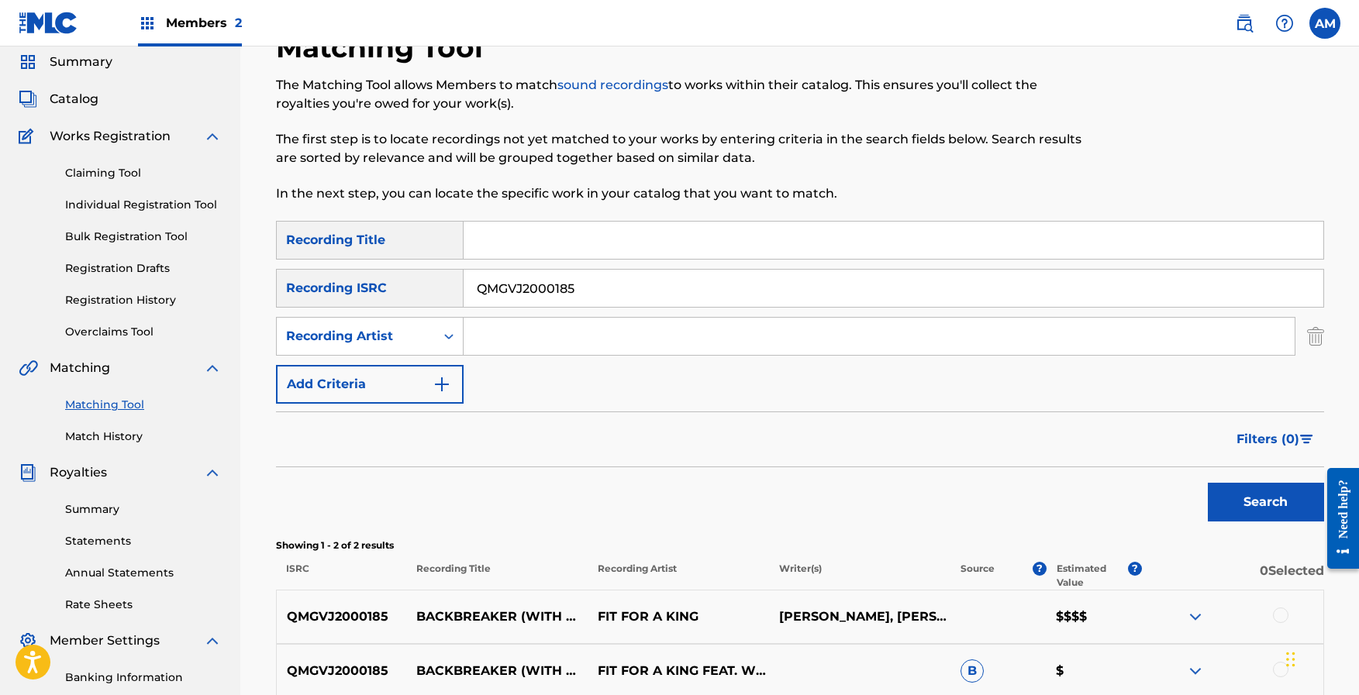
drag, startPoint x: 617, startPoint y: 286, endPoint x: 329, endPoint y: 266, distance: 289.1
click at [329, 267] on div "SearchWithCriteria74b8a6f1-de44-4641-be20-4b5a6e4e3dd3 Recording Title SearchWi…" at bounding box center [800, 312] width 1048 height 183
type input "[GEOGRAPHIC_DATA]"
click at [1208, 483] on button "Search" at bounding box center [1266, 502] width 116 height 39
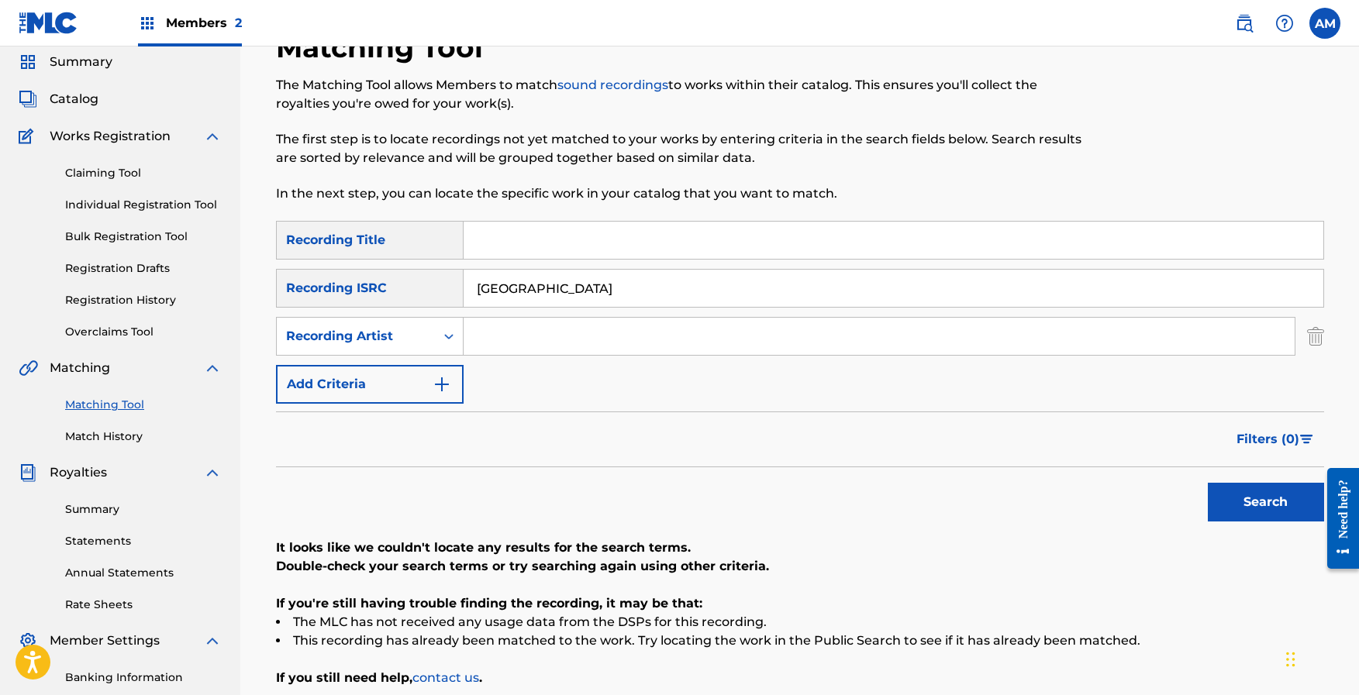
drag, startPoint x: 568, startPoint y: 290, endPoint x: 426, endPoint y: 267, distance: 143.8
click at [426, 267] on div "SearchWithCriteria74b8a6f1-de44-4641-be20-4b5a6e4e3dd3 Recording Title SearchWi…" at bounding box center [800, 312] width 1048 height 183
click at [526, 339] on input "Search Form" at bounding box center [879, 336] width 831 height 37
paste input "[GEOGRAPHIC_DATA]"
type input "[GEOGRAPHIC_DATA]"
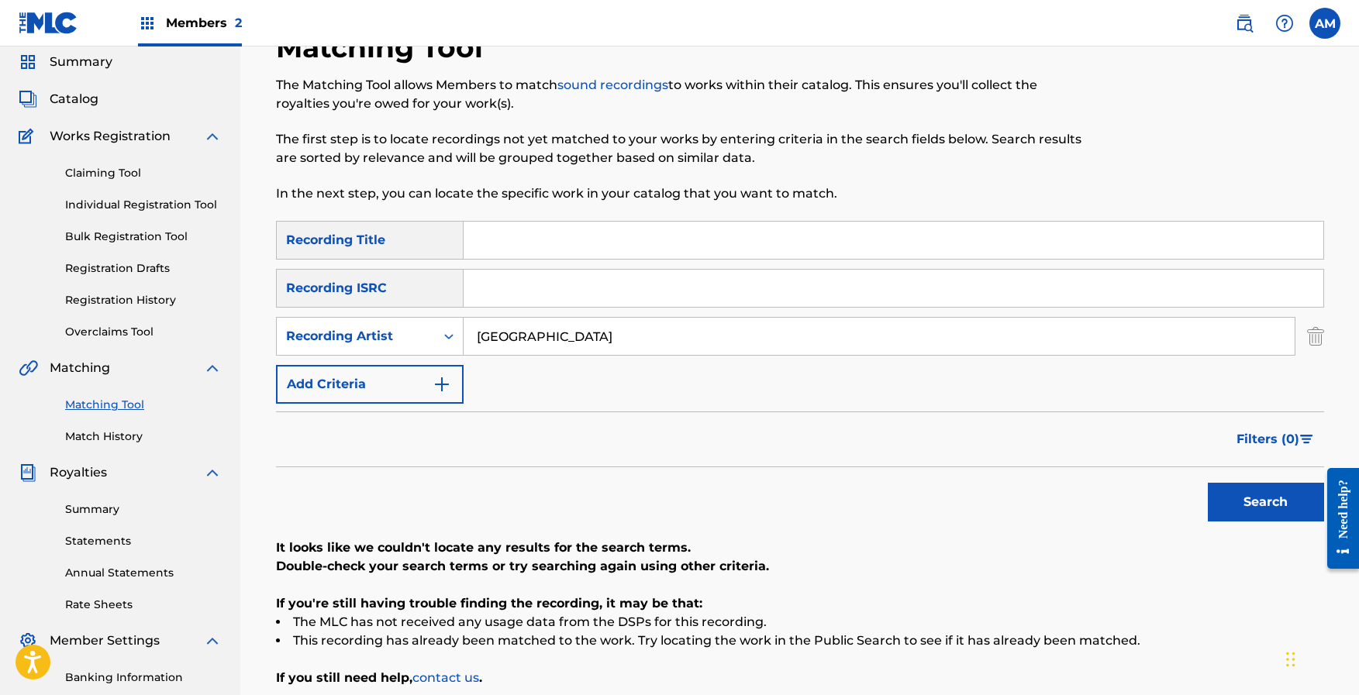
click at [1265, 497] on button "Search" at bounding box center [1266, 502] width 116 height 39
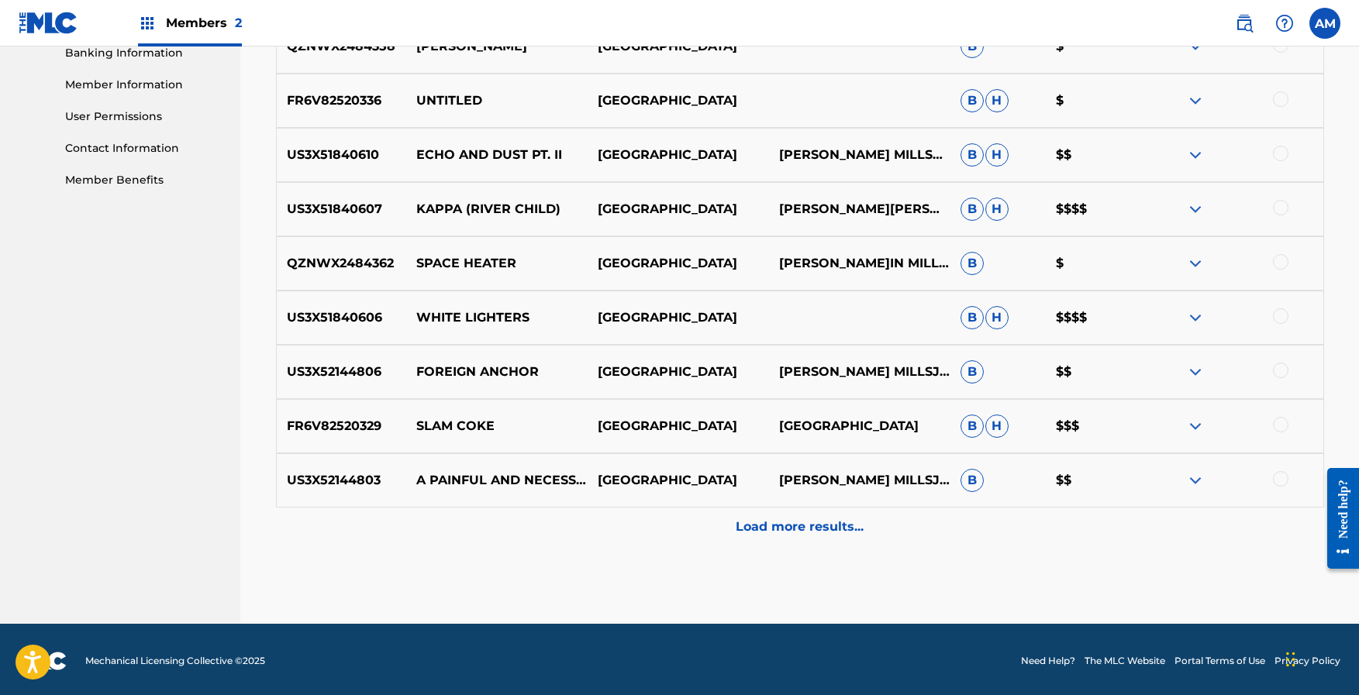
scroll to position [680, 0]
click at [804, 537] on div "Load more results..." at bounding box center [800, 527] width 1048 height 39
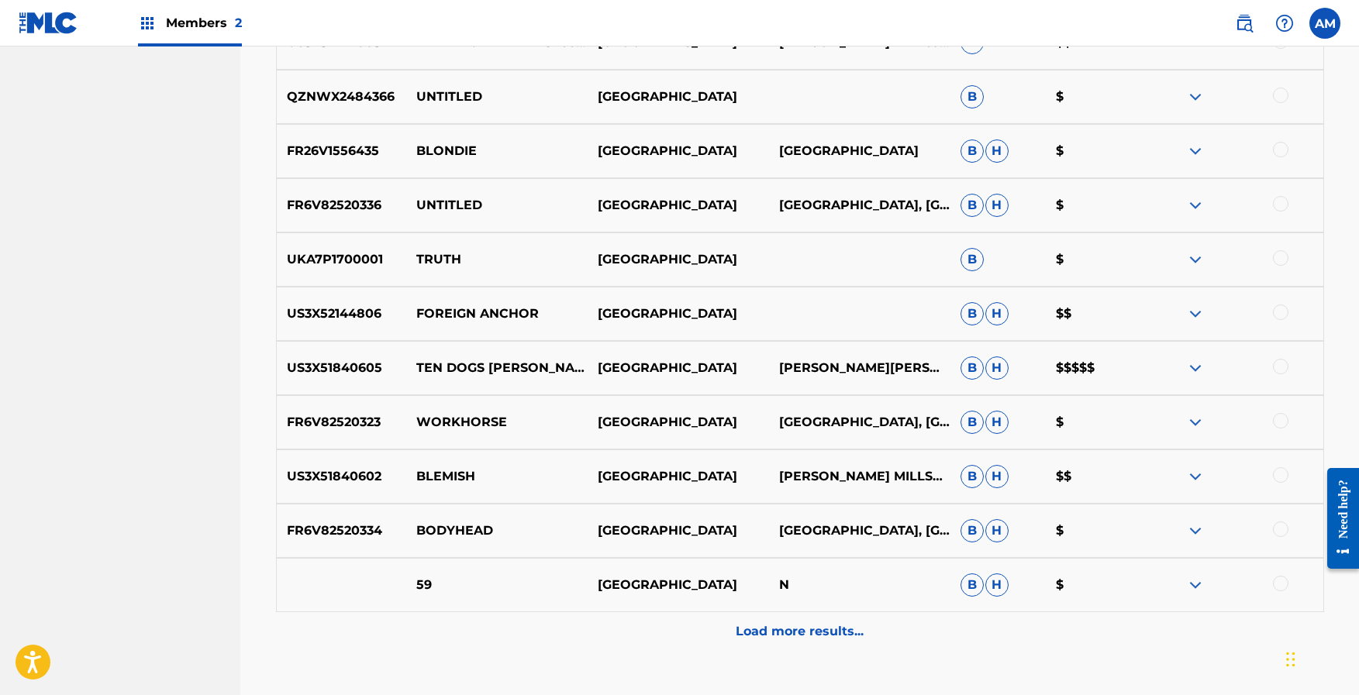
scroll to position [1123, 0]
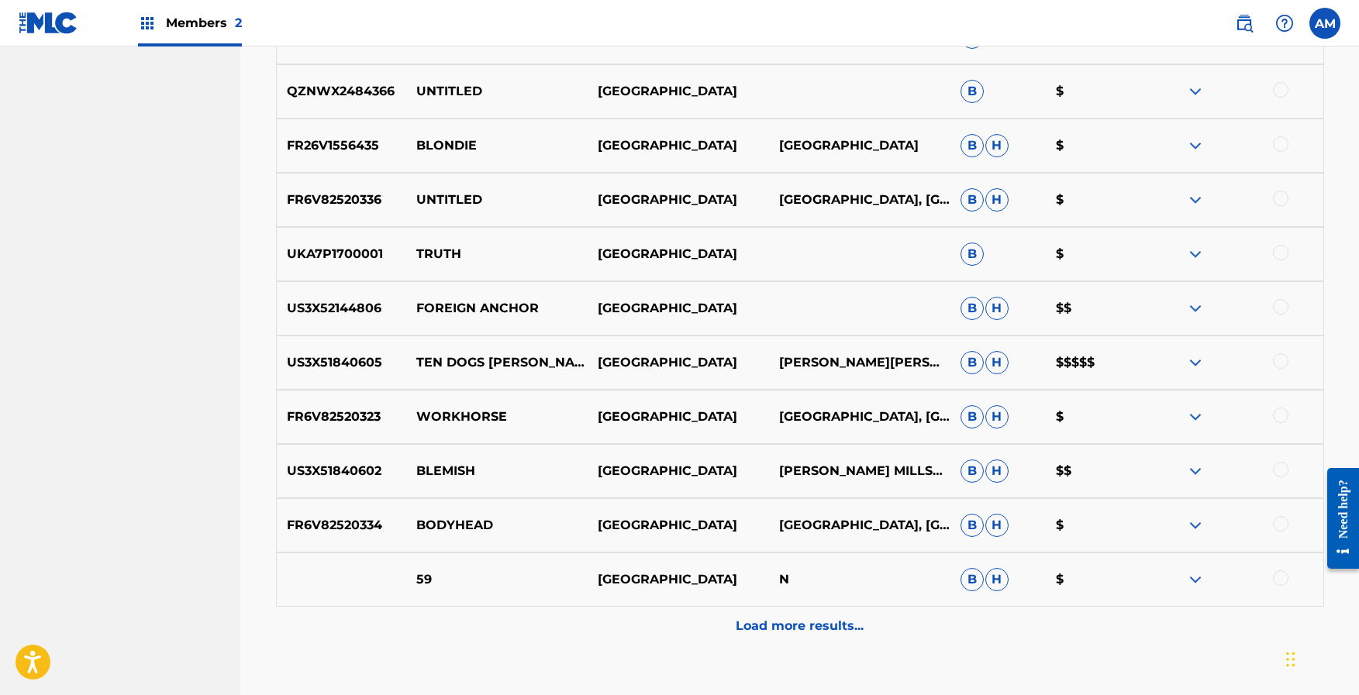
click at [829, 626] on p "Load more results..." at bounding box center [800, 626] width 128 height 19
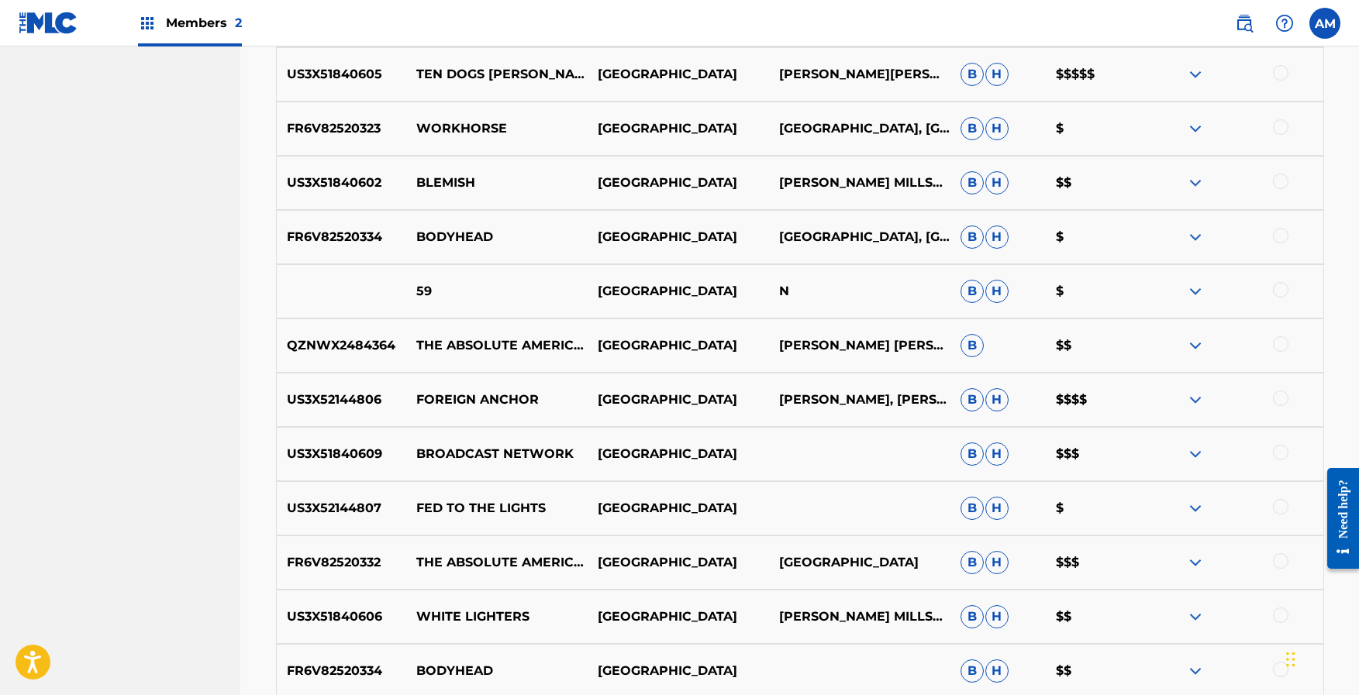
scroll to position [1415, 0]
